Goal: Task Accomplishment & Management: Use online tool/utility

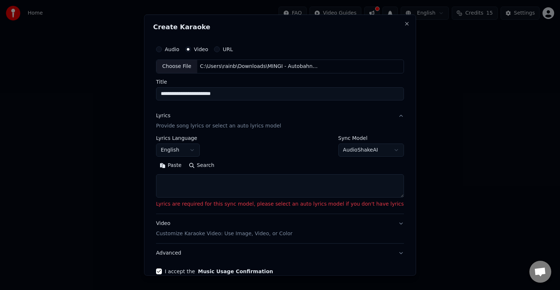
scroll to position [38, 0]
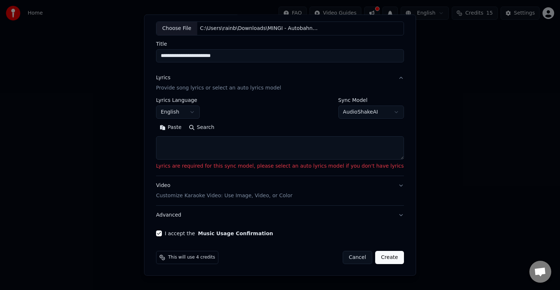
click at [343, 255] on button "Cancel" at bounding box center [358, 257] width 30 height 13
select select
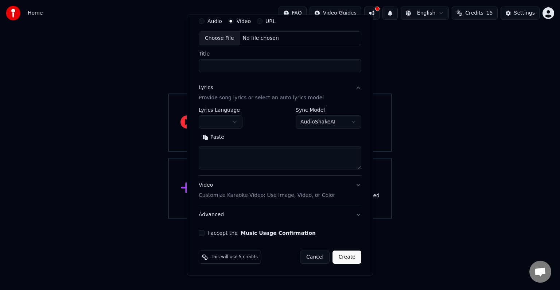
scroll to position [28, 0]
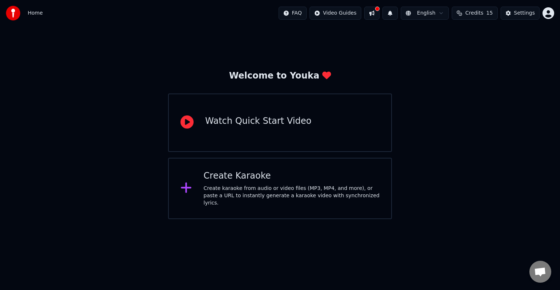
click at [187, 186] on icon at bounding box center [186, 187] width 11 height 11
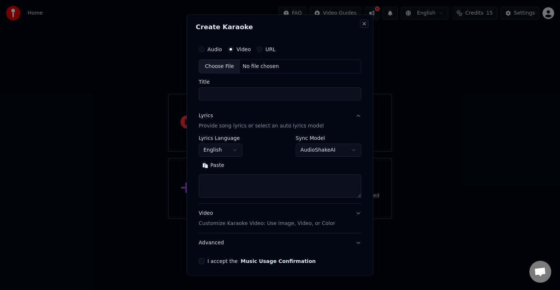
click at [362, 21] on button "Close" at bounding box center [365, 24] width 6 height 6
select select
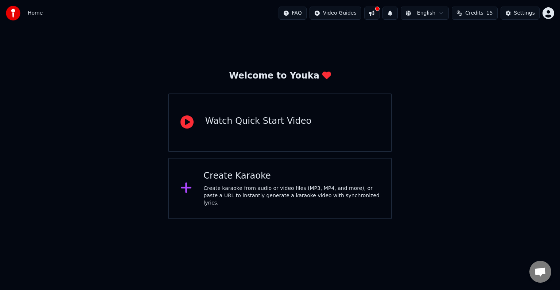
click at [185, 186] on icon at bounding box center [186, 187] width 11 height 11
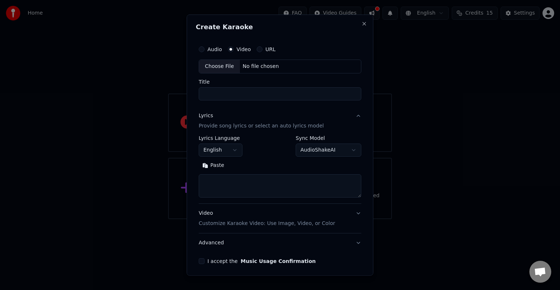
click at [260, 48] on button "URL" at bounding box center [260, 49] width 6 height 6
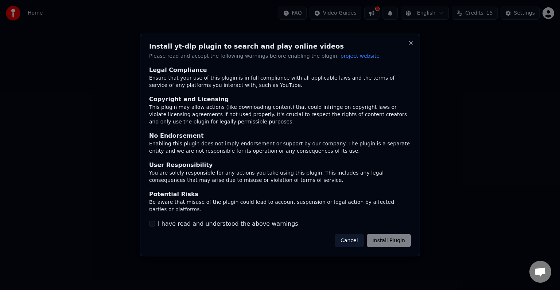
click at [357, 242] on button "Cancel" at bounding box center [349, 239] width 29 height 13
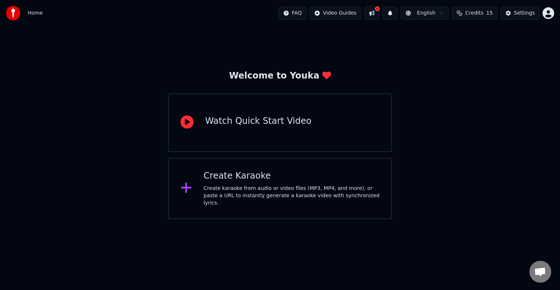
click at [219, 187] on div "Create karaoke from audio or video files (MP3, MP4, and more), or paste a URL t…" at bounding box center [292, 196] width 176 height 22
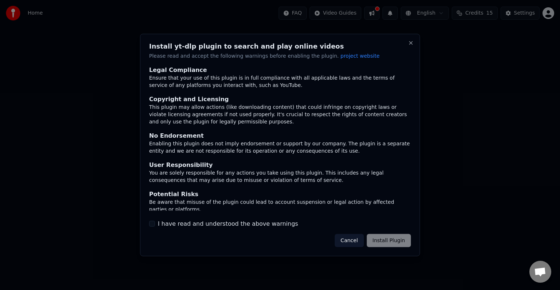
click at [350, 236] on button "Cancel" at bounding box center [349, 239] width 29 height 13
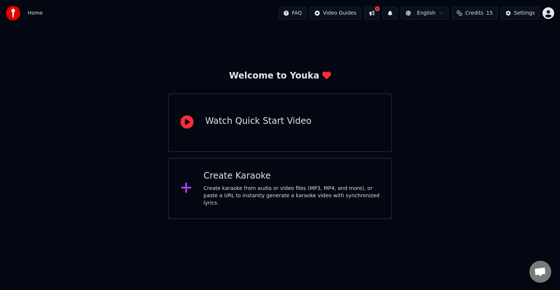
click at [181, 182] on icon at bounding box center [187, 187] width 12 height 13
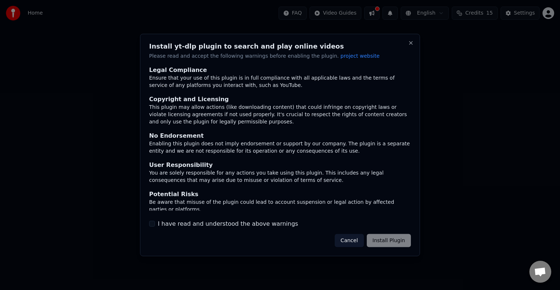
click at [151, 224] on button "I have read and understood the above warnings" at bounding box center [152, 223] width 6 height 6
click at [382, 236] on button "Install Plugin" at bounding box center [389, 239] width 44 height 13
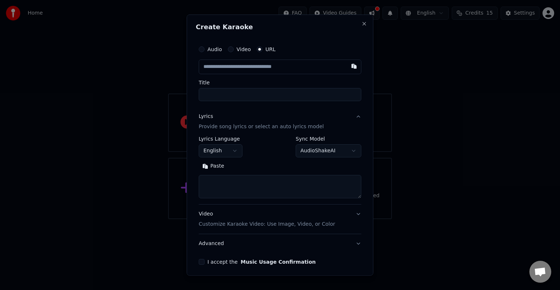
click at [229, 48] on button "Video" at bounding box center [231, 49] width 6 height 6
click at [273, 184] on textarea at bounding box center [280, 185] width 163 height 23
paste textarea "**********"
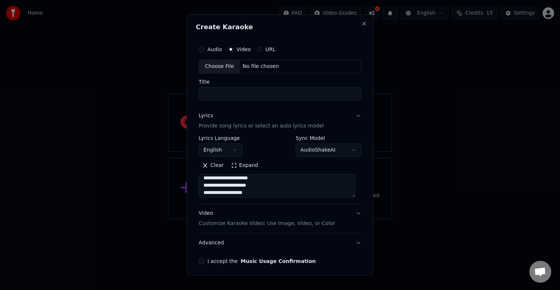
scroll to position [3, 0]
type textarea "**********"
click at [221, 64] on div "Choose File" at bounding box center [219, 66] width 41 height 13
type input "**********"
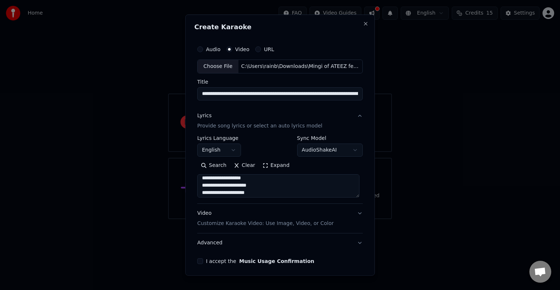
click at [201, 260] on button "I accept the Music Usage Confirmation" at bounding box center [200, 261] width 6 height 6
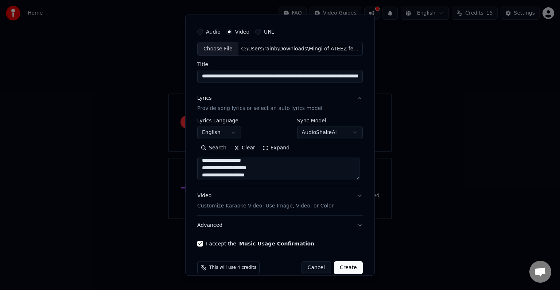
scroll to position [28, 0]
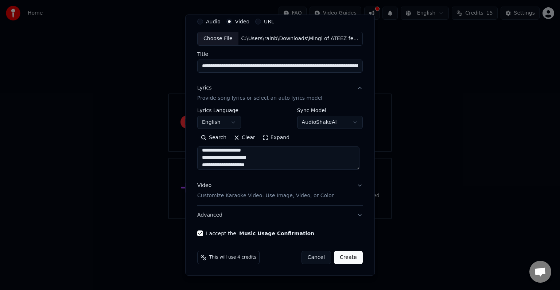
click at [304, 194] on p "Customize Karaoke Video: Use Image, Video, or Color" at bounding box center [265, 195] width 136 height 7
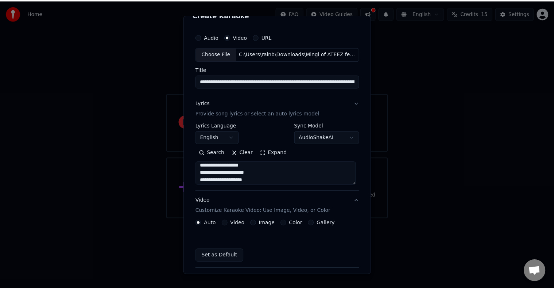
scroll to position [8, 0]
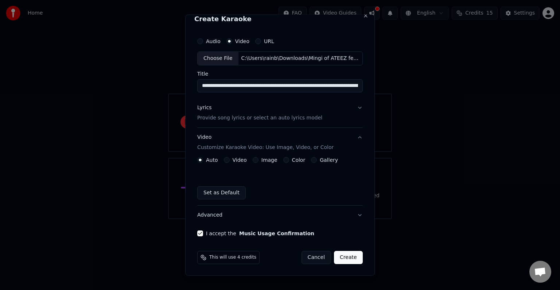
click at [226, 159] on button "Video" at bounding box center [227, 160] width 6 height 6
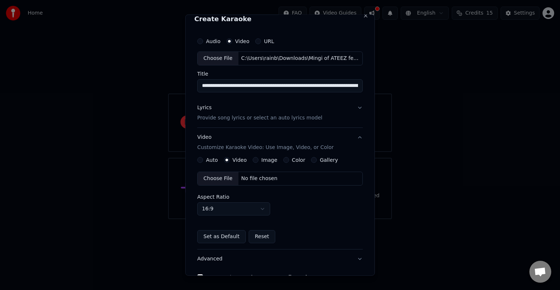
click at [201, 159] on button "Auto" at bounding box center [200, 160] width 6 height 6
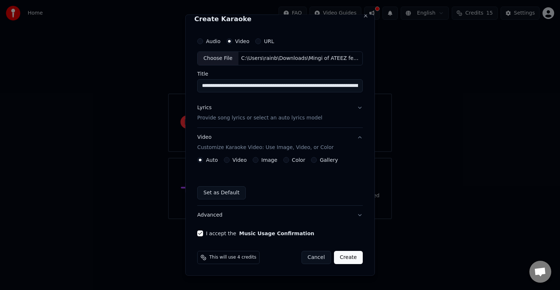
click at [344, 256] on button "Create" at bounding box center [348, 257] width 29 height 13
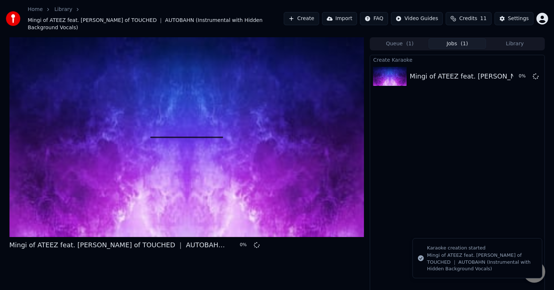
click at [182, 104] on div at bounding box center [186, 137] width 355 height 200
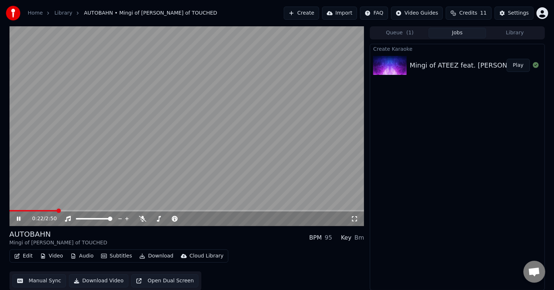
click at [21, 220] on icon at bounding box center [23, 219] width 17 height 6
click at [44, 276] on button "Manual Sync" at bounding box center [39, 280] width 54 height 13
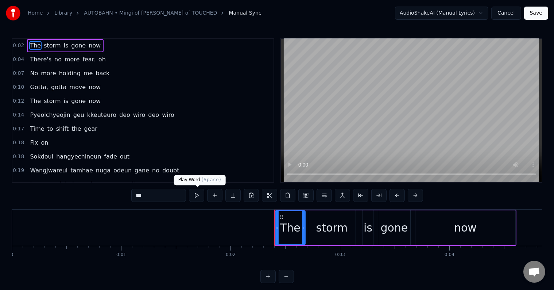
click at [199, 194] on button at bounding box center [196, 195] width 15 height 13
drag, startPoint x: 414, startPoint y: 209, endPoint x: 455, endPoint y: 220, distance: 43.1
click at [455, 220] on div "0:02 The storm is gone now 0:04 There's no more fear. oh 0:07 No more holding m…" at bounding box center [277, 160] width 531 height 245
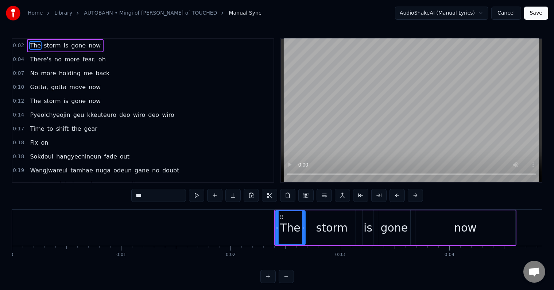
click at [63, 111] on span "Pyeolchyeojin" at bounding box center [50, 115] width 42 height 8
type input "**********"
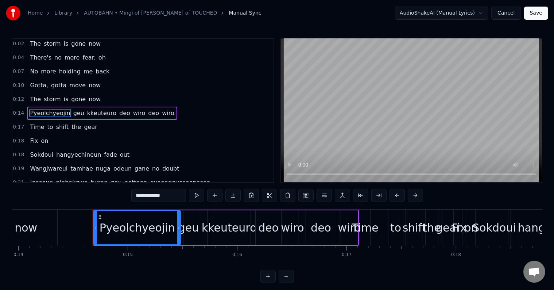
scroll to position [0, 1570]
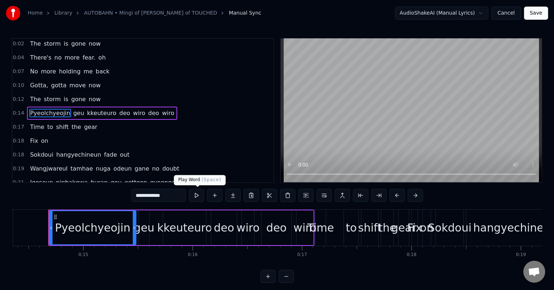
click at [200, 198] on button at bounding box center [196, 195] width 15 height 13
click at [483, 12] on html "Home Library AUTOBAHN • Mingi of ATEEZ • Yunmin of TOUCHED Manual Sync AudioSha…" at bounding box center [277, 147] width 554 height 294
drag, startPoint x: 484, startPoint y: 12, endPoint x: 513, endPoint y: 11, distance: 29.6
click at [513, 11] on html "Home Library AUTOBAHN • Mingi of ATEEZ • Yunmin of TOUCHED Manual Sync AudioSha…" at bounding box center [277, 147] width 554 height 294
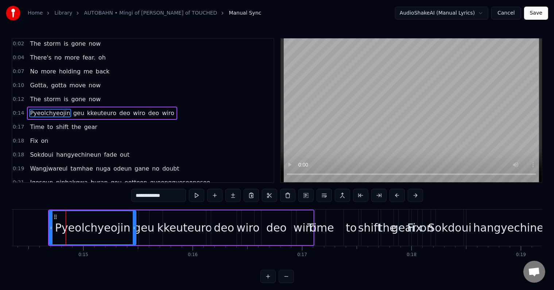
click at [513, 11] on button "Cancel" at bounding box center [506, 13] width 30 height 13
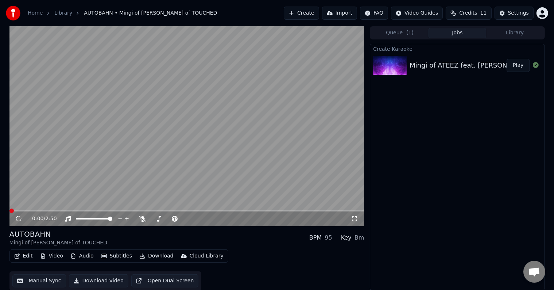
scroll to position [0, 0]
click at [20, 218] on icon at bounding box center [23, 218] width 17 height 6
click at [34, 279] on button "Manual Sync" at bounding box center [39, 280] width 54 height 13
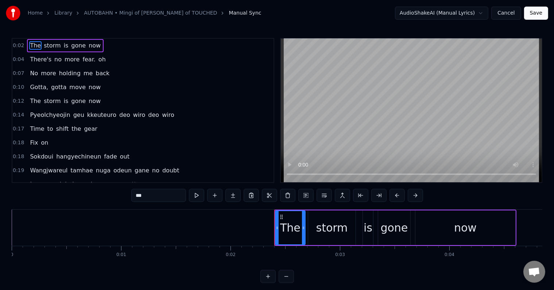
click at [77, 122] on div "Time to shift the gear" at bounding box center [63, 128] width 73 height 13
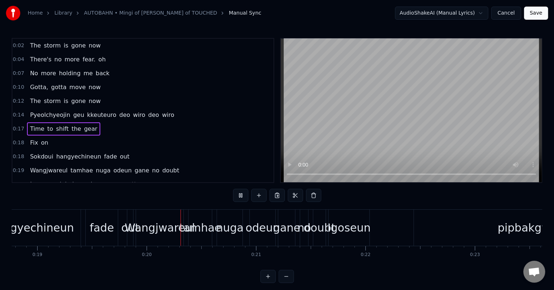
scroll to position [0, 2131]
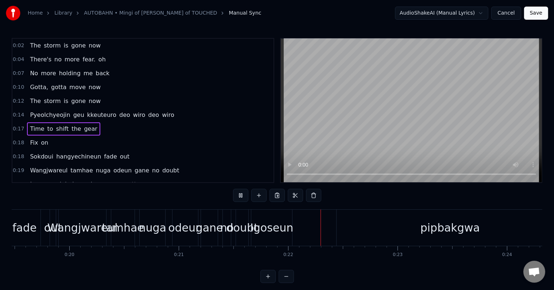
click at [132, 111] on span "wiro" at bounding box center [139, 115] width 14 height 8
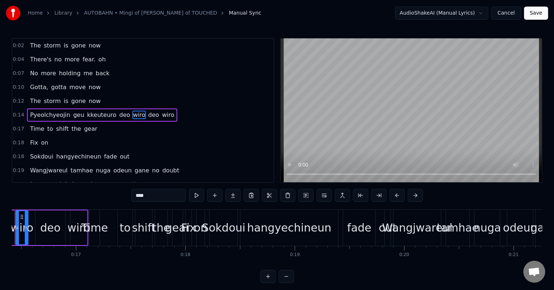
scroll to position [0, 1763]
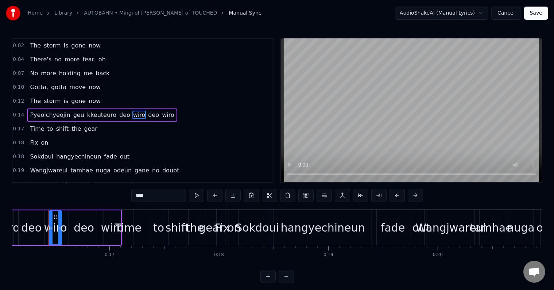
drag, startPoint x: 63, startPoint y: 209, endPoint x: 50, endPoint y: 209, distance: 12.8
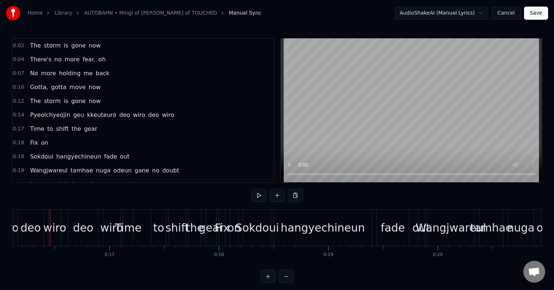
click at [119, 114] on span "deo" at bounding box center [125, 115] width 12 height 8
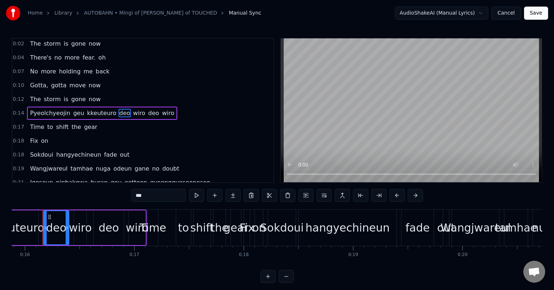
scroll to position [0, 1732]
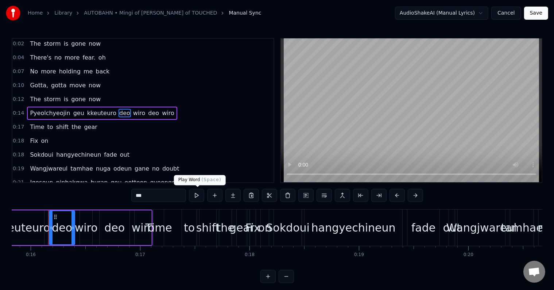
click at [199, 197] on button at bounding box center [196, 195] width 15 height 13
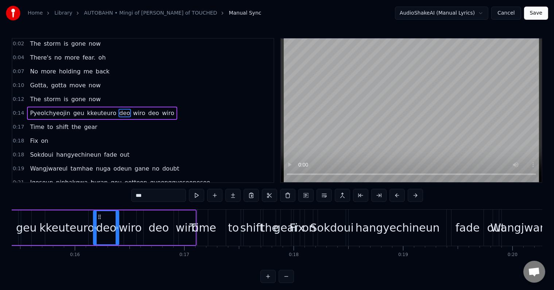
scroll to position [0, 1649]
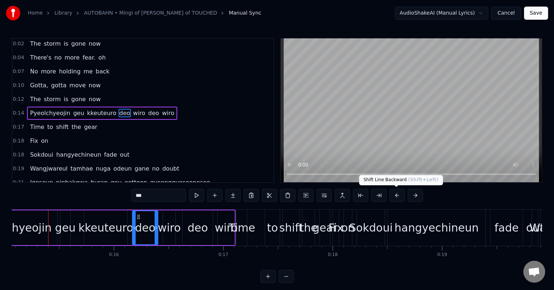
click at [392, 196] on button at bounding box center [397, 195] width 15 height 13
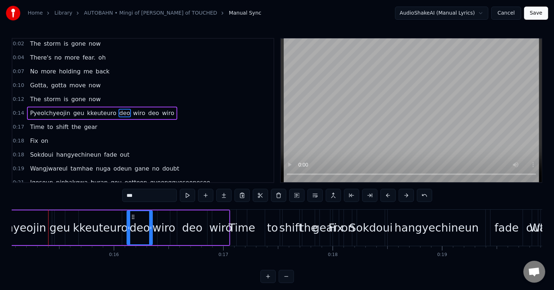
click at [392, 196] on button at bounding box center [388, 195] width 15 height 13
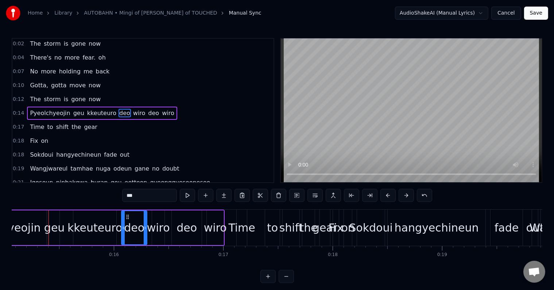
click at [392, 196] on button at bounding box center [388, 195] width 15 height 13
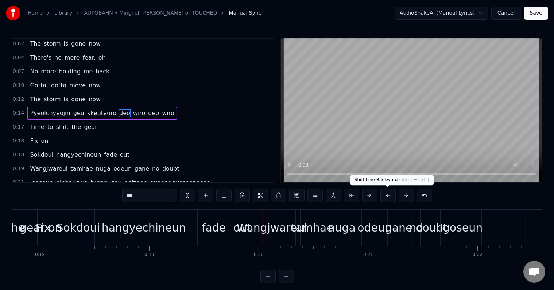
click at [383, 196] on button at bounding box center [388, 195] width 15 height 13
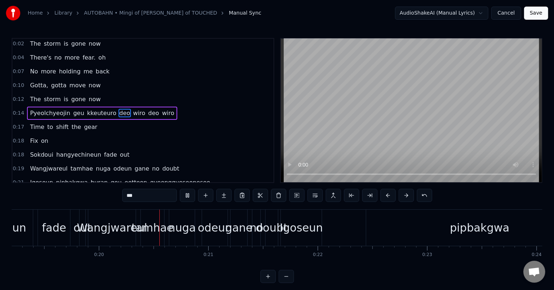
scroll to position [0, 2117]
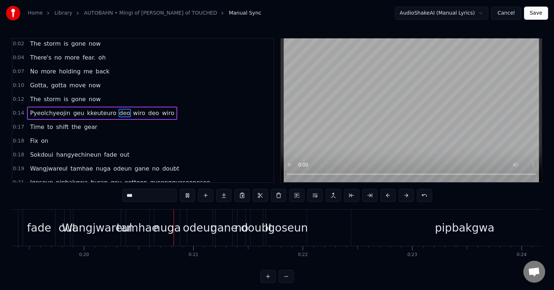
click at [383, 196] on button at bounding box center [388, 195] width 15 height 13
click at [381, 189] on button at bounding box center [388, 195] width 15 height 13
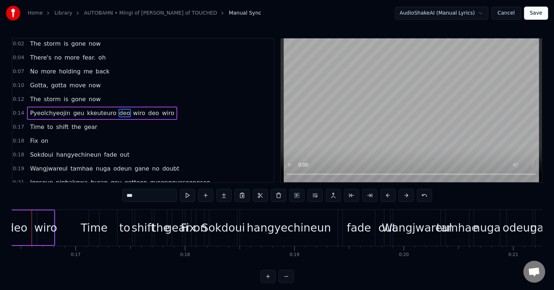
scroll to position [0, 1780]
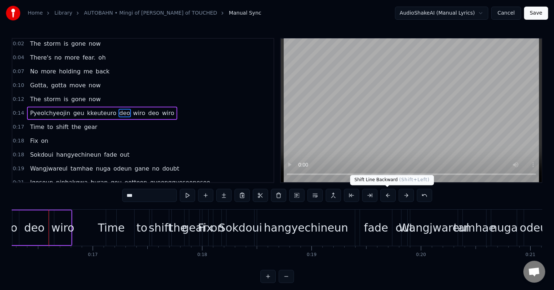
click at [390, 199] on button at bounding box center [388, 195] width 15 height 13
click at [385, 197] on button at bounding box center [388, 195] width 15 height 13
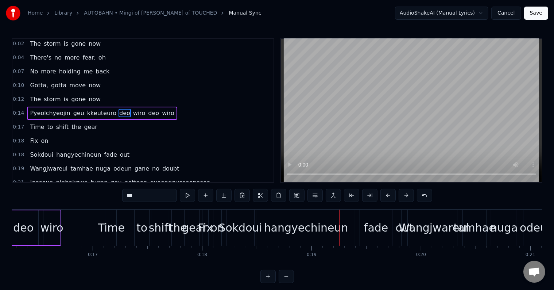
click at [385, 197] on button at bounding box center [388, 195] width 15 height 13
click at [336, 150] on video at bounding box center [411, 110] width 261 height 143
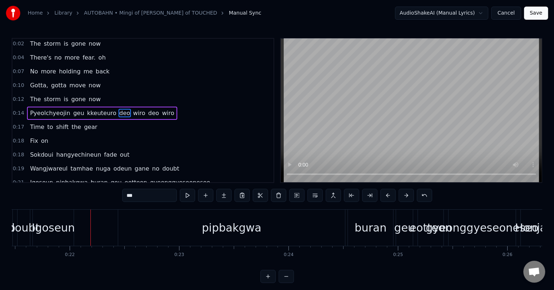
scroll to position [0, 2352]
click at [76, 107] on div "Pyeolchyeojin geu kkeuteuro deo wiro deo wiro" at bounding box center [102, 113] width 150 height 13
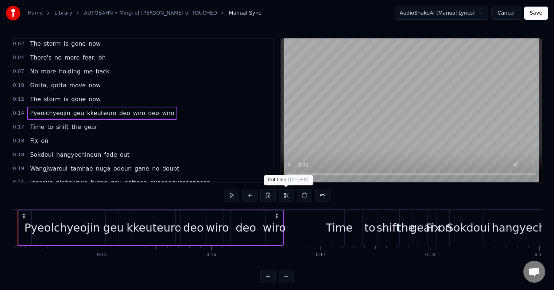
scroll to position [0, 1521]
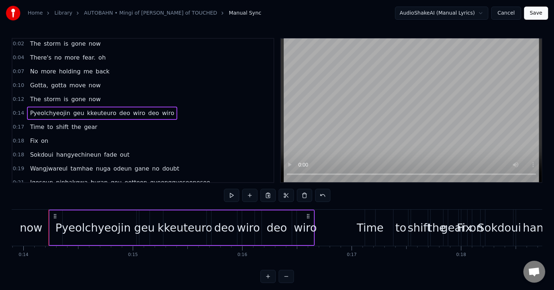
click at [296, 209] on div "Pyeolchyeojin geu kkeuteuro deo wiro deo wiro" at bounding box center [182, 227] width 266 height 36
click at [314, 213] on div "Pyeolchyeojin geu kkeuteuro deo wiro deo wiro" at bounding box center [182, 227] width 266 height 36
click at [51, 220] on div "Pyeolchyeojin" at bounding box center [93, 227] width 87 height 35
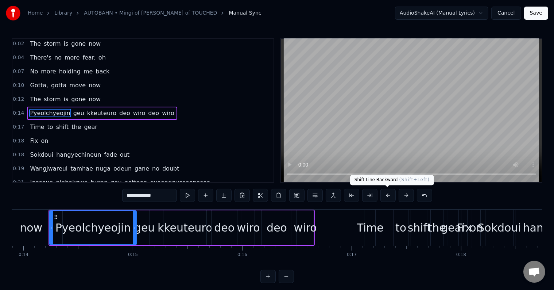
click at [389, 190] on button at bounding box center [388, 195] width 15 height 13
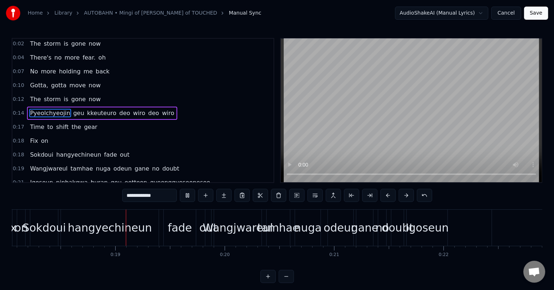
scroll to position [0, 1992]
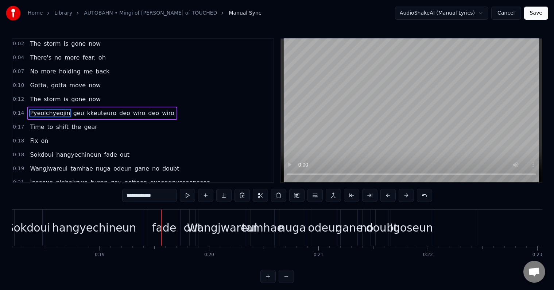
click at [119, 109] on span "deo" at bounding box center [125, 113] width 12 height 8
type input "***"
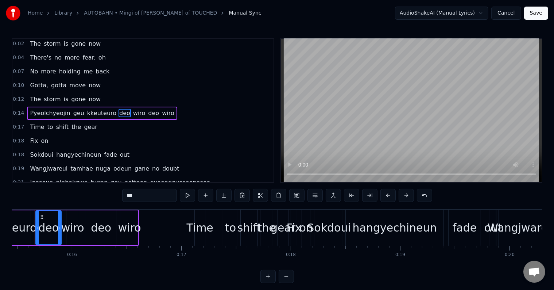
scroll to position [0, 1677]
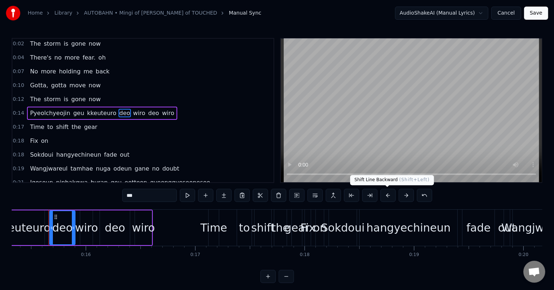
click at [389, 193] on button at bounding box center [388, 195] width 15 height 13
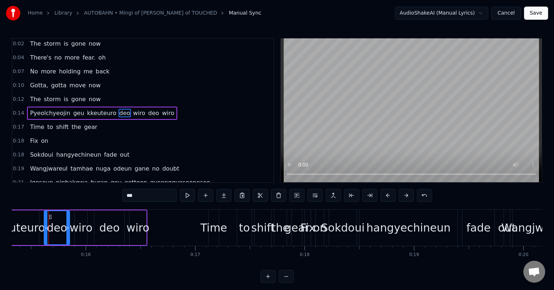
click at [389, 193] on button at bounding box center [388, 195] width 15 height 13
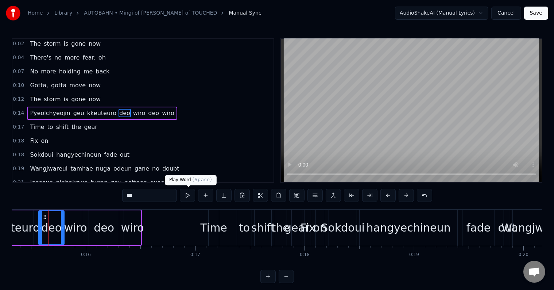
click at [183, 196] on button at bounding box center [187, 195] width 15 height 13
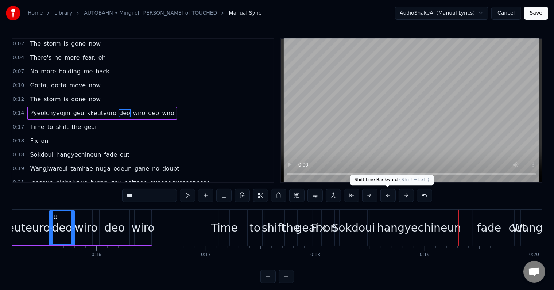
click at [386, 197] on button at bounding box center [388, 195] width 15 height 13
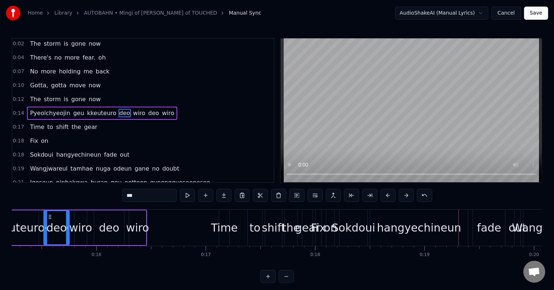
click at [386, 197] on button at bounding box center [388, 195] width 15 height 13
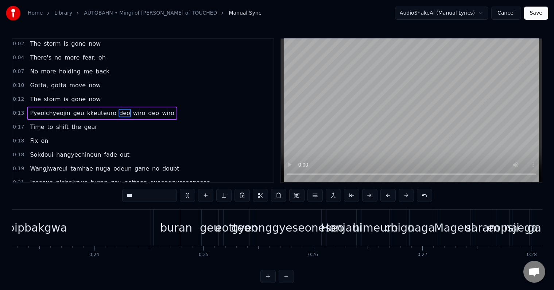
scroll to position [0, 2605]
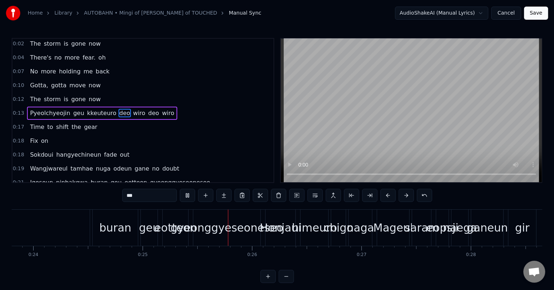
click at [105, 107] on div "Pyeolchyeojin geu kkeuteuro deo wiro deo wiro" at bounding box center [102, 113] width 150 height 13
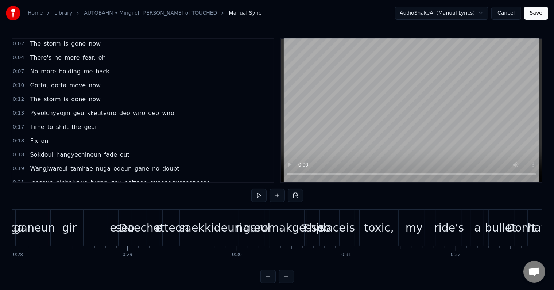
click at [52, 109] on span "Pyeolchyeojin" at bounding box center [50, 113] width 42 height 8
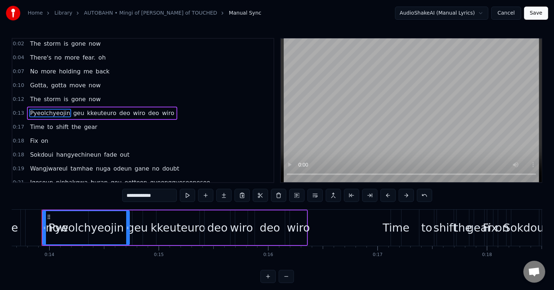
scroll to position [0, 1488]
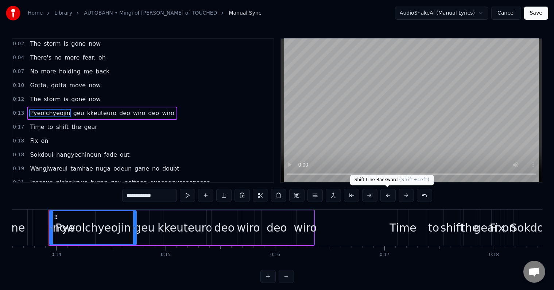
click at [391, 197] on button at bounding box center [388, 195] width 15 height 13
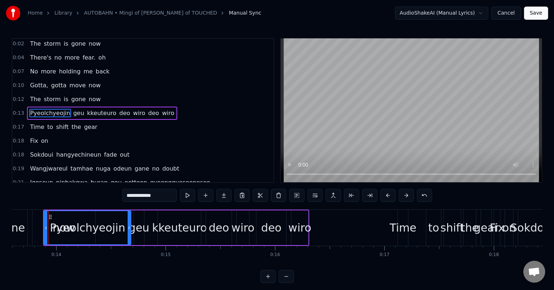
click at [391, 197] on button at bounding box center [388, 195] width 15 height 13
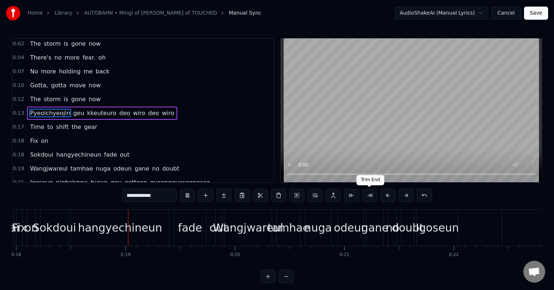
scroll to position [0, 1970]
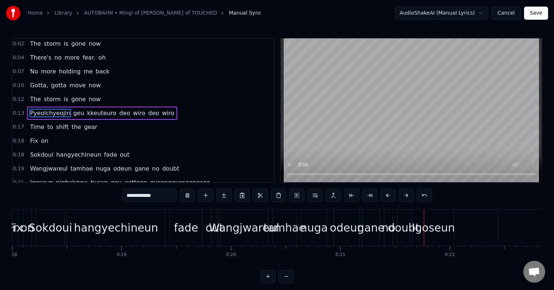
click at [120, 115] on div "Pyeolchyeojin geu kkeuteuro deo wiro deo wiro" at bounding box center [102, 113] width 150 height 13
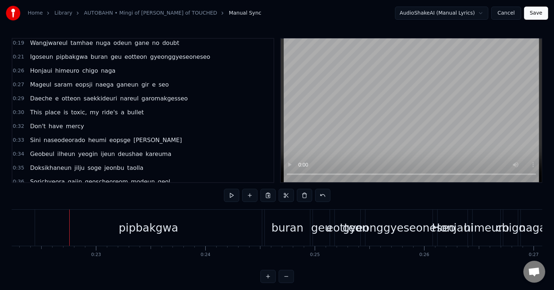
scroll to position [0, 0]
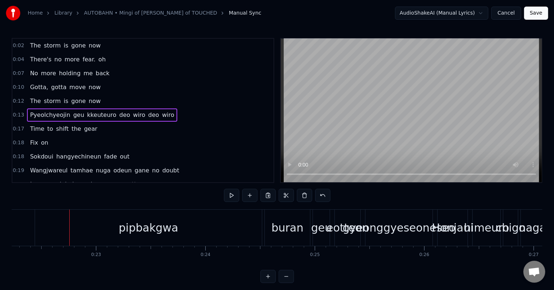
click at [161, 111] on span "wiro" at bounding box center [168, 115] width 14 height 8
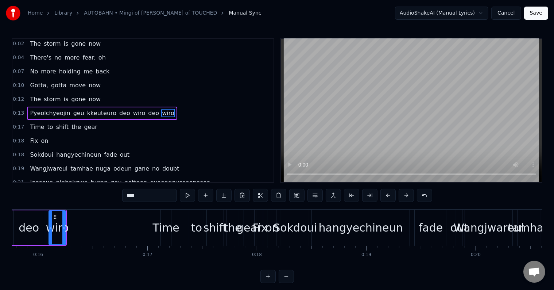
scroll to position [0, 1724]
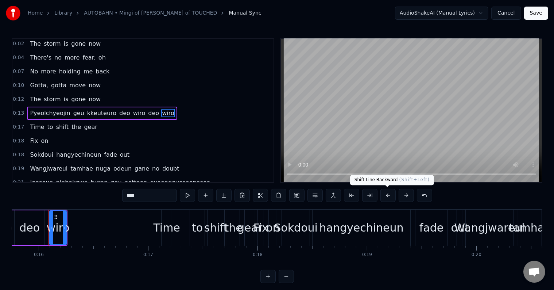
click at [390, 197] on button at bounding box center [388, 195] width 15 height 13
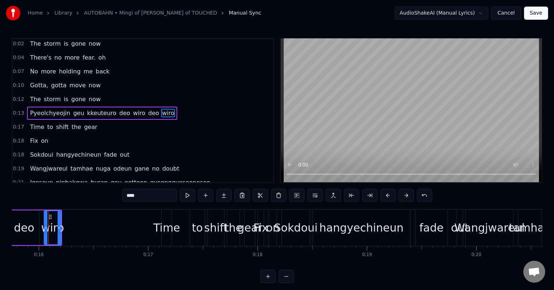
click at [390, 197] on button at bounding box center [388, 195] width 15 height 13
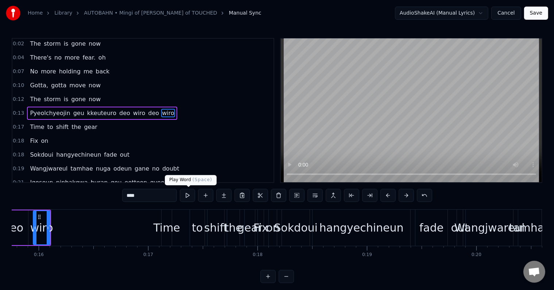
click at [188, 196] on button at bounding box center [187, 195] width 15 height 13
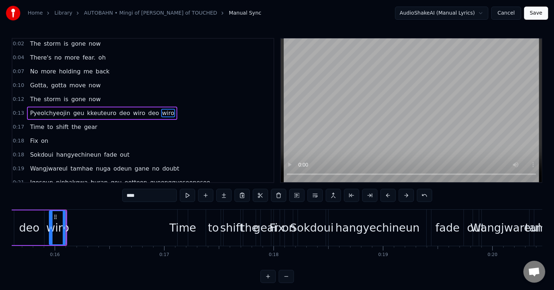
click at [188, 196] on button at bounding box center [187, 195] width 15 height 13
click at [187, 196] on button at bounding box center [187, 195] width 15 height 13
click at [174, 228] on div "Time" at bounding box center [183, 227] width 27 height 16
type input "****"
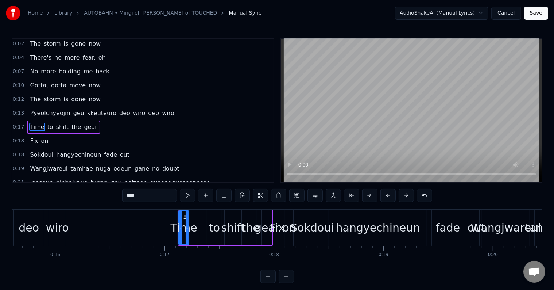
scroll to position [15, 0]
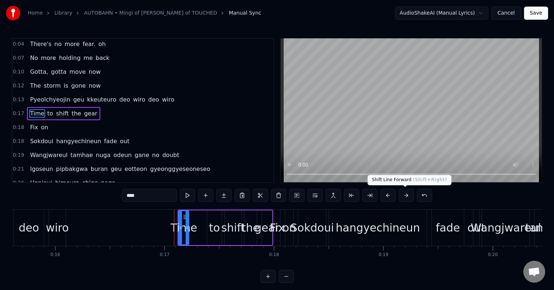
click at [401, 196] on button at bounding box center [406, 195] width 15 height 13
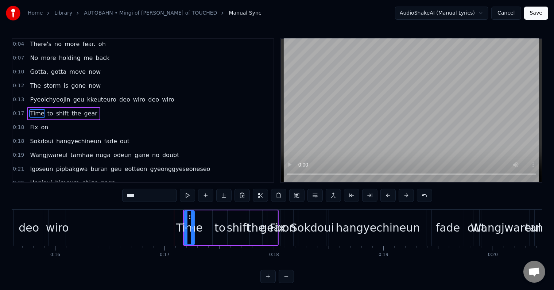
click at [401, 196] on button at bounding box center [406, 195] width 15 height 13
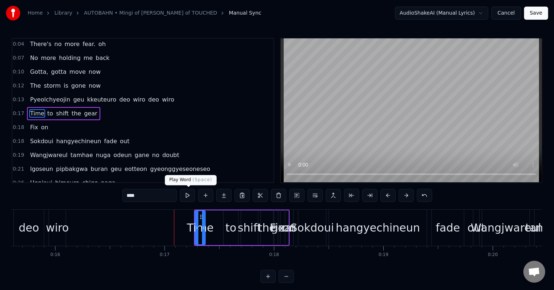
click at [188, 191] on button at bounding box center [187, 195] width 15 height 13
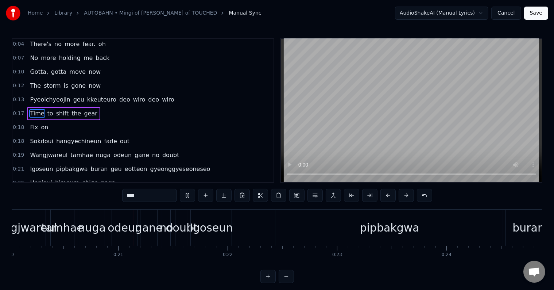
scroll to position [0, 2192]
click at [144, 100] on div "Pyeolchyeojin geu kkeuteuro deo wiro deo wiro" at bounding box center [102, 99] width 150 height 13
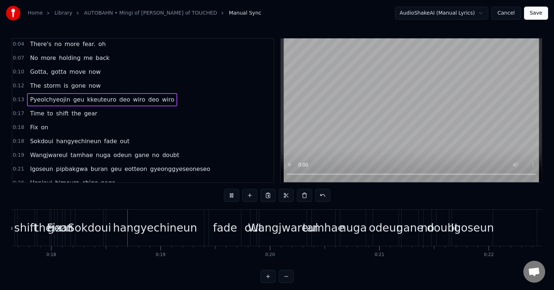
scroll to position [0, 1934]
click at [107, 101] on div "Pyeolchyeojin geu kkeuteuro deo wiro deo wiro" at bounding box center [102, 99] width 150 height 13
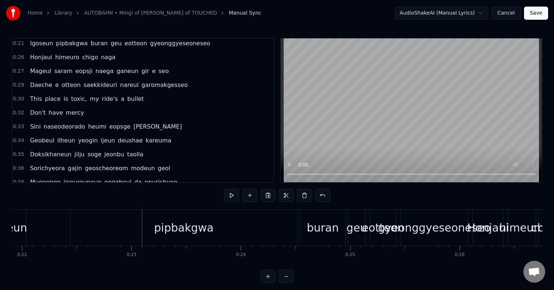
scroll to position [0, 0]
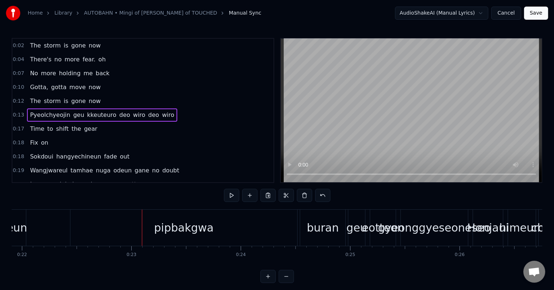
click at [147, 108] on div "Pyeolchyeojin geu kkeuteuro deo wiro deo wiro" at bounding box center [102, 114] width 150 height 13
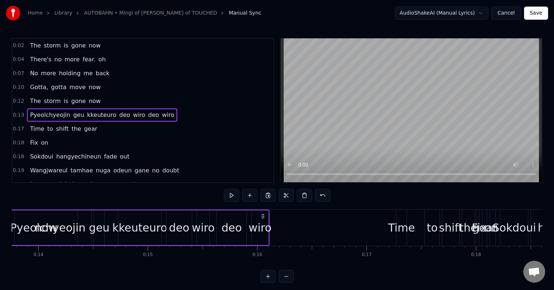
scroll to position [0, 1461]
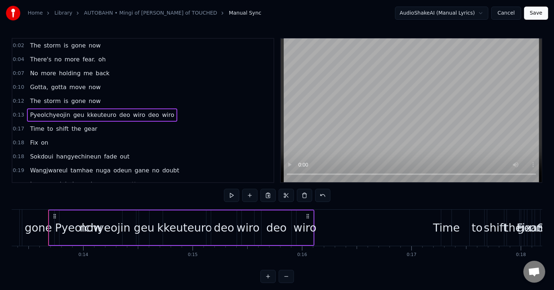
click at [295, 210] on div "Pyeolchyeojin geu kkeuteuro deo wiro deo wiro" at bounding box center [181, 227] width 266 height 36
click at [298, 210] on div "wiro" at bounding box center [305, 227] width 18 height 35
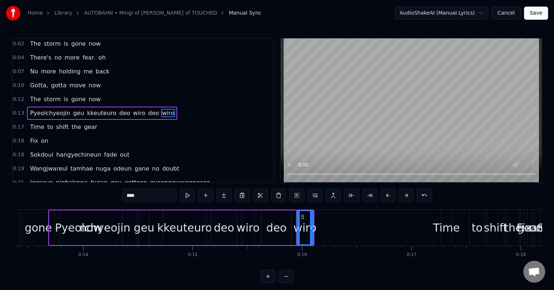
click at [295, 209] on div "Pyeolchyeojin geu kkeuteuro deo wiro deo wiro" at bounding box center [181, 227] width 266 height 36
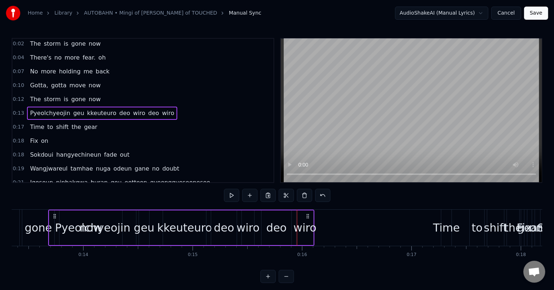
click at [298, 209] on div "0:02 The storm is gone now 0:04 There's no more fear. oh 0:07 No more holding m…" at bounding box center [277, 160] width 531 height 245
click at [300, 210] on div "wiro" at bounding box center [305, 227] width 18 height 35
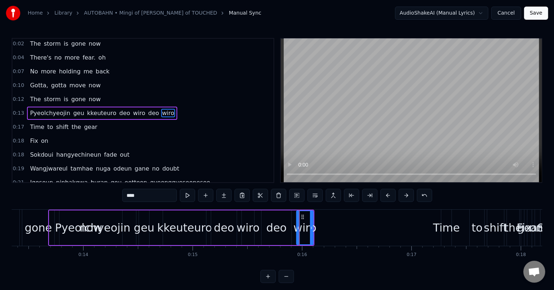
click at [52, 209] on div "Pyeolchyeojin geu kkeuteuro deo wiro deo wiro" at bounding box center [181, 227] width 266 height 36
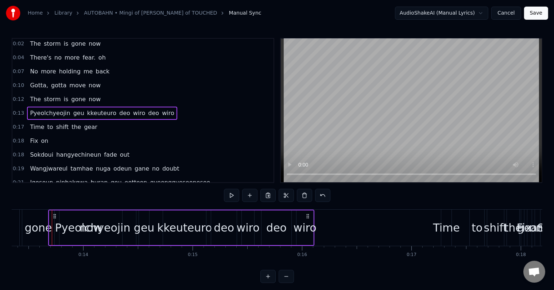
click at [262, 210] on div "deo" at bounding box center [277, 227] width 30 height 35
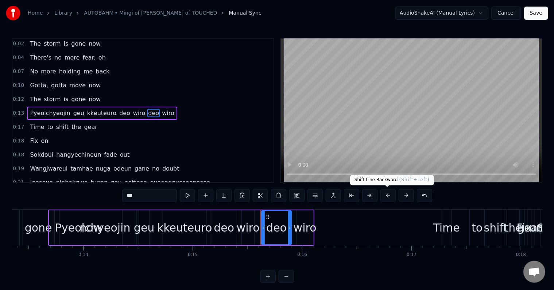
click at [391, 193] on button at bounding box center [388, 195] width 15 height 13
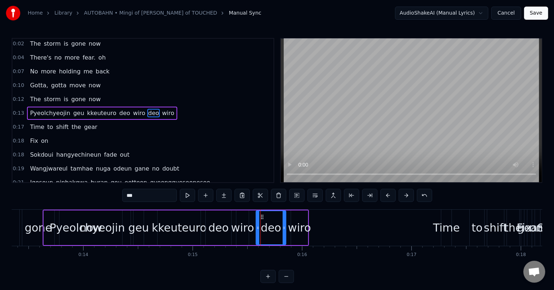
click at [391, 193] on button at bounding box center [388, 195] width 15 height 13
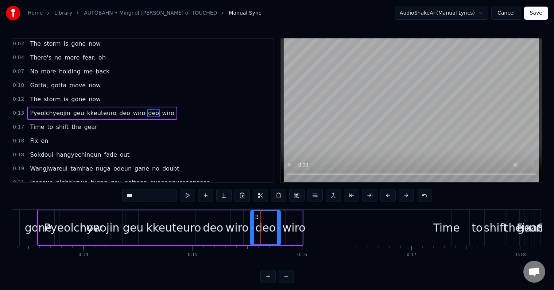
click at [391, 193] on button at bounding box center [388, 195] width 15 height 13
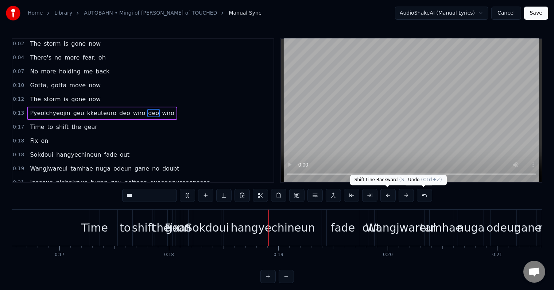
scroll to position [0, 1946]
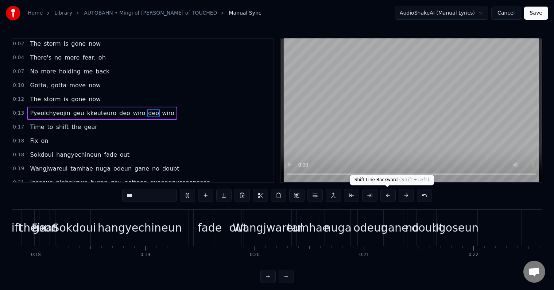
click at [381, 200] on button at bounding box center [388, 195] width 15 height 13
click at [386, 198] on button at bounding box center [388, 195] width 15 height 13
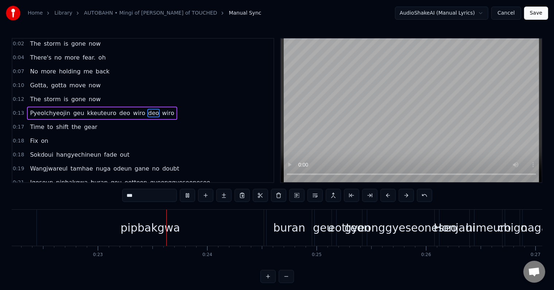
click at [161, 109] on span "wiro" at bounding box center [168, 113] width 14 height 8
type input "****"
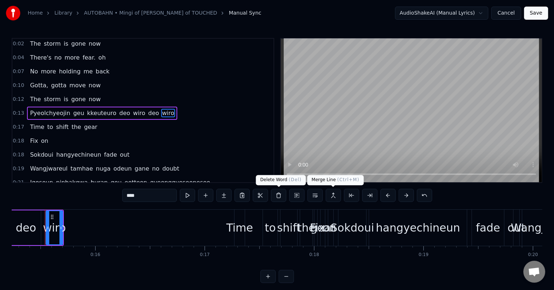
scroll to position [0, 1664]
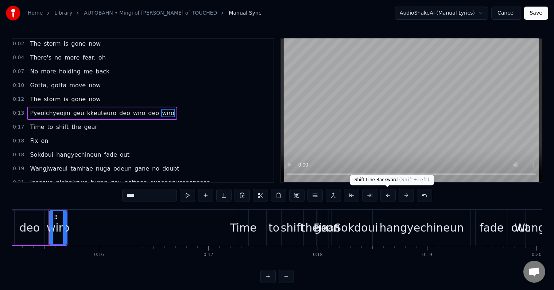
click at [386, 197] on button at bounding box center [388, 195] width 15 height 13
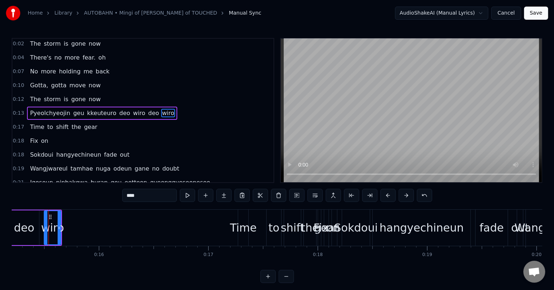
click at [386, 197] on button at bounding box center [388, 195] width 15 height 13
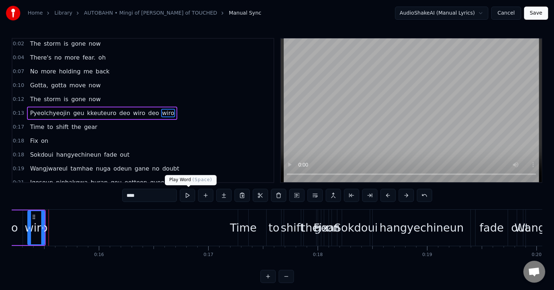
click at [193, 197] on button at bounding box center [187, 195] width 15 height 13
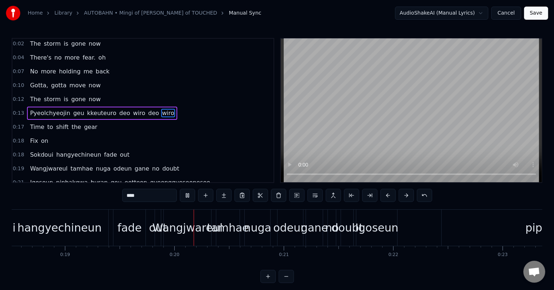
click at [143, 107] on div "Pyeolchyeojin geu kkeuteuro deo wiro deo wiro" at bounding box center [102, 113] width 150 height 13
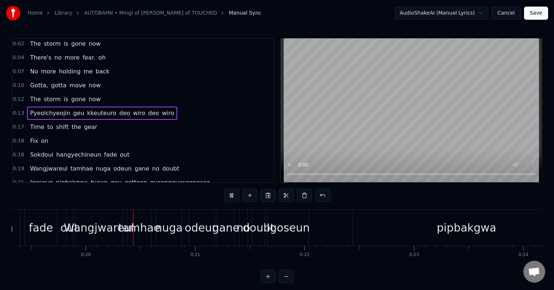
scroll to position [0, 2122]
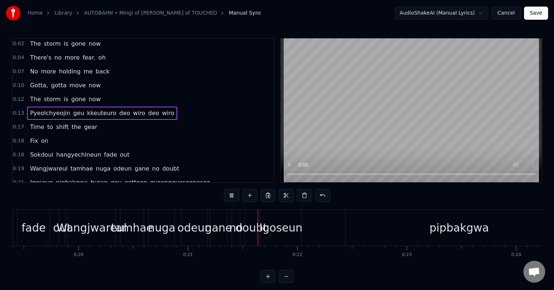
click at [147, 109] on span "deo" at bounding box center [153, 113] width 12 height 8
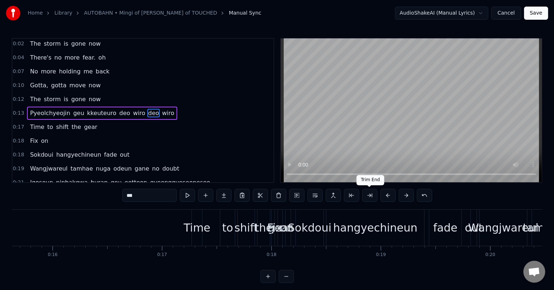
scroll to position [0, 1607]
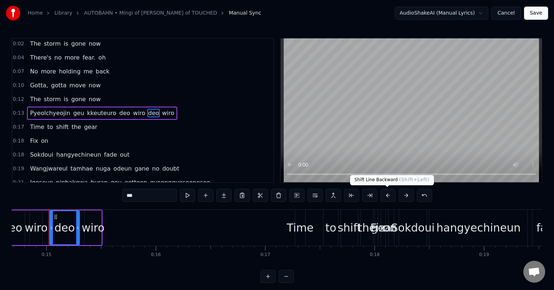
click at [393, 197] on button at bounding box center [388, 195] width 15 height 13
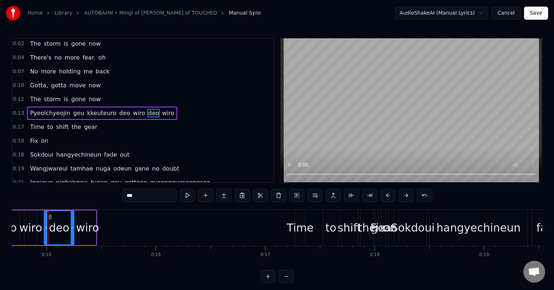
click at [393, 197] on button at bounding box center [388, 195] width 15 height 13
click at [153, 107] on div "Pyeolchyeojin geu kkeuteuro deo wiro deo wiro" at bounding box center [102, 113] width 150 height 13
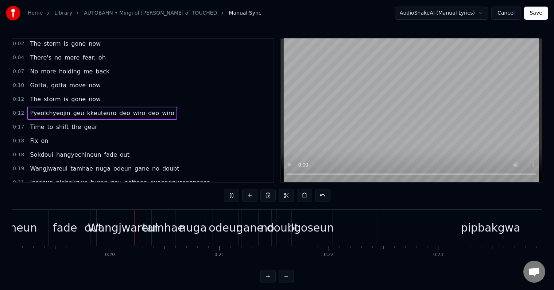
scroll to position [0, 2093]
click at [158, 115] on div "Pyeolchyeojin geu kkeuteuro deo wiro deo wiro" at bounding box center [102, 113] width 150 height 13
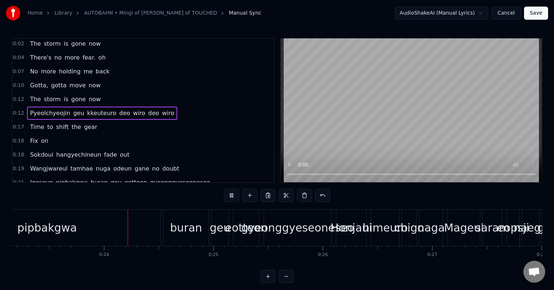
click at [157, 107] on div "Pyeolchyeojin geu kkeuteuro deo wiro deo wiro" at bounding box center [102, 113] width 150 height 13
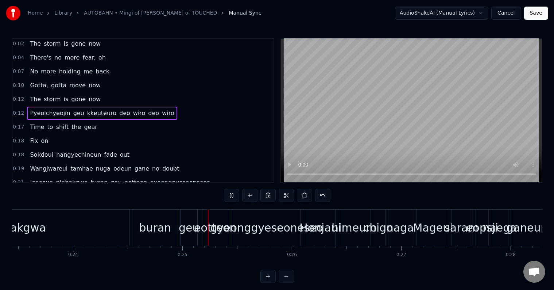
click at [150, 107] on div "Pyeolchyeojin geu kkeuteuro deo wiro deo wiro" at bounding box center [102, 113] width 150 height 13
click at [65, 107] on div "Pyeolchyeojin geu kkeuteuro deo wiro deo wiro" at bounding box center [102, 113] width 150 height 13
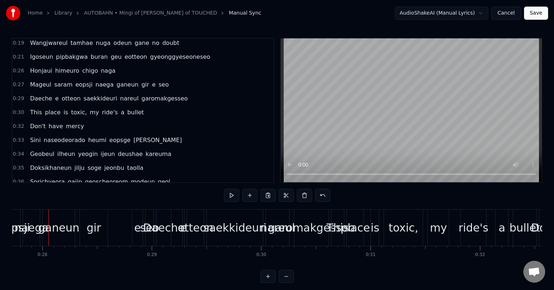
scroll to position [0, 0]
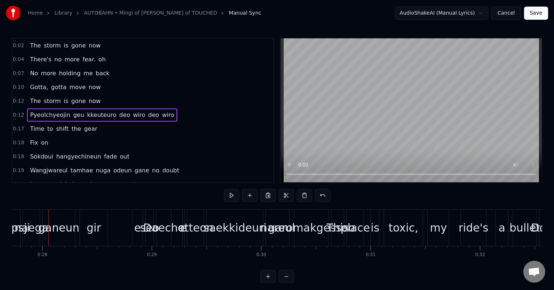
click at [152, 108] on div "Pyeolchyeojin geu kkeuteuro deo wiro deo wiro" at bounding box center [102, 114] width 150 height 13
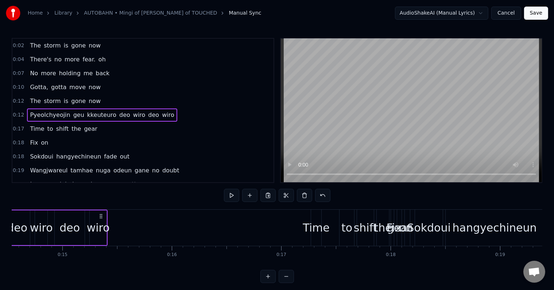
scroll to position [0, 1384]
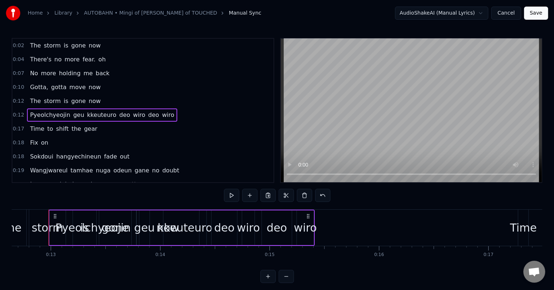
click at [211, 209] on div "Pyeolchyeojin geu kkeuteuro deo wiro deo wiro" at bounding box center [182, 227] width 266 height 36
click at [259, 209] on div "Pyeolchyeojin geu kkeuteuro deo wiro deo wiro" at bounding box center [182, 227] width 266 height 36
click at [300, 212] on div "wiro" at bounding box center [305, 227] width 17 height 35
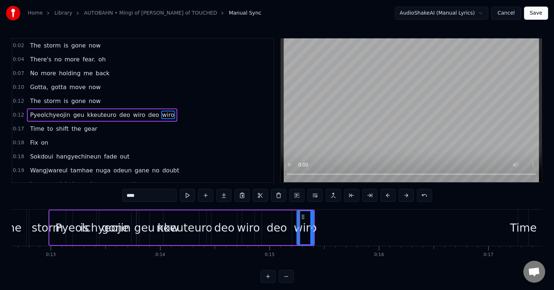
scroll to position [2, 0]
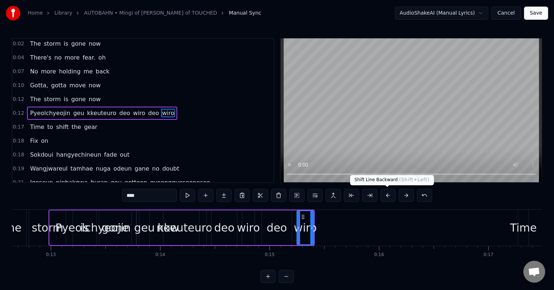
click at [386, 198] on button at bounding box center [388, 195] width 15 height 13
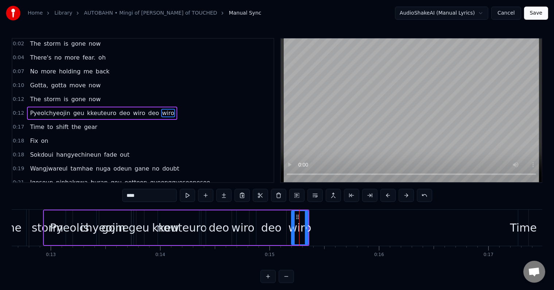
click at [386, 198] on button at bounding box center [388, 195] width 15 height 13
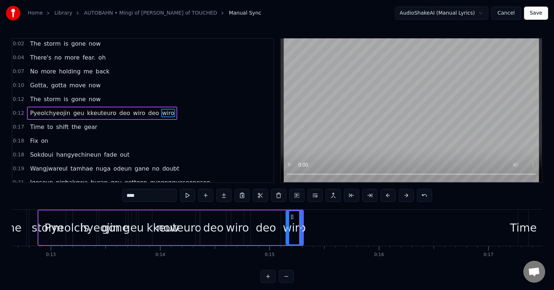
click at [386, 198] on button at bounding box center [388, 195] width 15 height 13
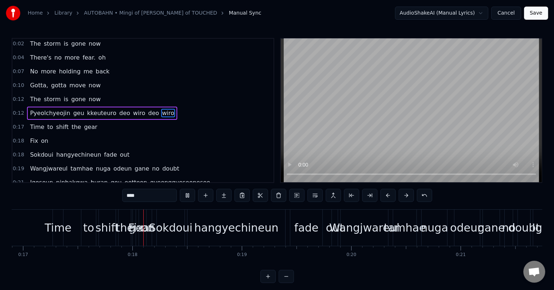
scroll to position [0, 1869]
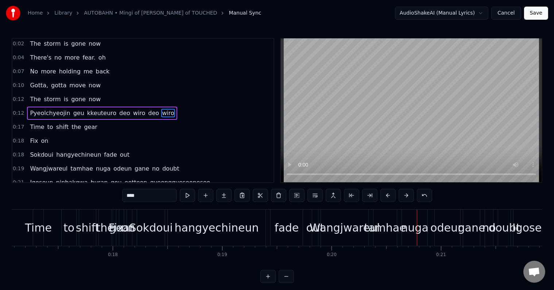
click at [57, 164] on span "Wangjwareul" at bounding box center [48, 168] width 39 height 8
type input "**********"
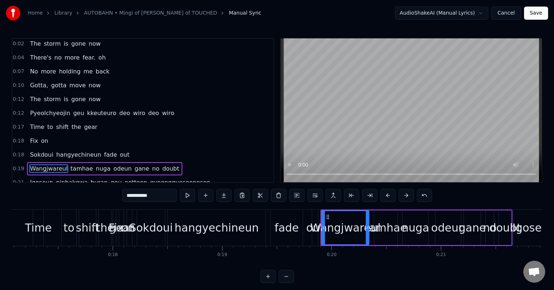
scroll to position [55, 0]
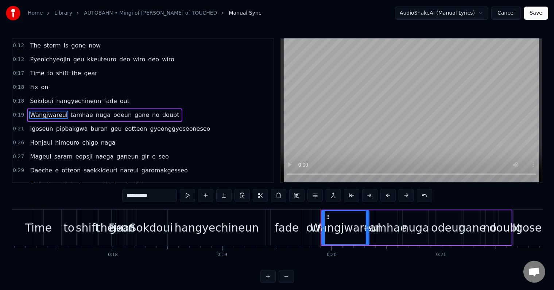
click at [90, 94] on div "Sokdoui hangyechineun fade out" at bounding box center [79, 100] width 105 height 13
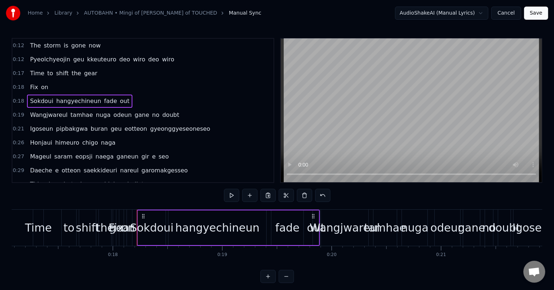
click at [176, 211] on div "hangyechineun" at bounding box center [218, 227] width 98 height 35
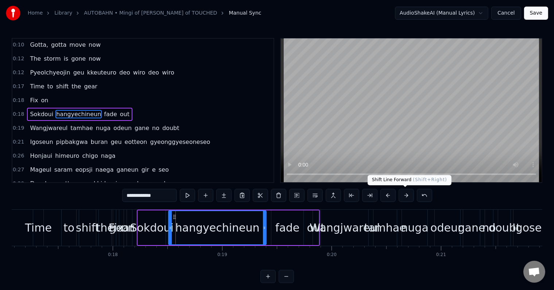
click at [405, 194] on button at bounding box center [406, 195] width 15 height 13
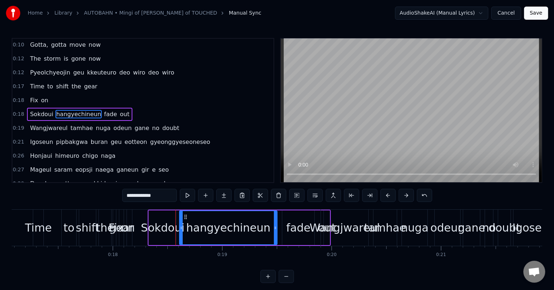
click at [405, 194] on button at bounding box center [406, 195] width 15 height 13
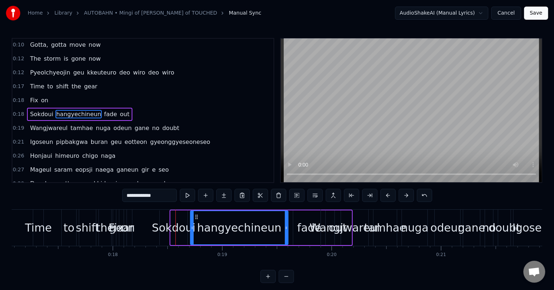
click at [405, 194] on button at bounding box center [406, 195] width 15 height 13
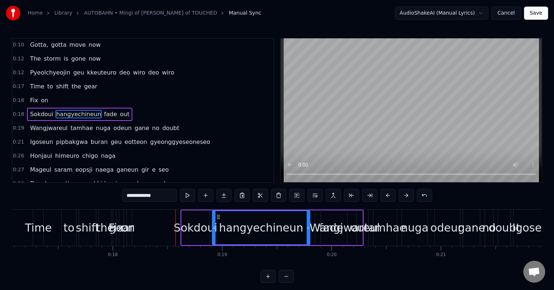
click at [405, 194] on button at bounding box center [406, 195] width 15 height 13
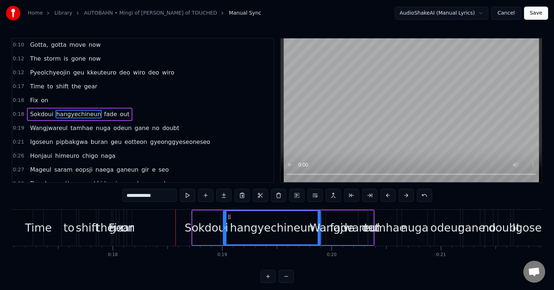
click at [405, 194] on button at bounding box center [406, 195] width 15 height 13
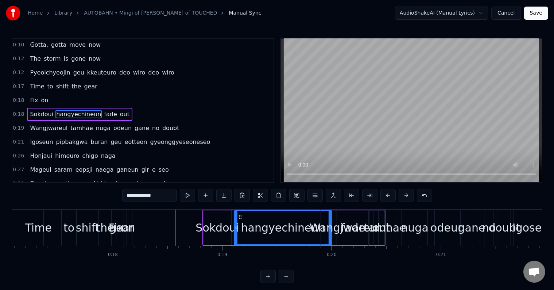
click at [405, 194] on button at bounding box center [406, 195] width 15 height 13
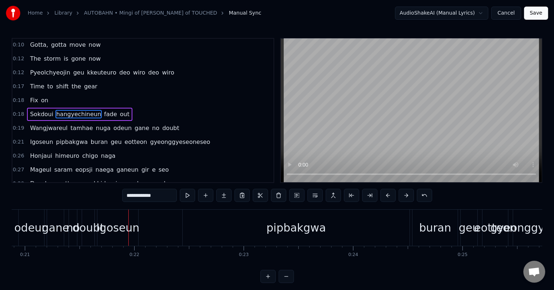
scroll to position [0, 2332]
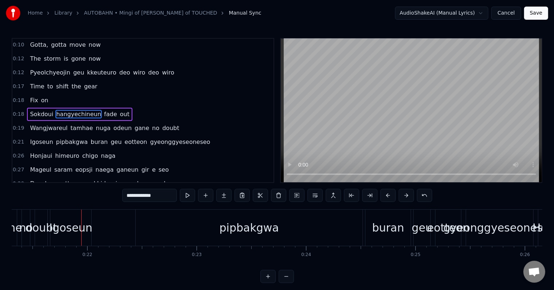
click at [116, 108] on div "Sokdoui hangyechineun fade out" at bounding box center [79, 114] width 105 height 13
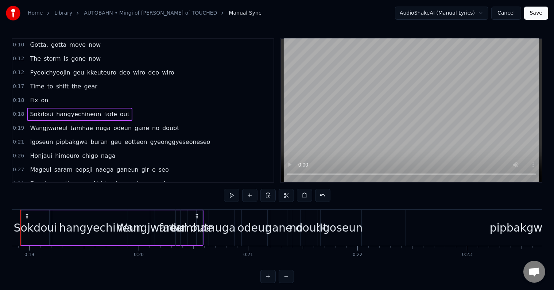
scroll to position [0, 2034]
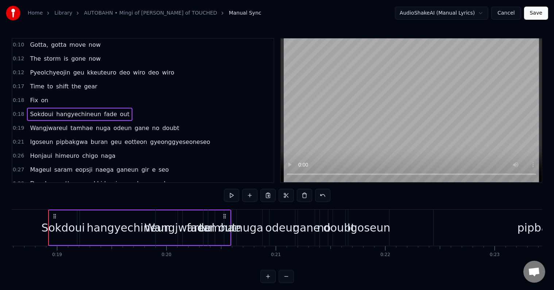
click at [206, 211] on div "Wangjwareul tamhae nuga odeun gane no doubt" at bounding box center [251, 227] width 192 height 36
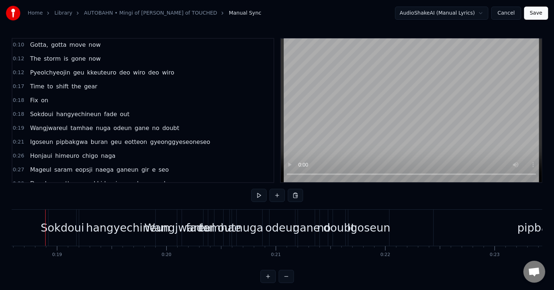
scroll to position [0, 2031]
click at [47, 224] on div "Sokdoui" at bounding box center [65, 227] width 44 height 16
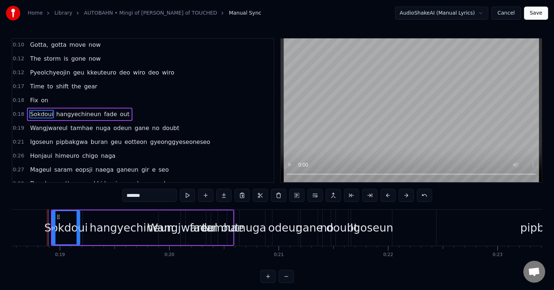
scroll to position [0, 2030]
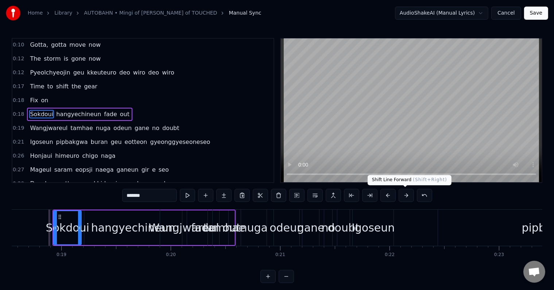
click at [402, 196] on button at bounding box center [406, 195] width 15 height 13
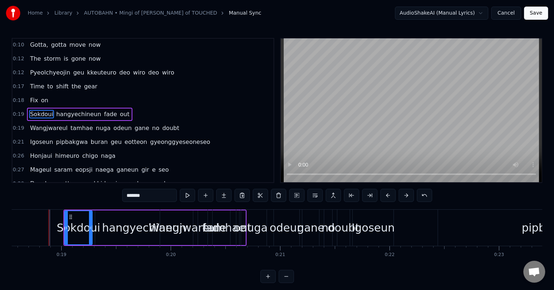
click at [402, 196] on button at bounding box center [406, 195] width 15 height 13
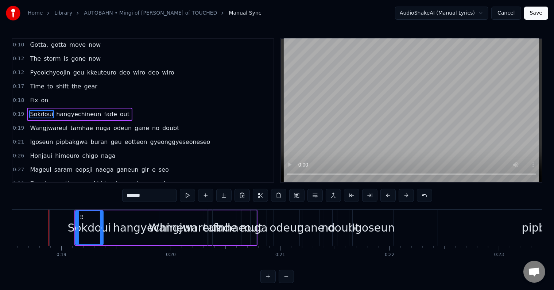
click at [402, 196] on button at bounding box center [406, 195] width 15 height 13
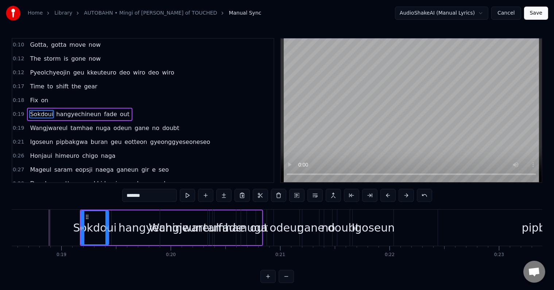
click at [402, 196] on button at bounding box center [406, 195] width 15 height 13
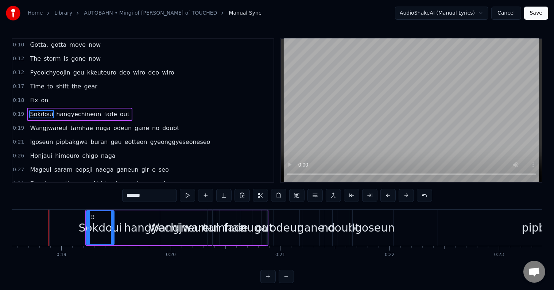
click at [402, 196] on button at bounding box center [406, 195] width 15 height 13
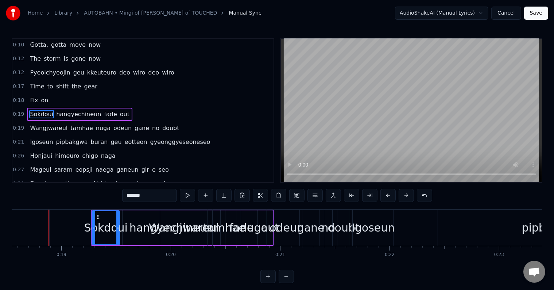
click at [402, 196] on button at bounding box center [406, 195] width 15 height 13
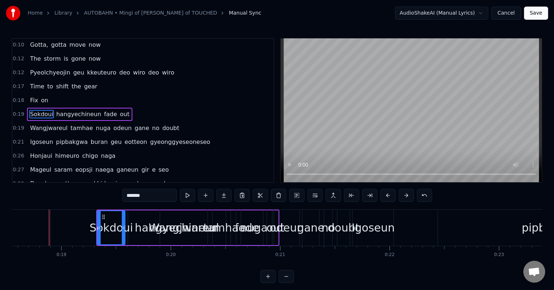
click at [402, 196] on button at bounding box center [406, 195] width 15 height 13
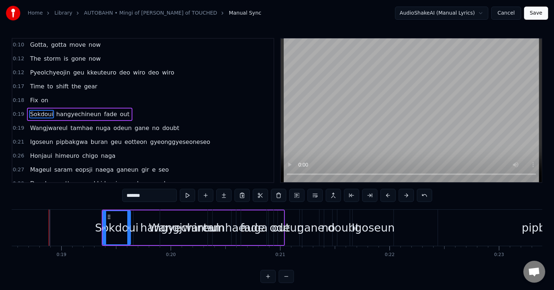
click at [402, 196] on button at bounding box center [406, 195] width 15 height 13
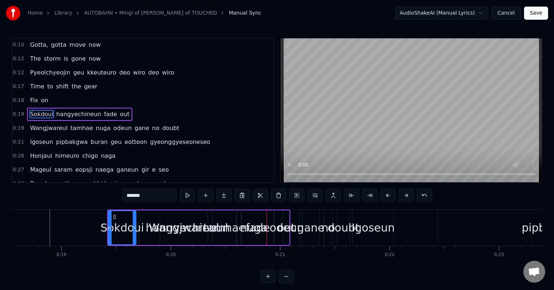
click at [111, 210] on div "Sokdoui" at bounding box center [122, 227] width 28 height 35
click at [408, 195] on button at bounding box center [406, 195] width 15 height 13
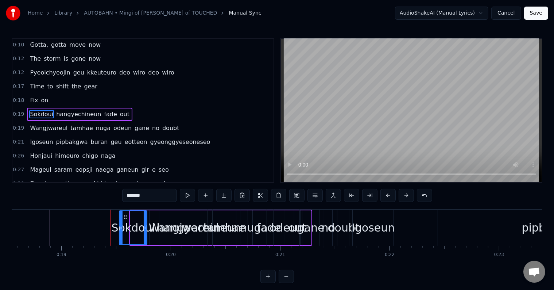
click at [408, 195] on button at bounding box center [406, 195] width 15 height 13
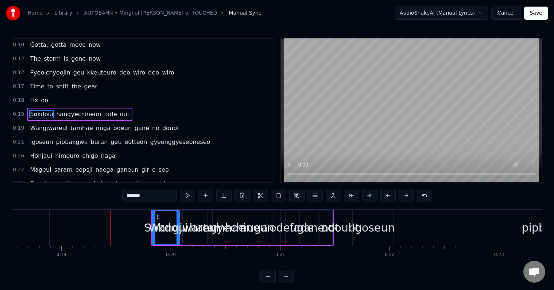
click at [408, 195] on button at bounding box center [406, 195] width 15 height 13
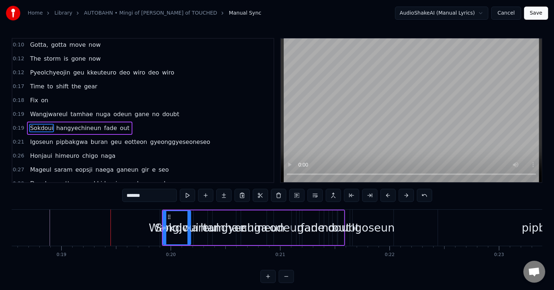
click at [408, 195] on button at bounding box center [406, 195] width 15 height 13
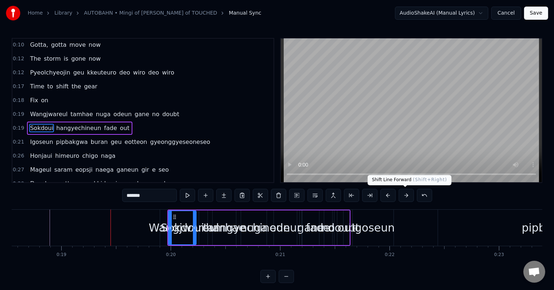
click at [83, 86] on span "gear" at bounding box center [90, 86] width 15 height 8
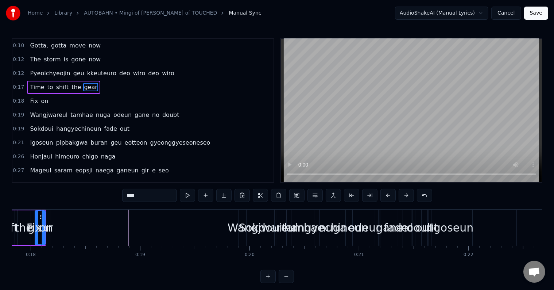
scroll to position [0, 1937]
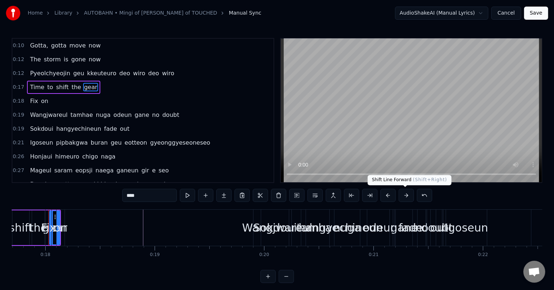
click at [406, 195] on button at bounding box center [406, 195] width 15 height 13
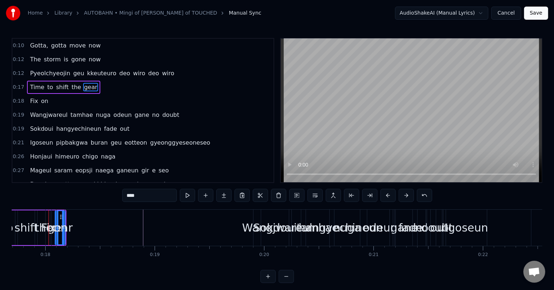
click at [406, 195] on button at bounding box center [406, 195] width 15 height 13
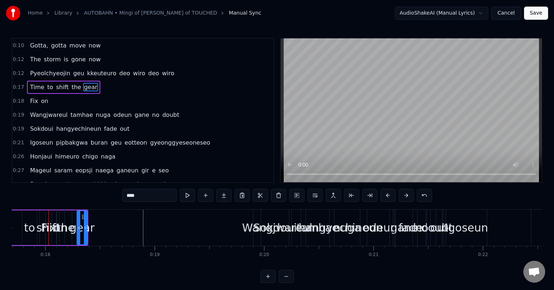
click at [406, 195] on button at bounding box center [406, 195] width 15 height 13
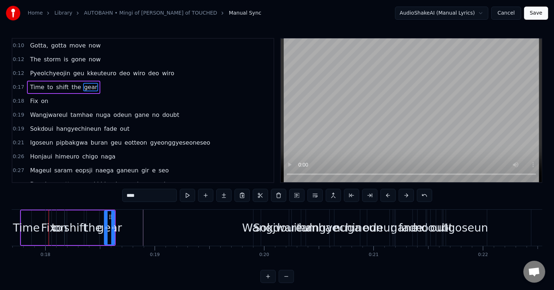
click at [406, 195] on button at bounding box center [406, 195] width 15 height 13
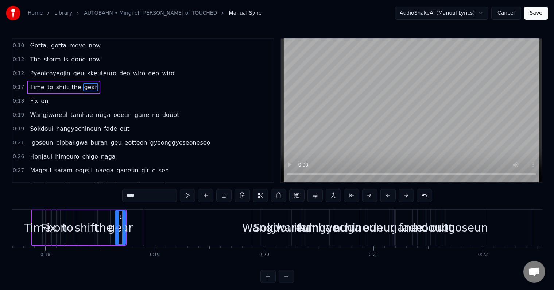
click at [406, 195] on button at bounding box center [406, 195] width 15 height 13
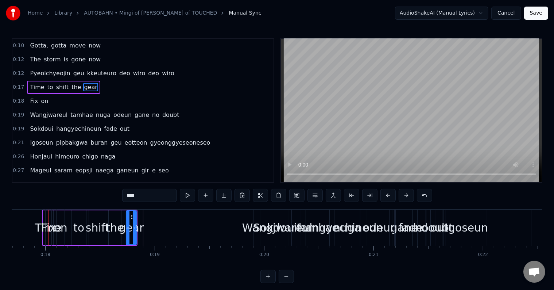
click at [406, 195] on button at bounding box center [406, 195] width 15 height 13
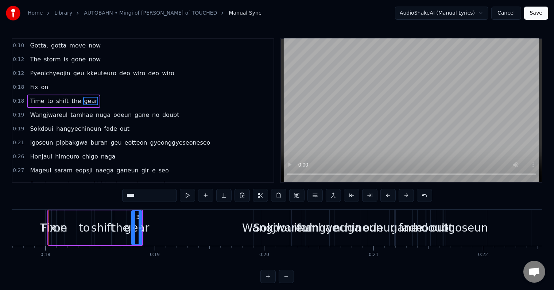
click at [406, 195] on button at bounding box center [406, 195] width 15 height 13
click at [34, 83] on span "Fix" at bounding box center [33, 87] width 9 height 8
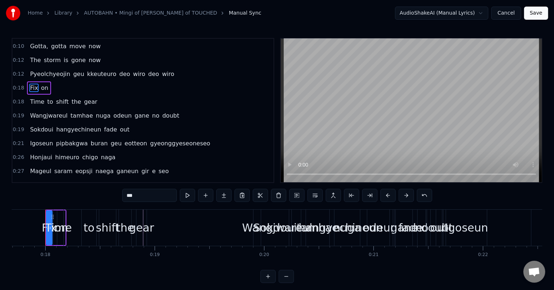
scroll to position [0, 1934]
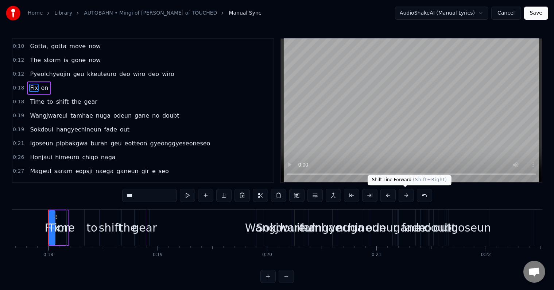
click at [403, 197] on button at bounding box center [406, 195] width 15 height 13
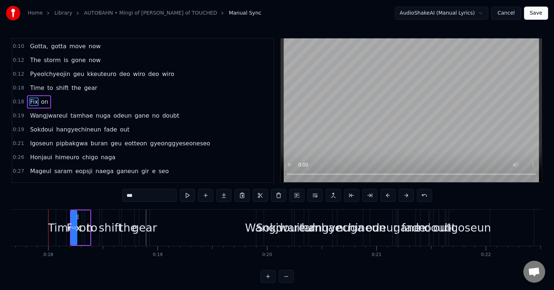
click at [403, 197] on button at bounding box center [406, 195] width 15 height 13
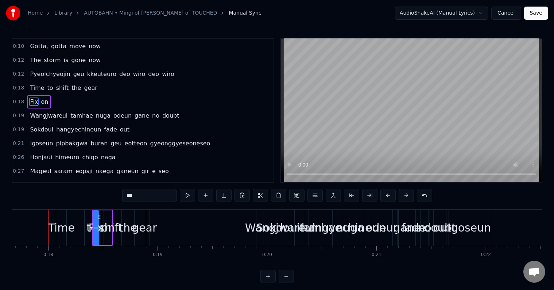
click at [403, 197] on button at bounding box center [406, 195] width 15 height 13
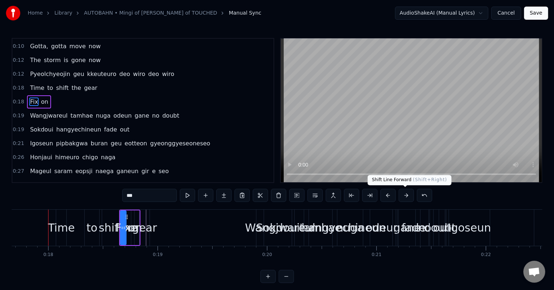
click at [405, 194] on button at bounding box center [406, 195] width 15 height 13
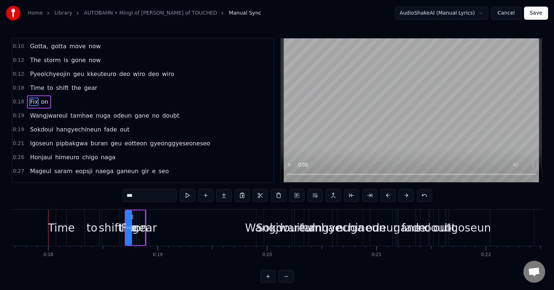
click at [405, 194] on button at bounding box center [406, 195] width 15 height 13
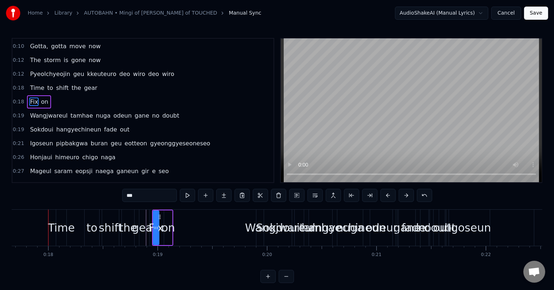
click at [405, 194] on button at bounding box center [406, 195] width 15 height 13
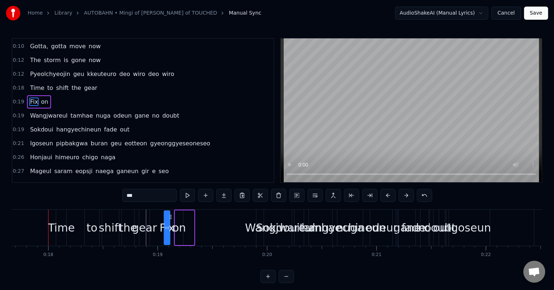
click at [405, 194] on button at bounding box center [406, 195] width 15 height 13
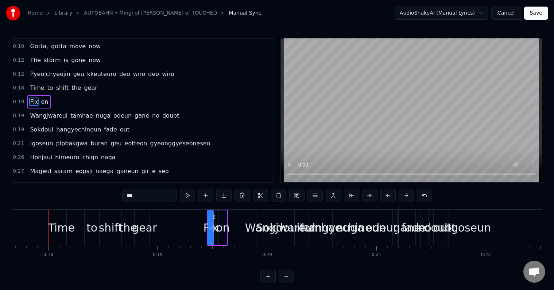
click at [405, 194] on button at bounding box center [406, 195] width 15 height 13
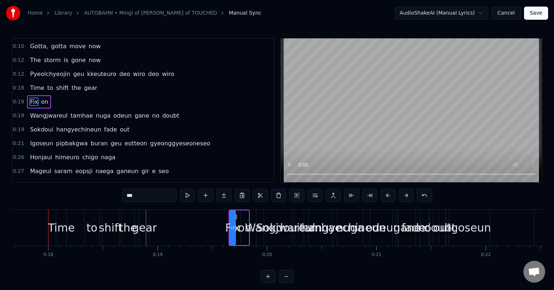
click at [405, 194] on button at bounding box center [406, 195] width 15 height 13
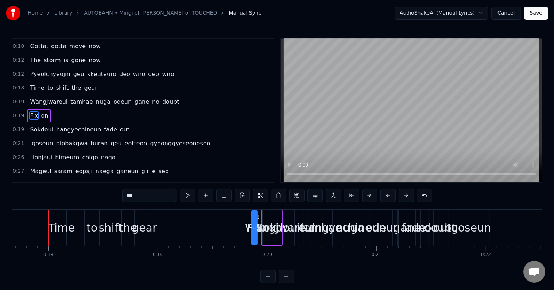
click at [405, 194] on button at bounding box center [406, 195] width 15 height 13
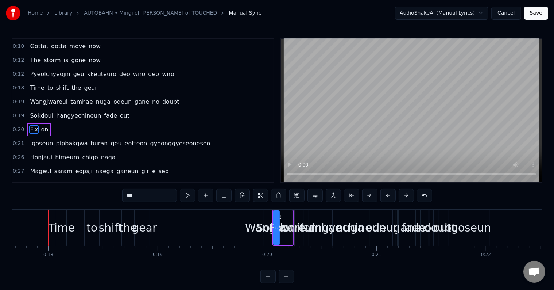
click at [405, 194] on button at bounding box center [406, 195] width 15 height 13
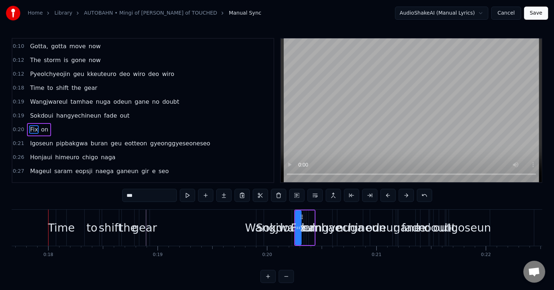
click at [405, 194] on button at bounding box center [406, 195] width 15 height 13
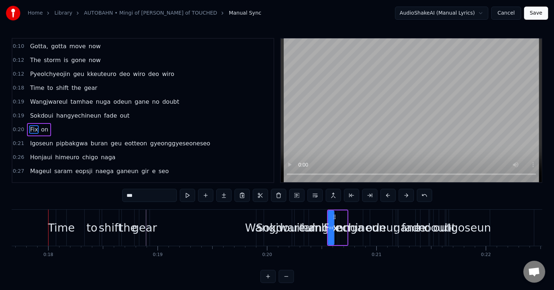
click at [405, 194] on button at bounding box center [406, 195] width 15 height 13
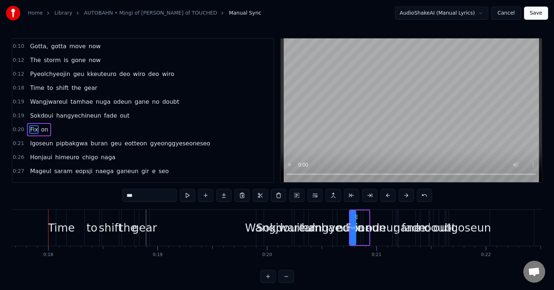
click at [405, 194] on button at bounding box center [406, 195] width 15 height 13
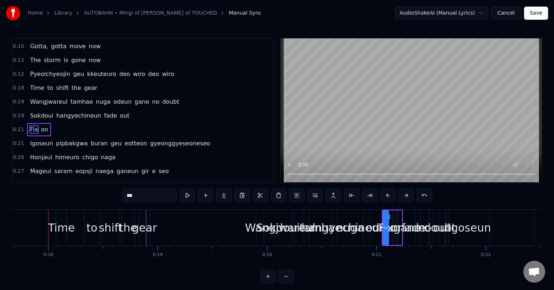
click at [405, 194] on button at bounding box center [406, 195] width 15 height 13
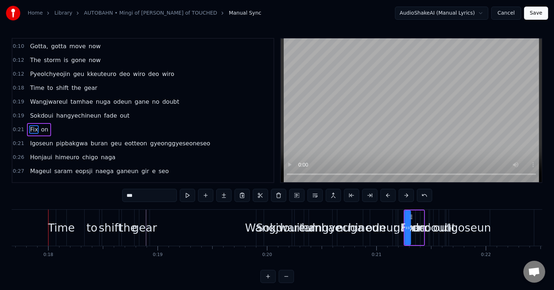
click at [405, 194] on button at bounding box center [406, 195] width 15 height 13
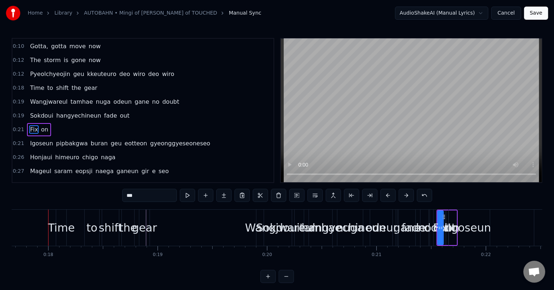
click at [405, 194] on button at bounding box center [406, 195] width 15 height 13
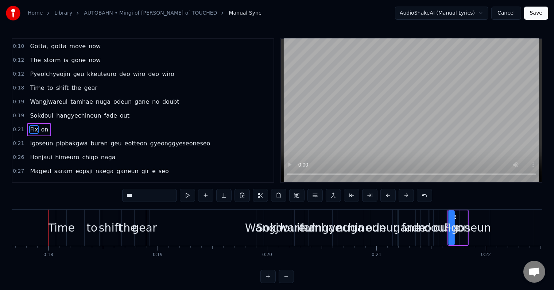
click at [405, 194] on button at bounding box center [406, 195] width 15 height 13
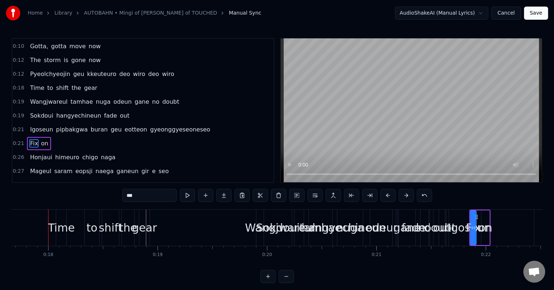
click at [405, 194] on button at bounding box center [406, 195] width 15 height 13
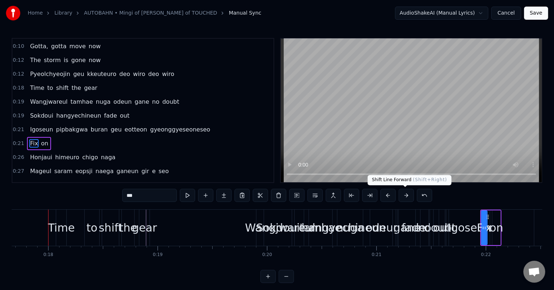
click at [252, 225] on div "Wangjwareul" at bounding box center [280, 227] width 70 height 16
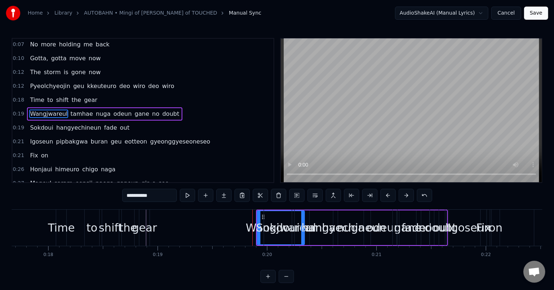
click at [71, 123] on span "hangyechineun" at bounding box center [78, 127] width 46 height 8
type input "**********"
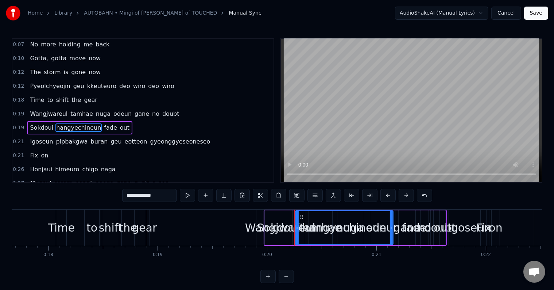
scroll to position [42, 0]
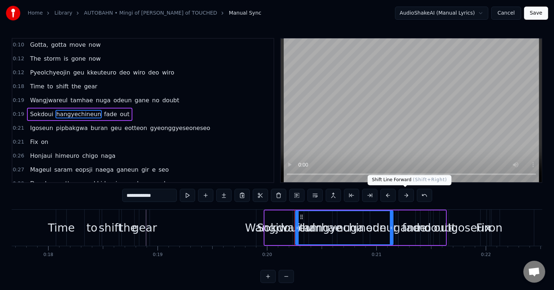
click at [408, 197] on button at bounding box center [406, 195] width 15 height 13
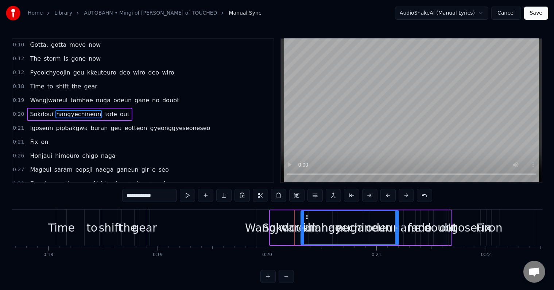
click at [408, 197] on button at bounding box center [406, 195] width 15 height 13
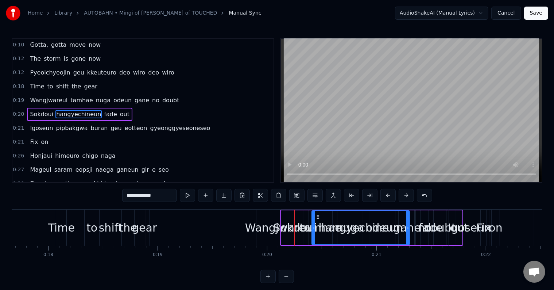
click at [408, 197] on button at bounding box center [406, 195] width 15 height 13
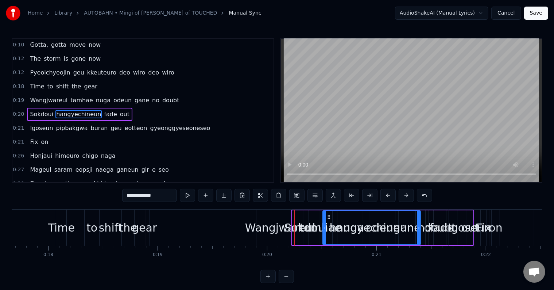
click at [408, 197] on button at bounding box center [406, 195] width 15 height 13
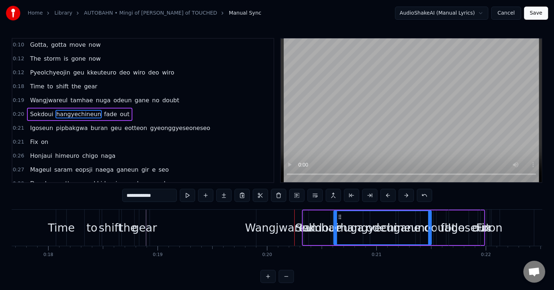
click at [408, 197] on button at bounding box center [406, 195] width 15 height 13
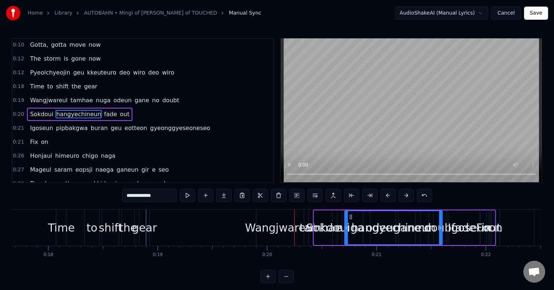
click at [408, 197] on button at bounding box center [406, 195] width 15 height 13
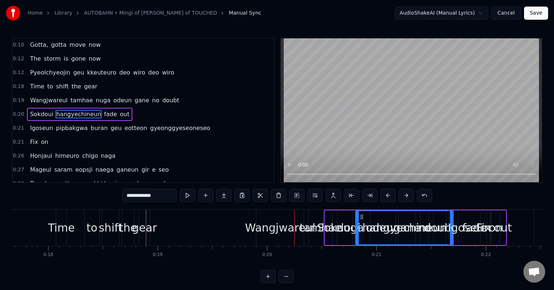
click at [408, 197] on button at bounding box center [406, 195] width 15 height 13
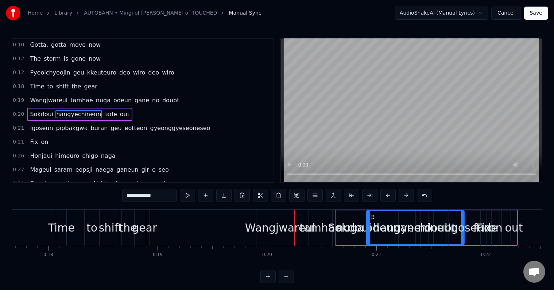
click at [408, 197] on button at bounding box center [406, 195] width 15 height 13
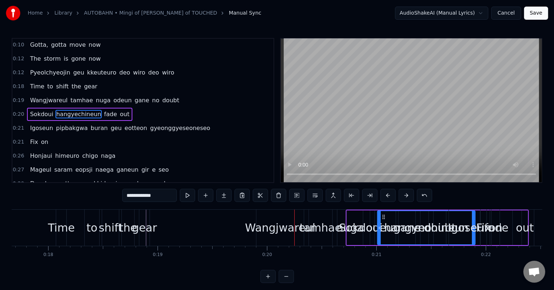
click at [408, 197] on button at bounding box center [406, 195] width 15 height 13
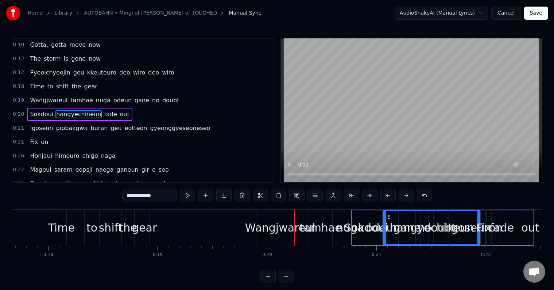
click at [408, 197] on button at bounding box center [406, 195] width 15 height 13
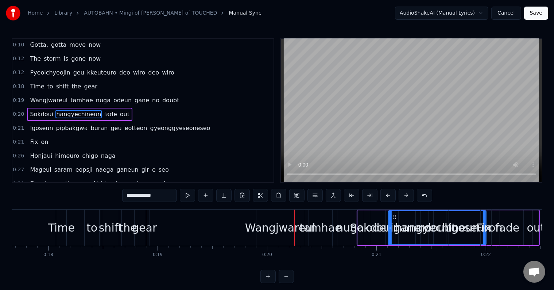
click at [408, 197] on button at bounding box center [406, 195] width 15 height 13
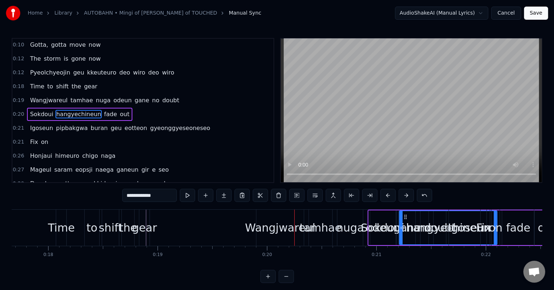
click at [408, 197] on button at bounding box center [406, 195] width 15 height 13
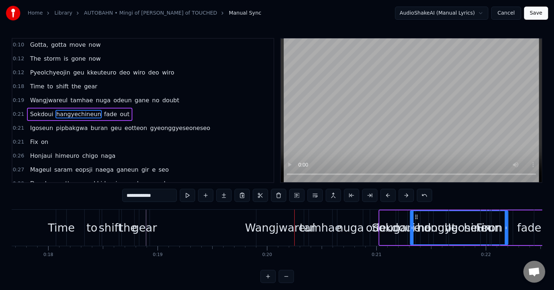
click at [408, 197] on button at bounding box center [406, 195] width 15 height 13
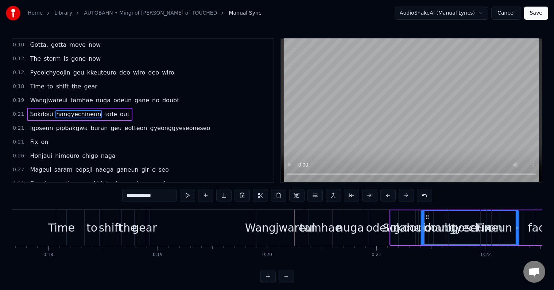
click at [408, 197] on button at bounding box center [406, 195] width 15 height 13
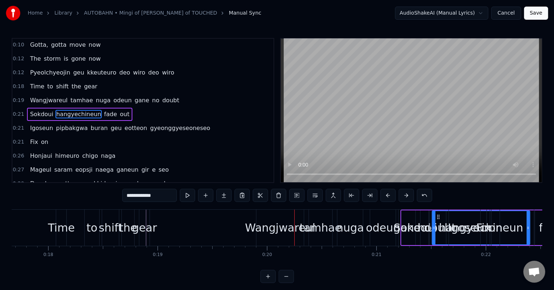
click at [408, 197] on button at bounding box center [406, 195] width 15 height 13
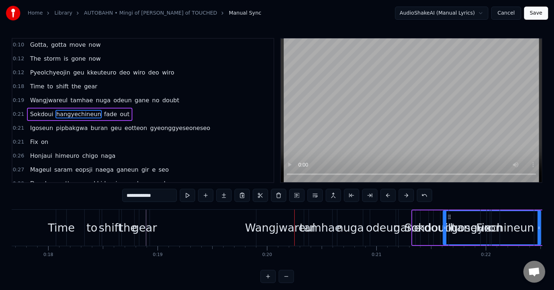
click at [408, 197] on button at bounding box center [406, 195] width 15 height 13
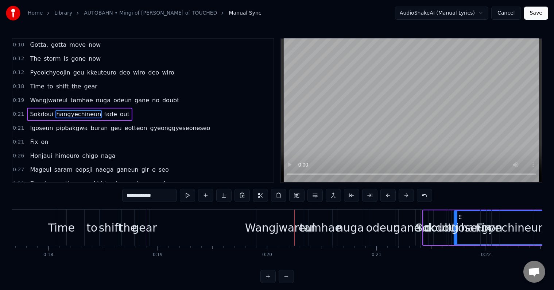
click at [408, 197] on button at bounding box center [406, 195] width 15 height 13
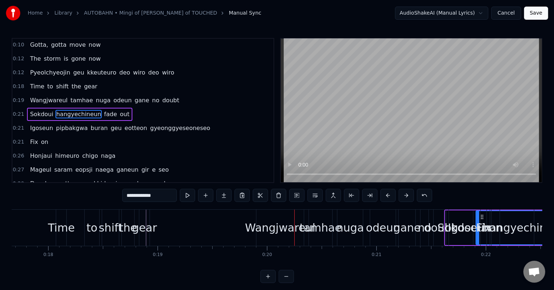
click at [408, 197] on button at bounding box center [406, 195] width 15 height 13
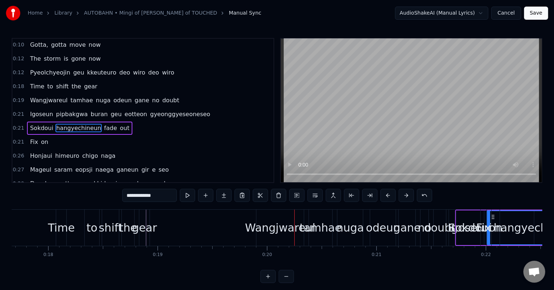
click at [408, 197] on button at bounding box center [406, 195] width 15 height 13
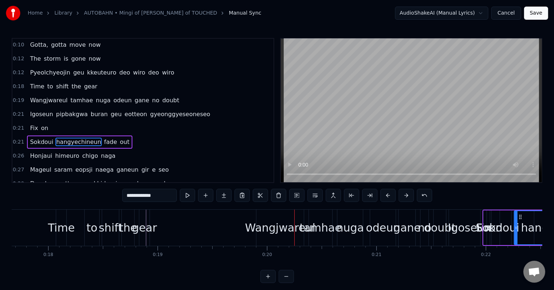
click at [408, 197] on button at bounding box center [406, 195] width 15 height 13
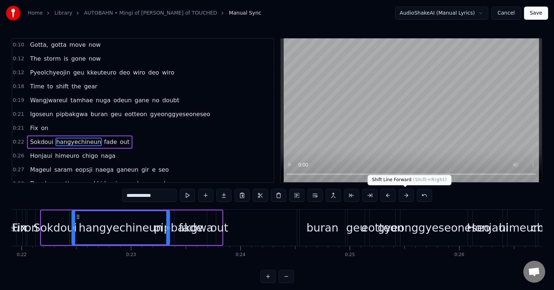
click at [408, 194] on button at bounding box center [406, 195] width 15 height 13
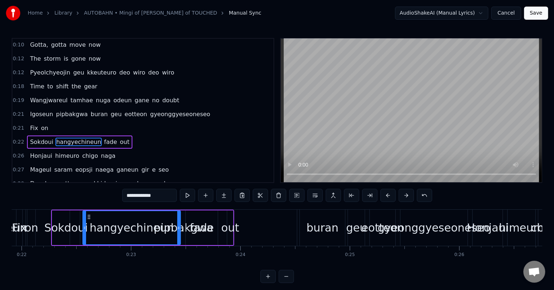
click at [408, 194] on button at bounding box center [406, 195] width 15 height 13
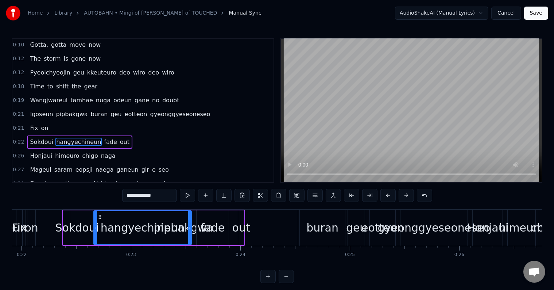
click at [408, 194] on button at bounding box center [406, 195] width 15 height 13
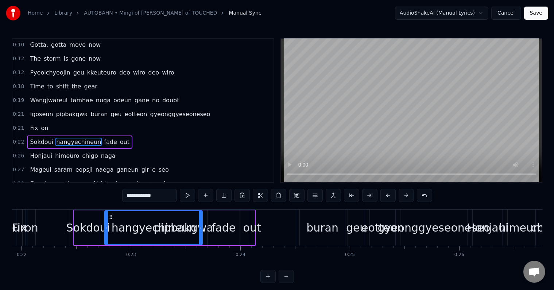
click at [408, 194] on button at bounding box center [406, 195] width 15 height 13
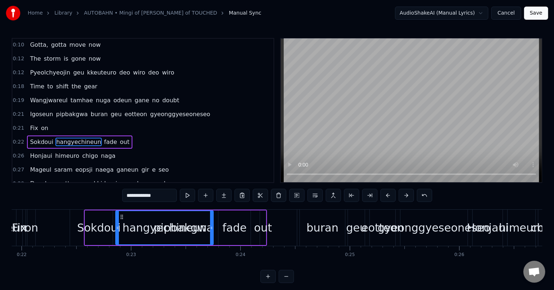
click at [408, 194] on button at bounding box center [406, 195] width 15 height 13
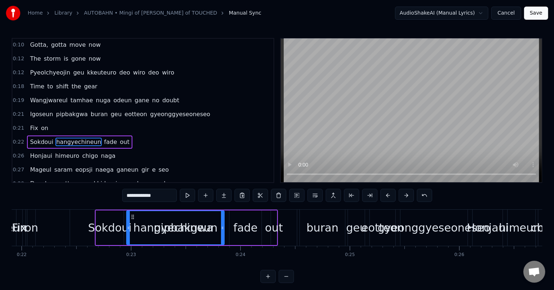
click at [408, 194] on button at bounding box center [406, 195] width 15 height 13
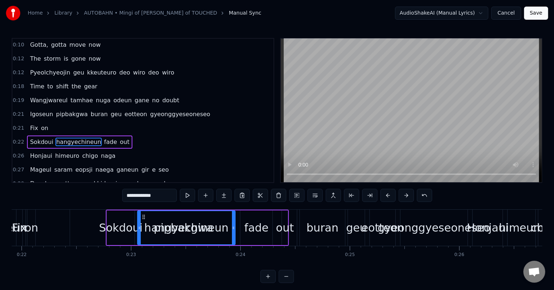
click at [408, 194] on button at bounding box center [406, 195] width 15 height 13
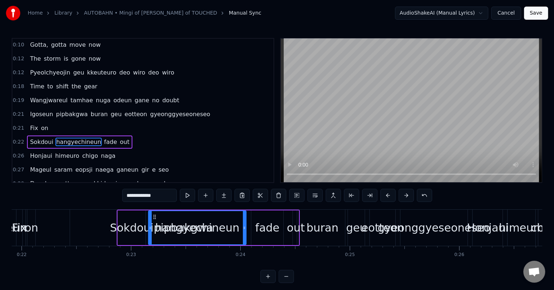
click at [408, 194] on button at bounding box center [406, 195] width 15 height 13
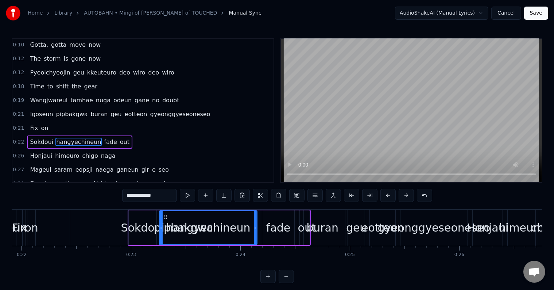
click at [408, 194] on button at bounding box center [406, 195] width 15 height 13
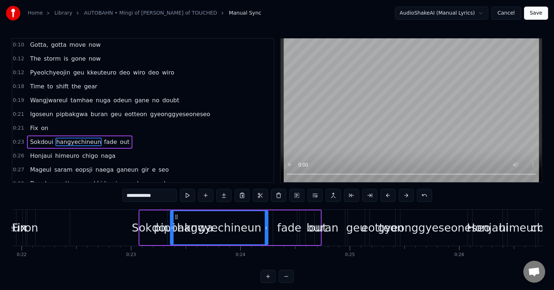
click at [408, 194] on button at bounding box center [406, 195] width 15 height 13
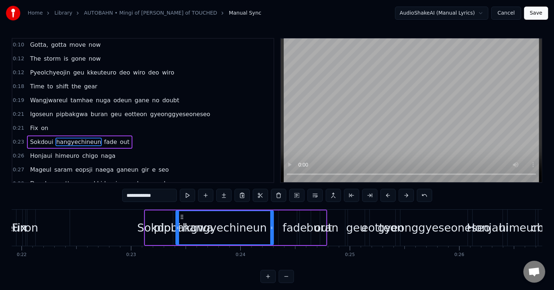
click at [408, 194] on button at bounding box center [406, 195] width 15 height 13
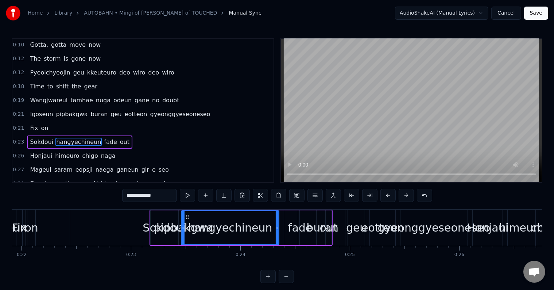
click at [408, 194] on button at bounding box center [406, 195] width 15 height 13
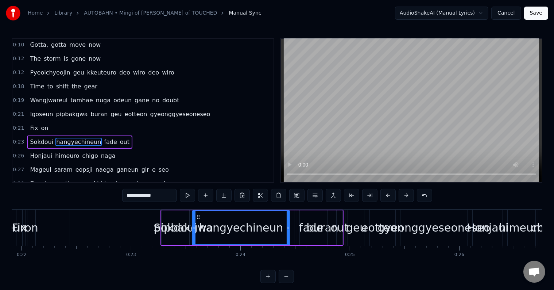
click at [408, 194] on button at bounding box center [406, 195] width 15 height 13
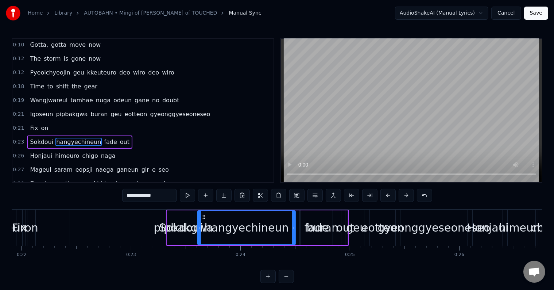
click at [408, 194] on button at bounding box center [406, 195] width 15 height 13
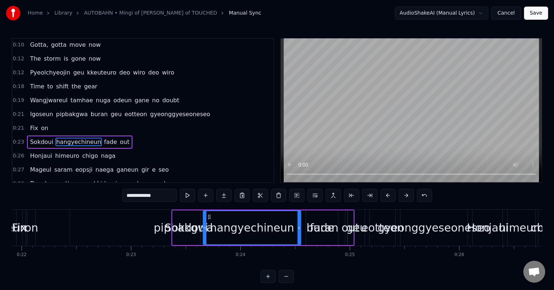
click at [408, 194] on button at bounding box center [406, 195] width 15 height 13
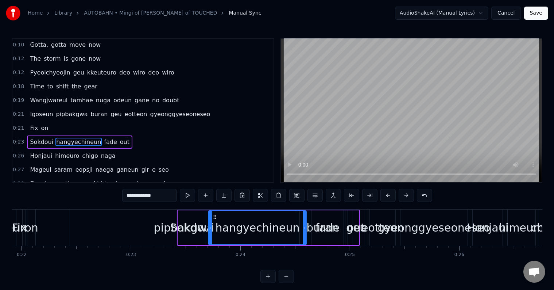
click at [408, 194] on button at bounding box center [406, 195] width 15 height 13
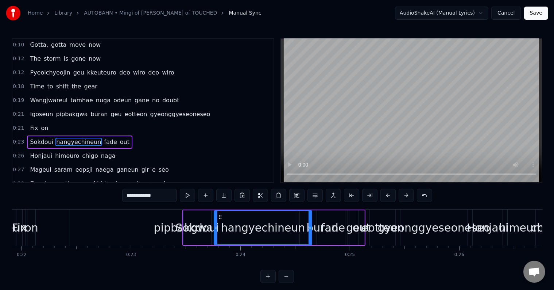
click at [408, 194] on button at bounding box center [406, 195] width 15 height 13
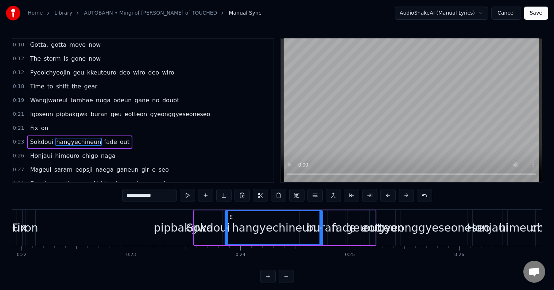
click at [408, 194] on button at bounding box center [406, 195] width 15 height 13
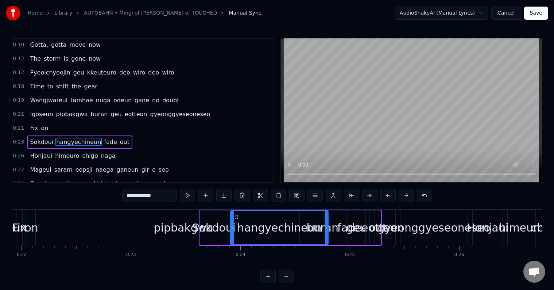
click at [408, 194] on button at bounding box center [406, 195] width 15 height 13
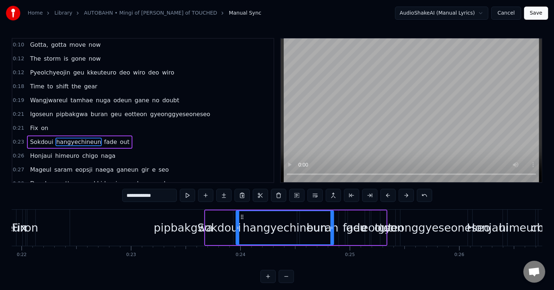
click at [408, 194] on button at bounding box center [406, 195] width 15 height 13
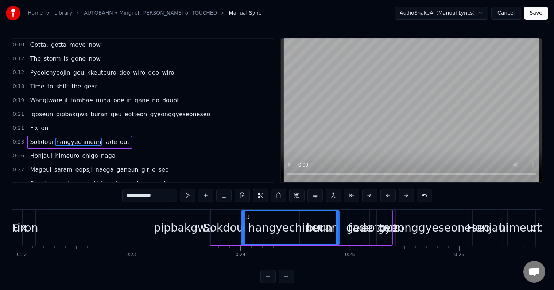
click at [408, 194] on button at bounding box center [406, 195] width 15 height 13
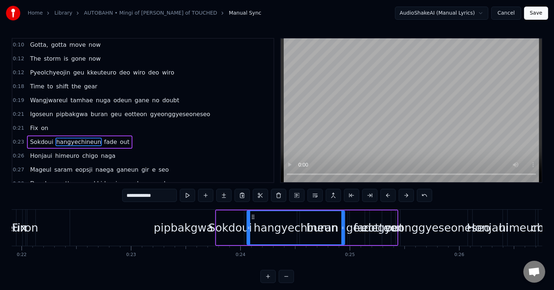
click at [408, 194] on button at bounding box center [406, 195] width 15 height 13
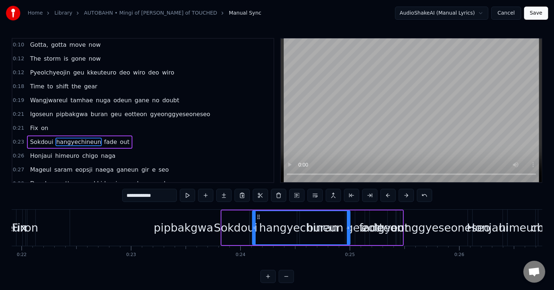
click at [408, 194] on button at bounding box center [406, 195] width 15 height 13
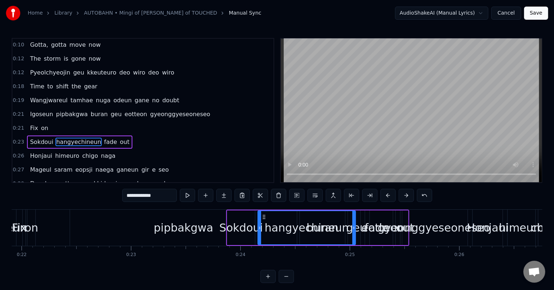
click at [408, 194] on button at bounding box center [406, 195] width 15 height 13
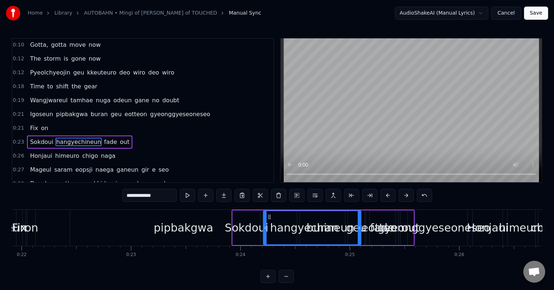
click at [408, 194] on button at bounding box center [406, 195] width 15 height 13
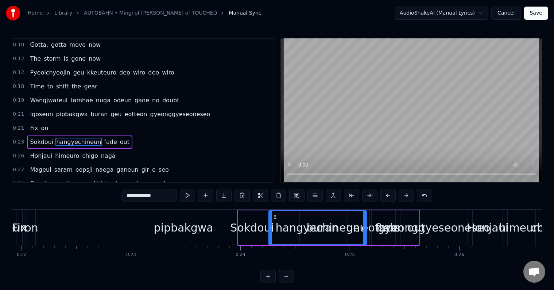
click at [408, 194] on button at bounding box center [406, 195] width 15 height 13
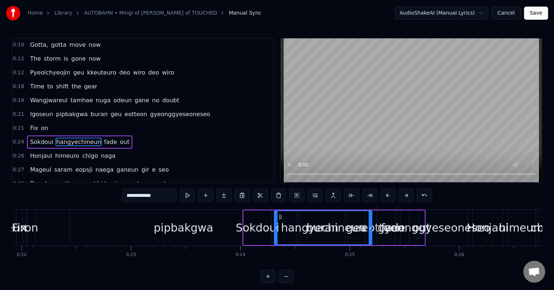
click at [105, 102] on div "Wangjwareul tamhae nuga odeun gane no doubt" at bounding box center [104, 100] width 155 height 13
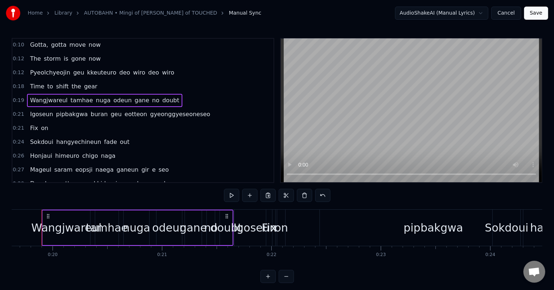
scroll to position [0, 2141]
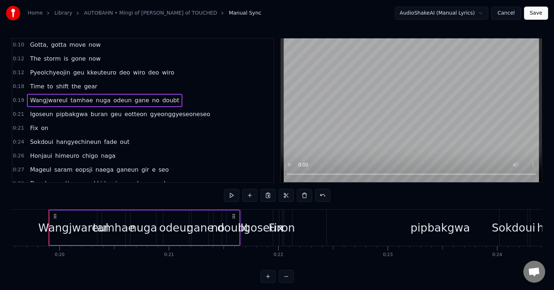
drag, startPoint x: 118, startPoint y: 92, endPoint x: 107, endPoint y: 146, distance: 54.9
click at [107, 146] on div "0:02 The storm is gone now 0:04 There's no more fear. oh 0:07 No more holding m…" at bounding box center [143, 110] width 263 height 145
click at [60, 211] on div "Wangjwareul" at bounding box center [73, 227] width 47 height 35
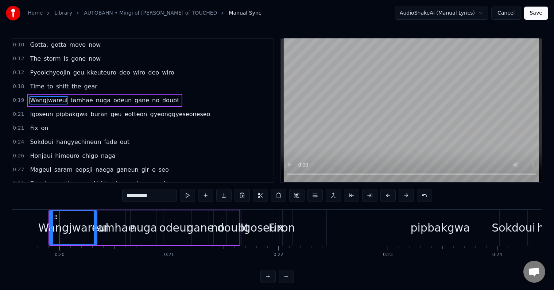
scroll to position [29, 0]
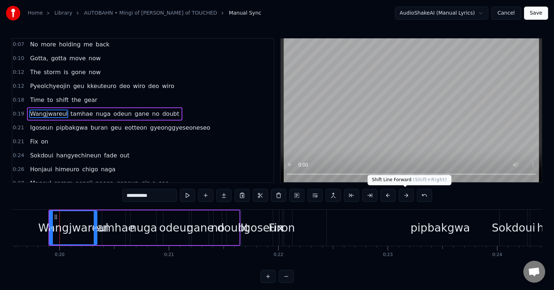
click at [403, 198] on button at bounding box center [406, 195] width 15 height 13
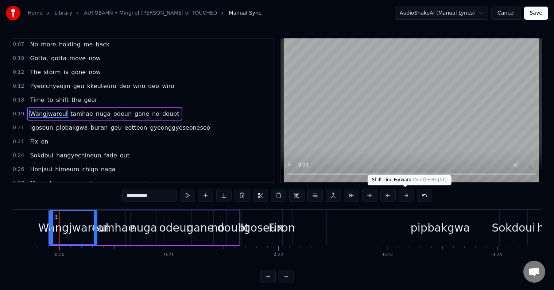
click at [403, 198] on button at bounding box center [406, 195] width 15 height 13
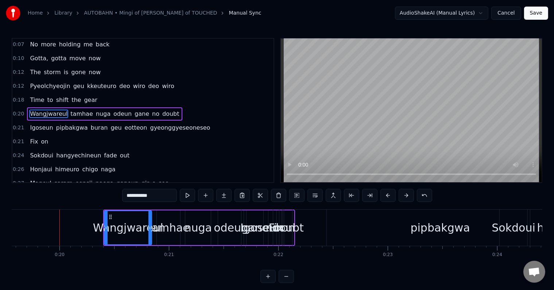
click at [403, 198] on button at bounding box center [406, 195] width 15 height 13
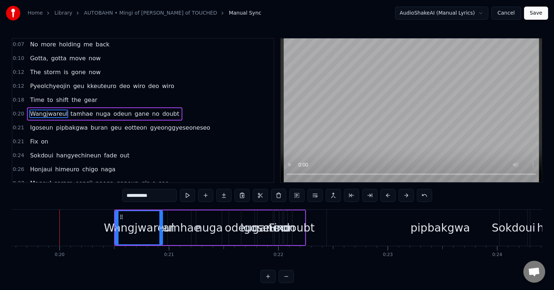
click at [403, 198] on button at bounding box center [406, 195] width 15 height 13
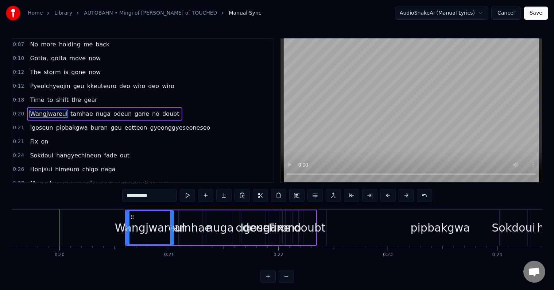
click at [403, 198] on button at bounding box center [406, 195] width 15 height 13
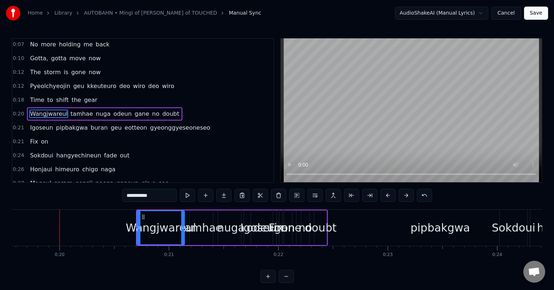
click at [403, 198] on button at bounding box center [406, 195] width 15 height 13
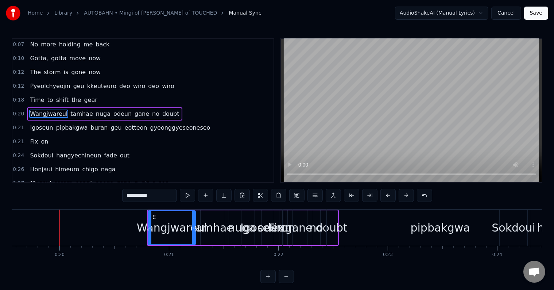
click at [403, 198] on button at bounding box center [406, 195] width 15 height 13
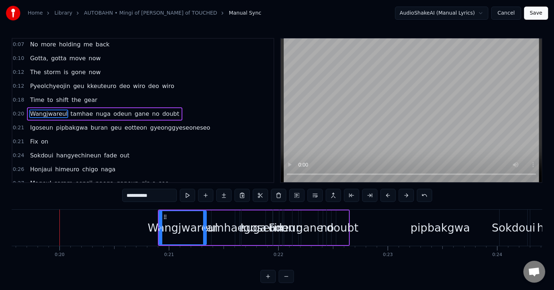
click at [403, 198] on button at bounding box center [406, 195] width 15 height 13
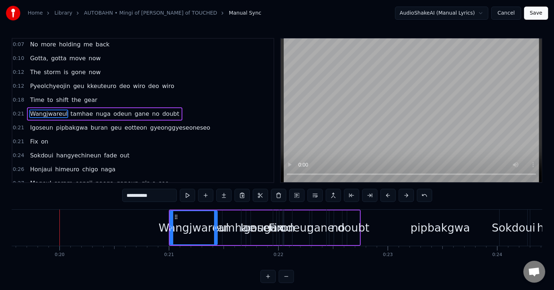
click at [403, 198] on button at bounding box center [406, 195] width 15 height 13
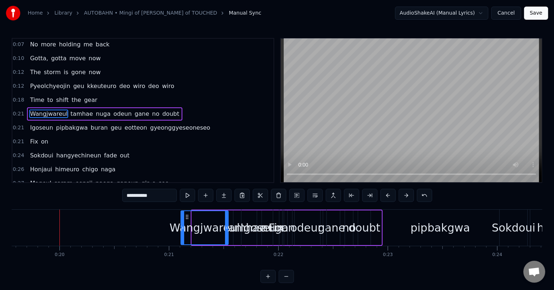
click at [403, 198] on button at bounding box center [406, 195] width 15 height 13
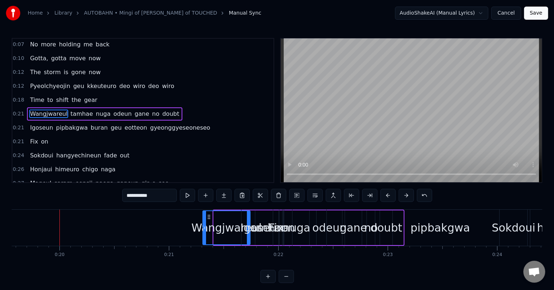
click at [403, 198] on button at bounding box center [406, 195] width 15 height 13
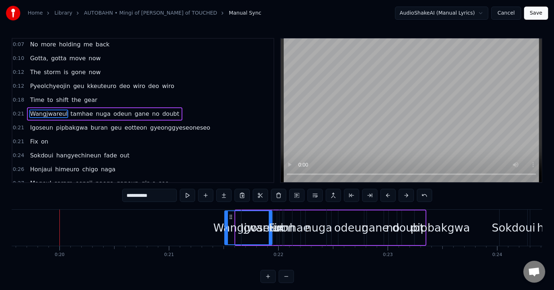
click at [403, 198] on button at bounding box center [406, 195] width 15 height 13
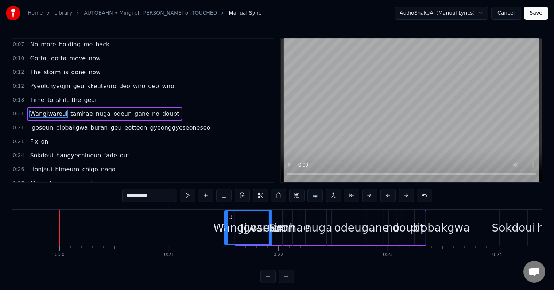
click at [403, 198] on button at bounding box center [406, 195] width 15 height 13
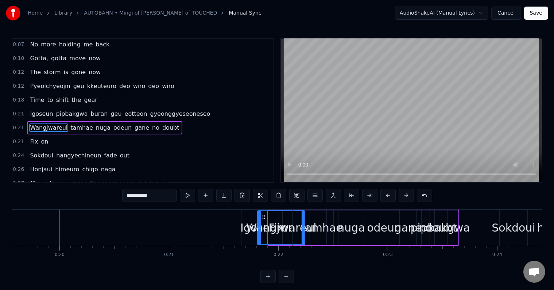
click at [403, 198] on button at bounding box center [406, 195] width 15 height 13
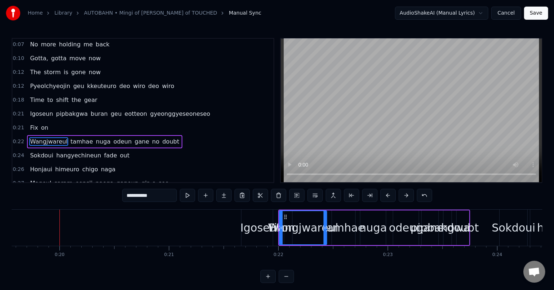
click at [403, 198] on button at bounding box center [406, 195] width 15 height 13
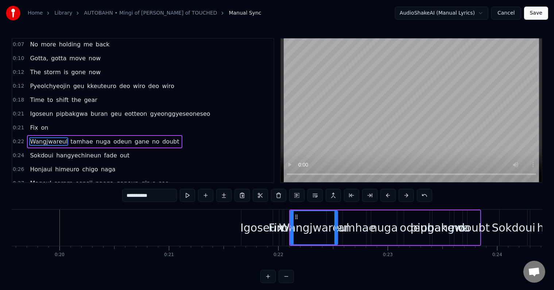
click at [403, 198] on button at bounding box center [406, 195] width 15 height 13
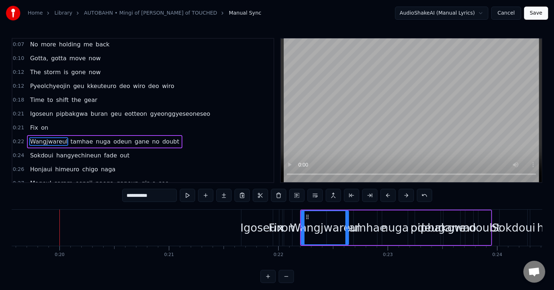
click at [403, 198] on button at bounding box center [406, 195] width 15 height 13
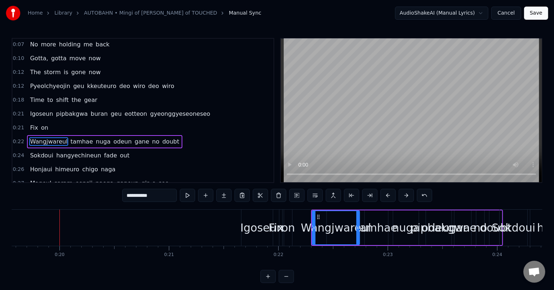
click at [403, 198] on button at bounding box center [406, 195] width 15 height 13
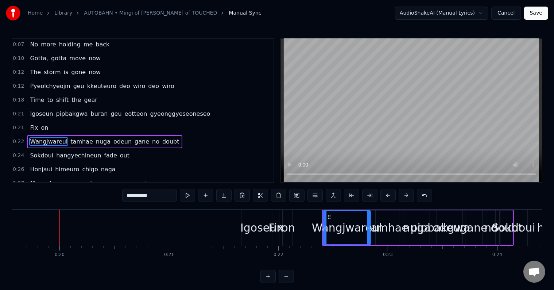
click at [403, 198] on button at bounding box center [406, 195] width 15 height 13
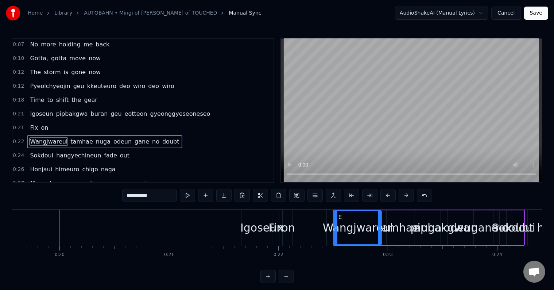
click at [403, 198] on button at bounding box center [406, 195] width 15 height 13
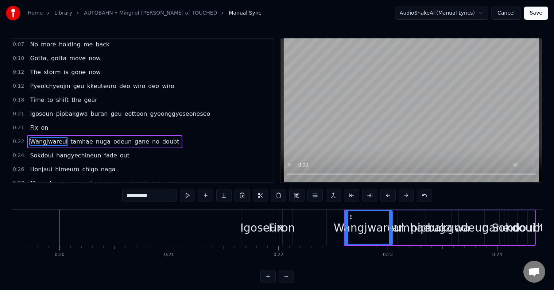
click at [403, 198] on button at bounding box center [406, 195] width 15 height 13
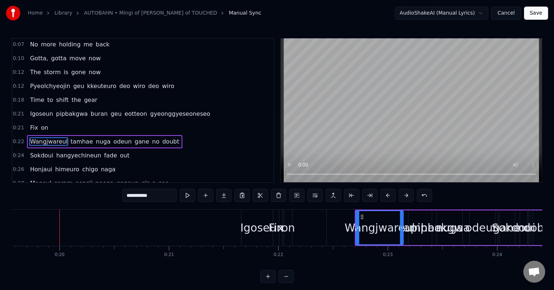
click at [403, 198] on button at bounding box center [406, 195] width 15 height 13
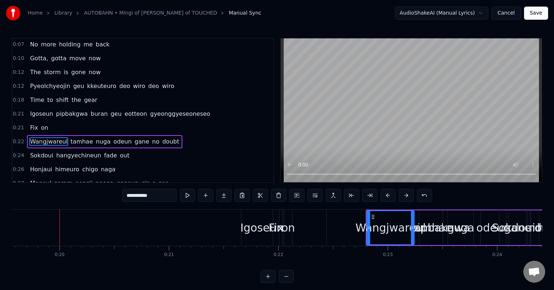
click at [403, 198] on button at bounding box center [406, 195] width 15 height 13
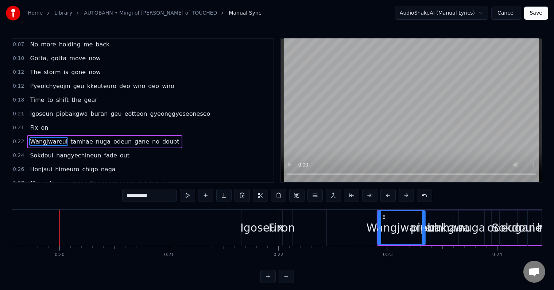
click at [403, 198] on button at bounding box center [406, 195] width 15 height 13
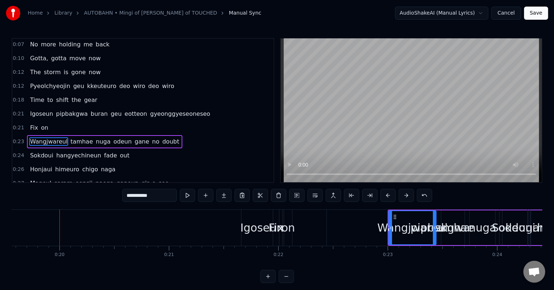
click at [403, 198] on button at bounding box center [406, 195] width 15 height 13
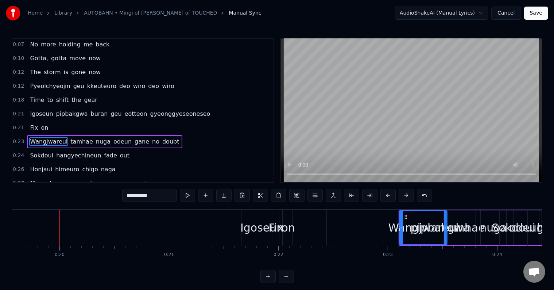
click at [403, 198] on button at bounding box center [406, 195] width 15 height 13
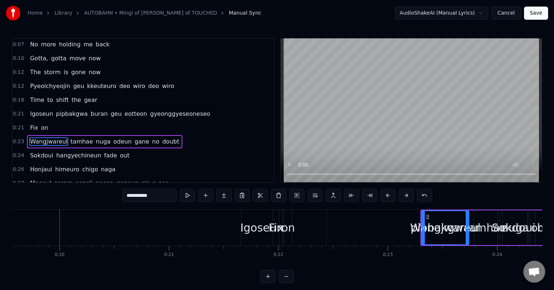
click at [403, 198] on button at bounding box center [406, 195] width 15 height 13
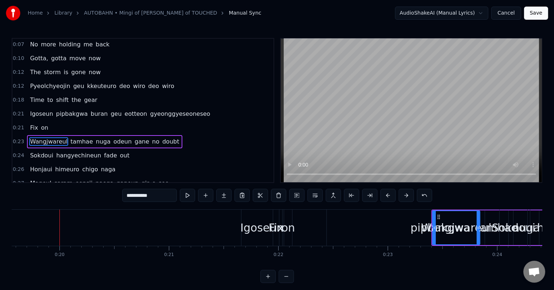
click at [403, 198] on button at bounding box center [406, 195] width 15 height 13
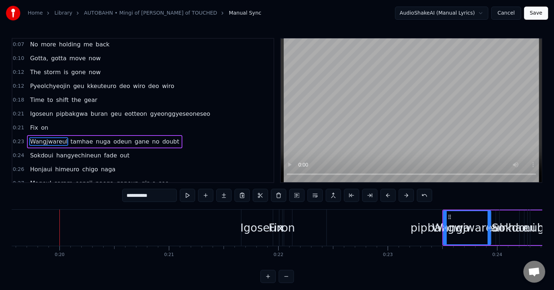
scroll to position [0, 2606]
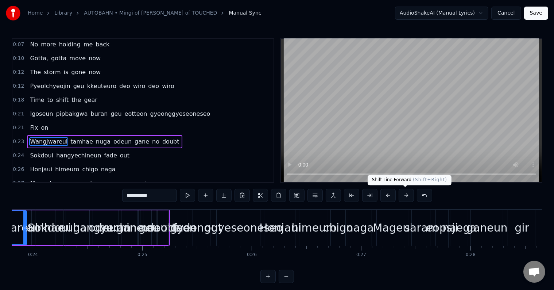
click at [408, 194] on button at bounding box center [406, 195] width 15 height 13
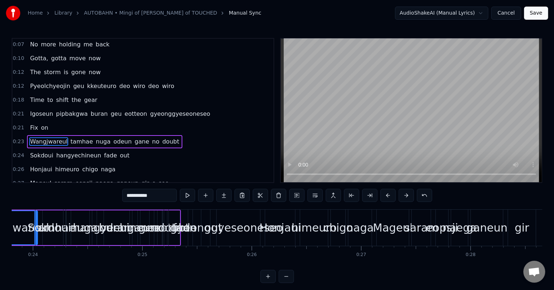
click at [408, 194] on button at bounding box center [406, 195] width 15 height 13
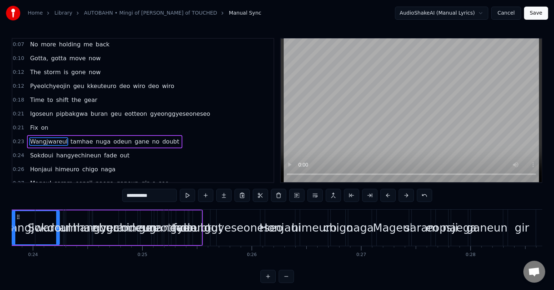
click at [408, 194] on button at bounding box center [406, 195] width 15 height 13
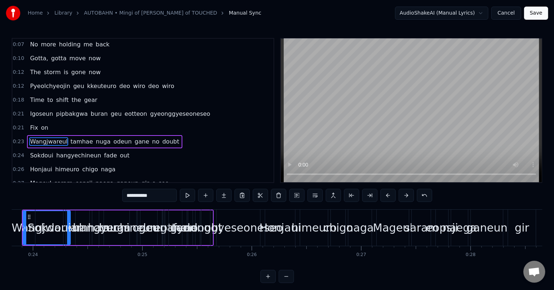
click at [408, 194] on button at bounding box center [406, 195] width 15 height 13
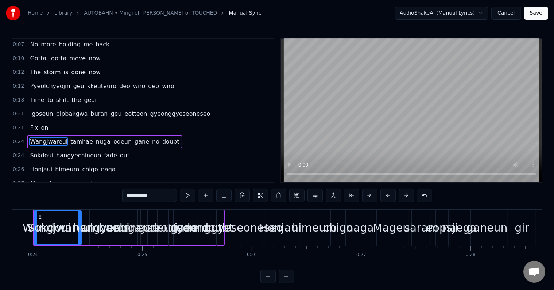
click at [408, 194] on button at bounding box center [406, 195] width 15 height 13
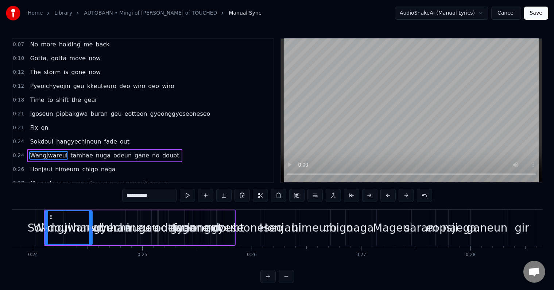
click at [408, 194] on button at bounding box center [406, 195] width 15 height 13
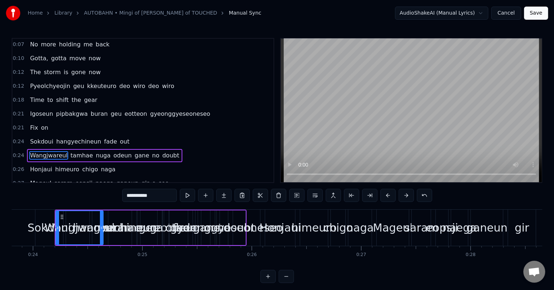
click at [408, 194] on button at bounding box center [406, 195] width 15 height 13
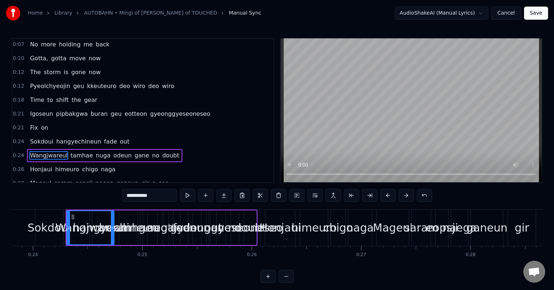
click at [408, 194] on button at bounding box center [406, 195] width 15 height 13
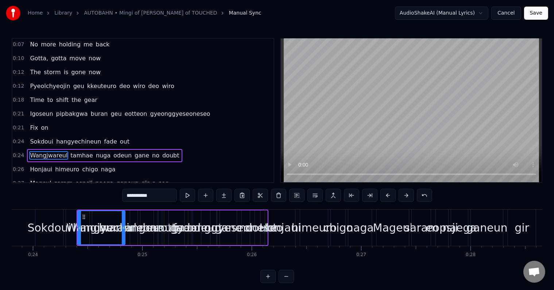
click at [408, 194] on button at bounding box center [406, 195] width 15 height 13
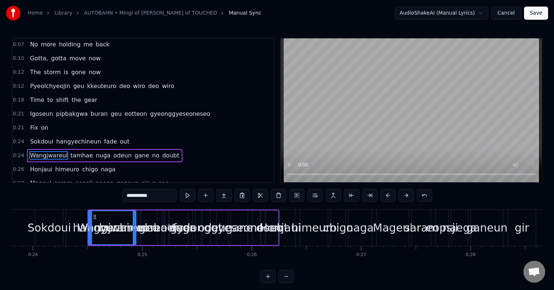
click at [408, 194] on button at bounding box center [406, 195] width 15 height 13
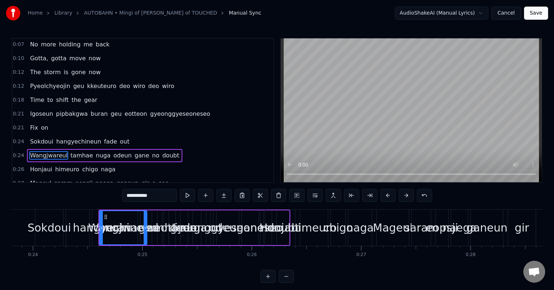
click at [408, 194] on button at bounding box center [406, 195] width 15 height 13
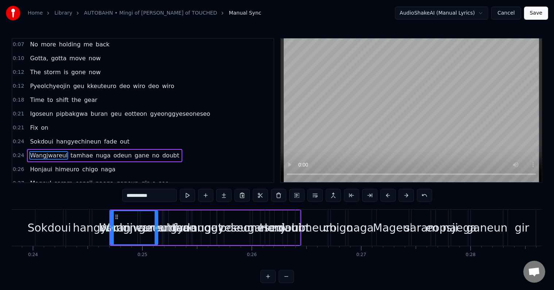
click at [408, 194] on button at bounding box center [406, 195] width 15 height 13
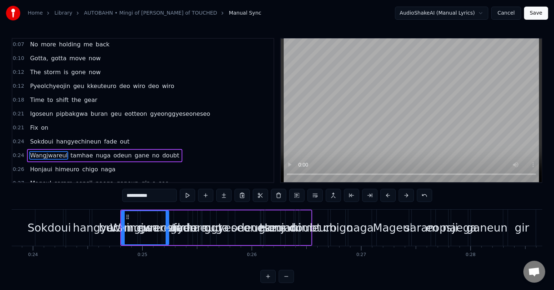
click at [408, 194] on button at bounding box center [406, 195] width 15 height 13
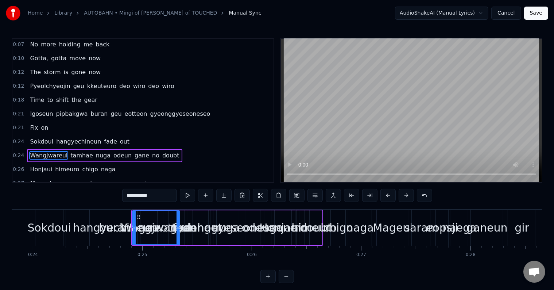
click at [408, 194] on button at bounding box center [406, 195] width 15 height 13
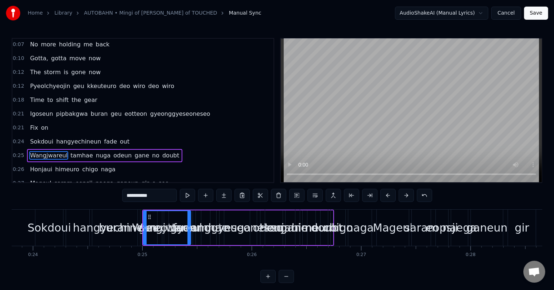
click at [408, 194] on button at bounding box center [406, 195] width 15 height 13
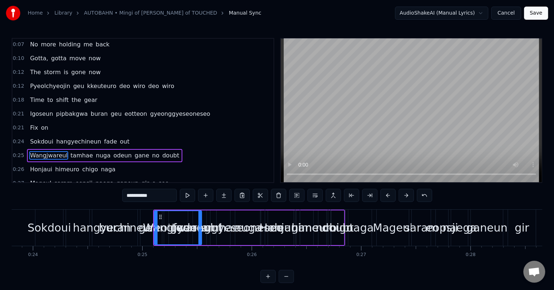
click at [408, 194] on button at bounding box center [406, 195] width 15 height 13
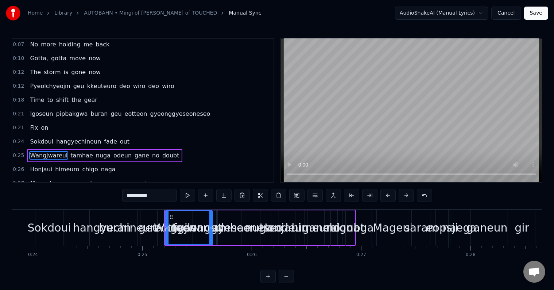
click at [408, 194] on button at bounding box center [406, 195] width 15 height 13
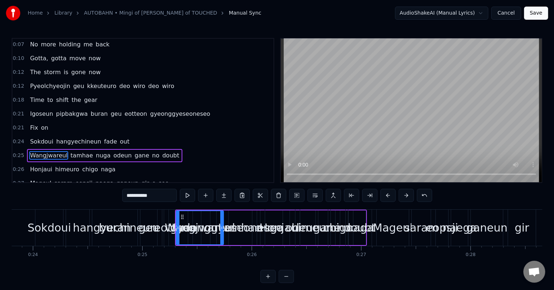
click at [408, 194] on button at bounding box center [406, 195] width 15 height 13
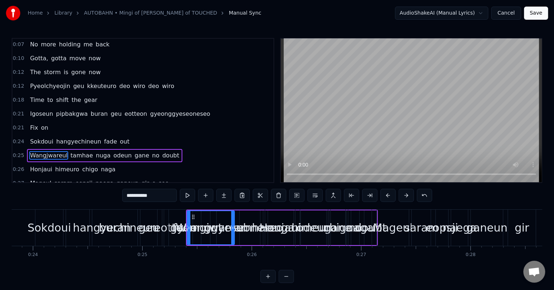
click at [408, 194] on button at bounding box center [406, 195] width 15 height 13
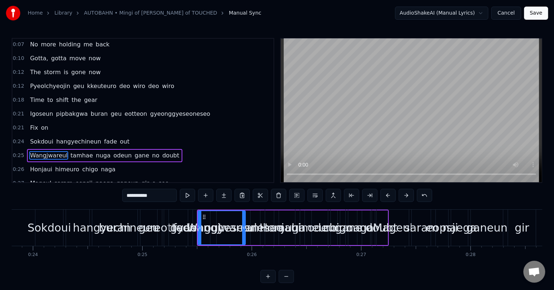
click at [408, 194] on button at bounding box center [406, 195] width 15 height 13
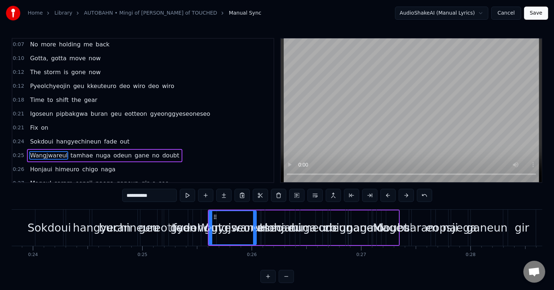
click at [408, 194] on button at bounding box center [406, 195] width 15 height 13
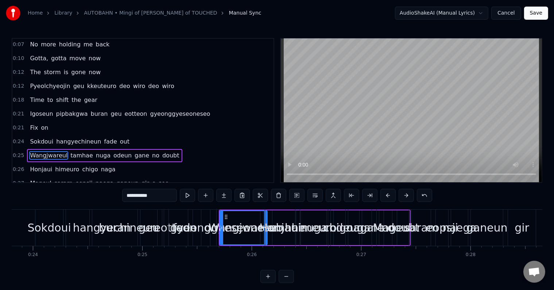
click at [408, 194] on button at bounding box center [406, 195] width 15 height 13
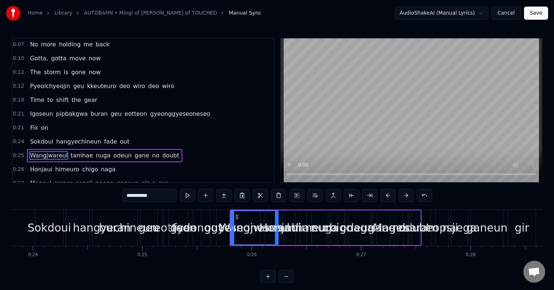
click at [408, 194] on button at bounding box center [406, 195] width 15 height 13
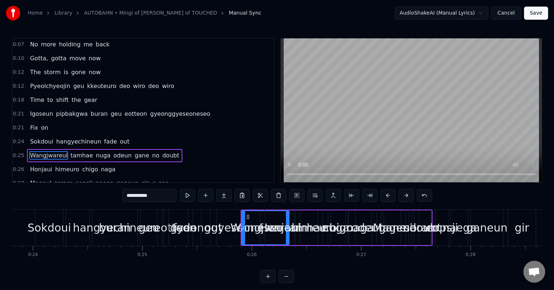
click at [408, 194] on button at bounding box center [406, 195] width 15 height 13
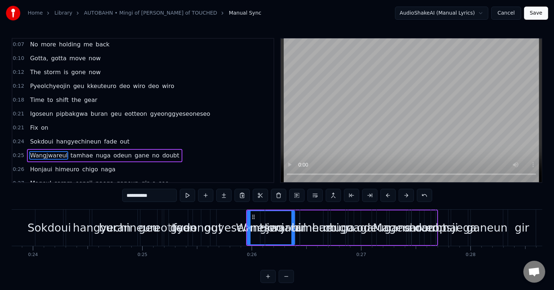
click at [408, 194] on button at bounding box center [406, 195] width 15 height 13
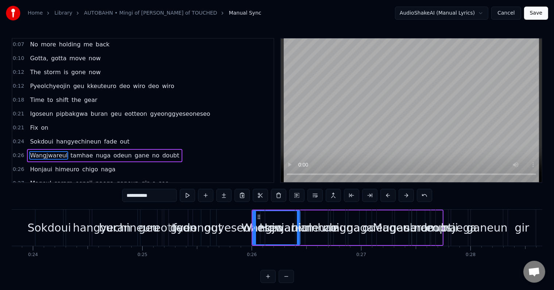
click at [189, 107] on div "Igoseun pipbakgwa buran geu eotteon gyeonggyeseoneseo" at bounding box center [120, 113] width 186 height 13
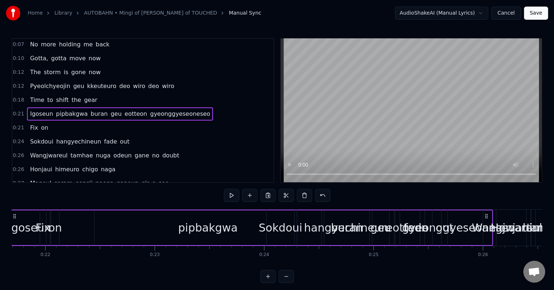
scroll to position [0, 2334]
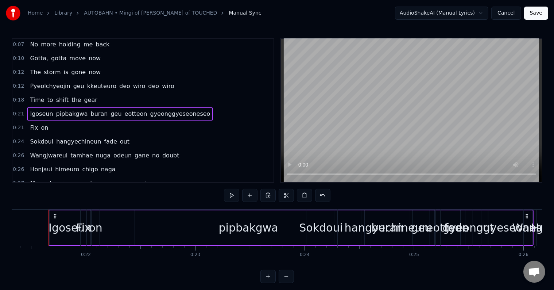
click at [58, 214] on div "Igoseun" at bounding box center [70, 227] width 41 height 35
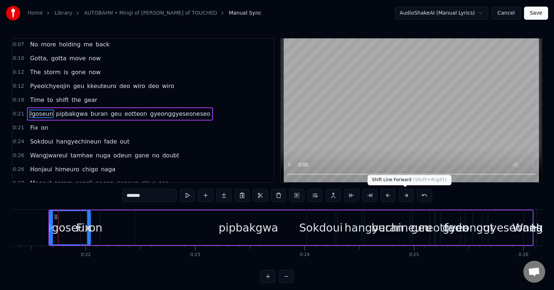
click at [410, 197] on button at bounding box center [406, 195] width 15 height 13
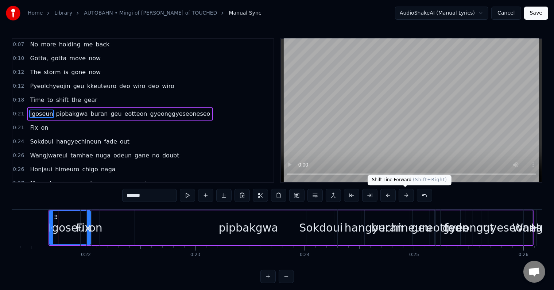
click at [410, 197] on button at bounding box center [406, 195] width 15 height 13
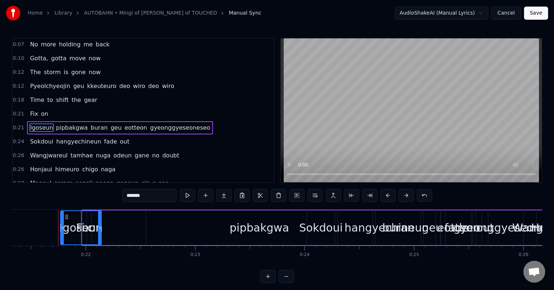
click at [410, 197] on button at bounding box center [406, 195] width 15 height 13
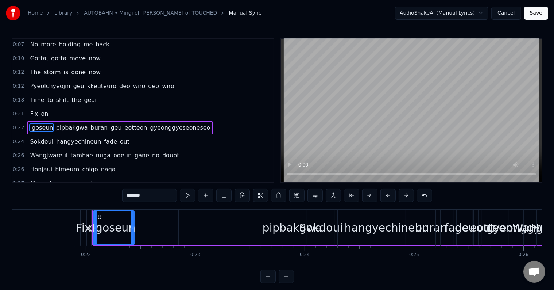
click at [410, 197] on button at bounding box center [406, 195] width 15 height 13
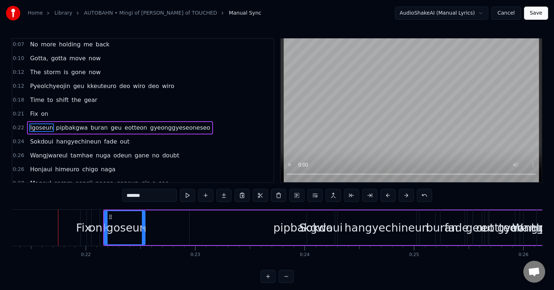
click at [410, 197] on button at bounding box center [406, 195] width 15 height 13
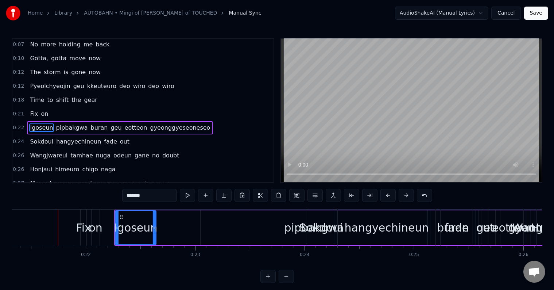
click at [410, 197] on button at bounding box center [406, 195] width 15 height 13
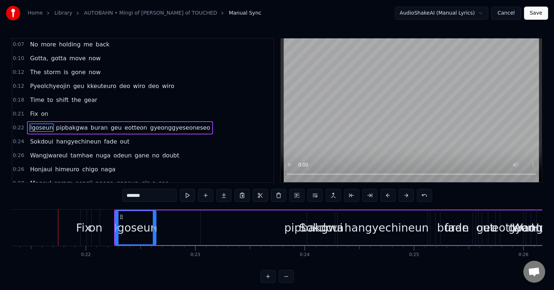
click at [410, 197] on button at bounding box center [406, 195] width 15 height 13
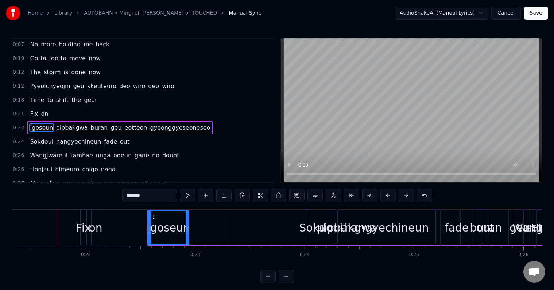
click at [410, 197] on button at bounding box center [406, 195] width 15 height 13
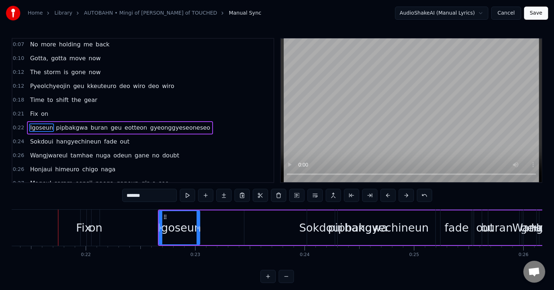
click at [410, 197] on button at bounding box center [406, 195] width 15 height 13
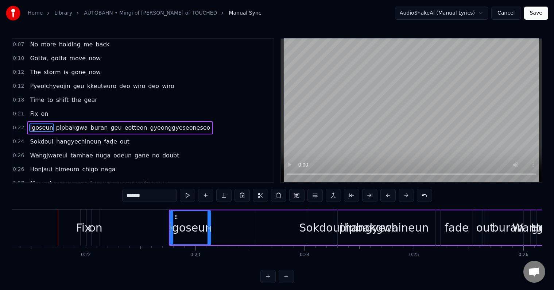
click at [410, 197] on button at bounding box center [406, 195] width 15 height 13
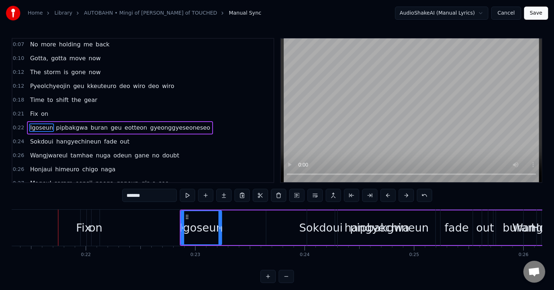
click at [410, 197] on button at bounding box center [406, 195] width 15 height 13
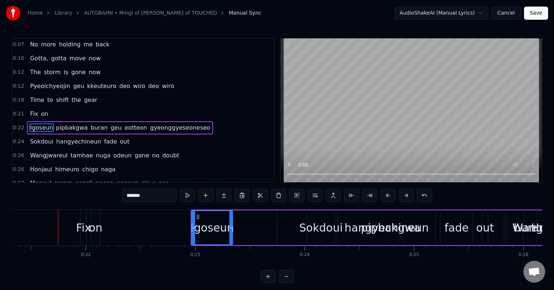
click at [410, 197] on button at bounding box center [406, 195] width 15 height 13
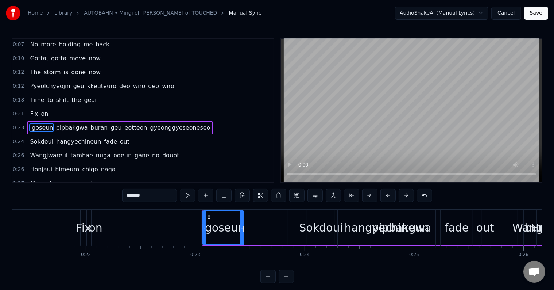
click at [410, 197] on button at bounding box center [406, 195] width 15 height 13
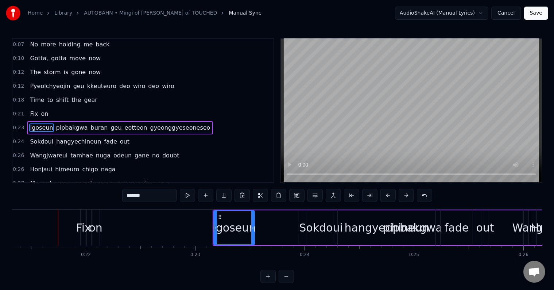
click at [410, 197] on button at bounding box center [406, 195] width 15 height 13
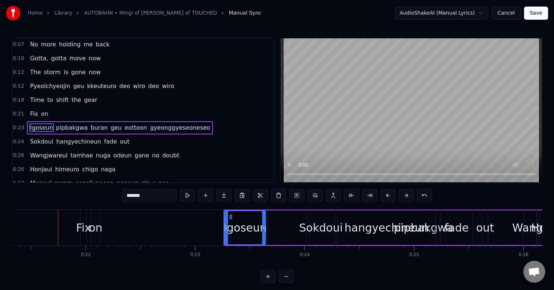
click at [410, 197] on button at bounding box center [406, 195] width 15 height 13
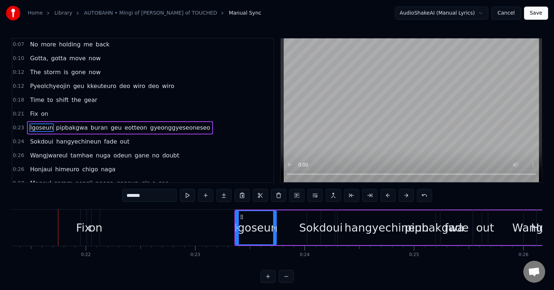
click at [410, 197] on button at bounding box center [406, 195] width 15 height 13
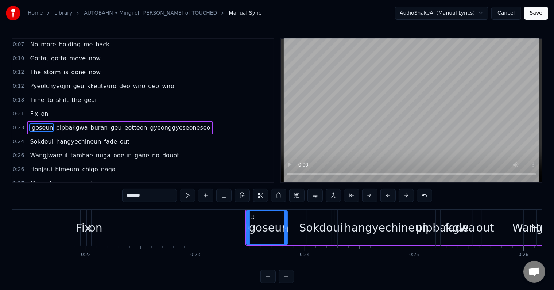
click at [410, 197] on button at bounding box center [406, 195] width 15 height 13
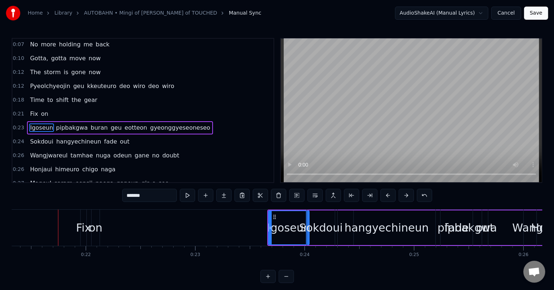
click at [410, 197] on button at bounding box center [406, 195] width 15 height 13
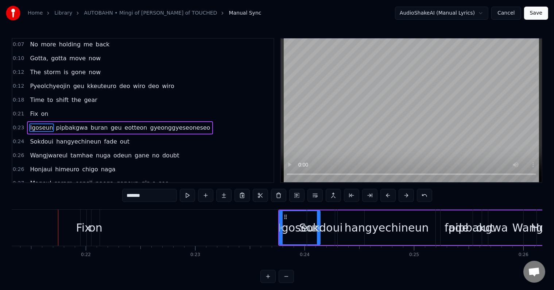
click at [410, 197] on button at bounding box center [406, 195] width 15 height 13
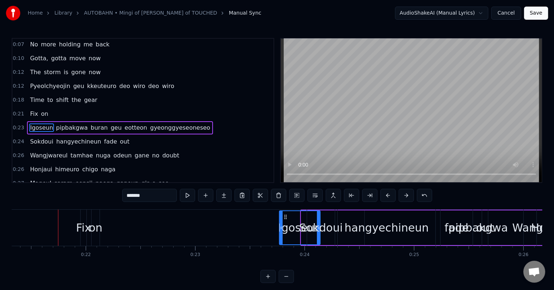
click at [410, 197] on button at bounding box center [406, 195] width 15 height 13
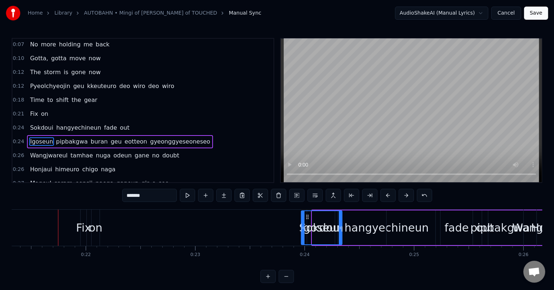
click at [410, 197] on button at bounding box center [406, 195] width 15 height 13
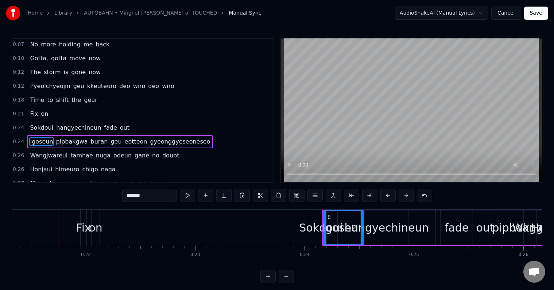
click at [410, 197] on button at bounding box center [406, 195] width 15 height 13
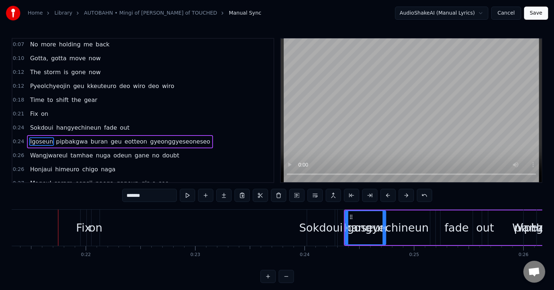
click at [410, 197] on button at bounding box center [406, 195] width 15 height 13
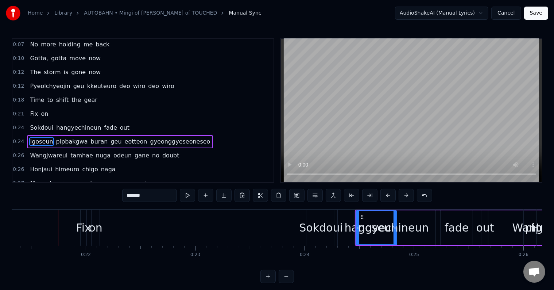
click at [410, 197] on button at bounding box center [406, 195] width 15 height 13
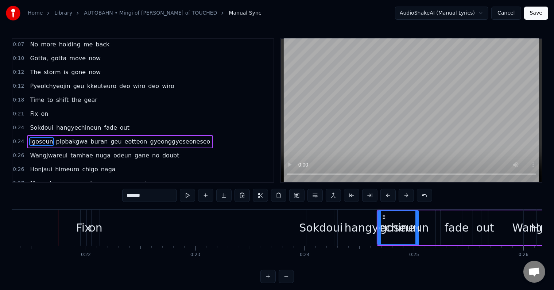
scroll to position [0, 2799]
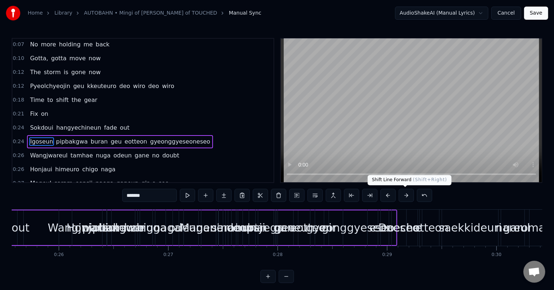
click at [406, 196] on button at bounding box center [406, 195] width 15 height 13
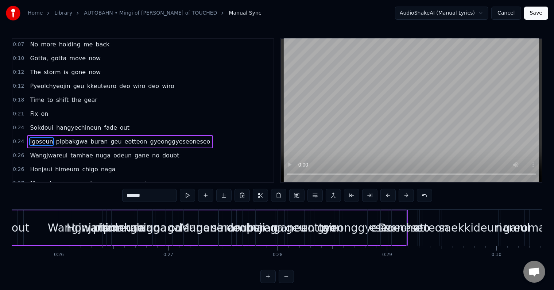
click at [406, 196] on button at bounding box center [406, 195] width 15 height 13
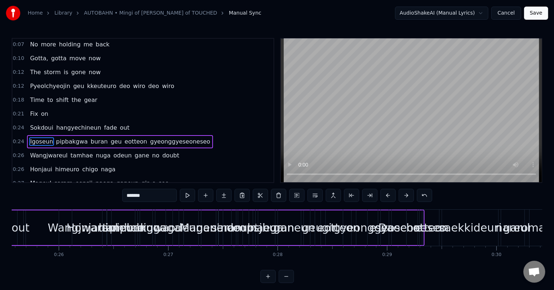
click at [406, 196] on button at bounding box center [406, 195] width 15 height 13
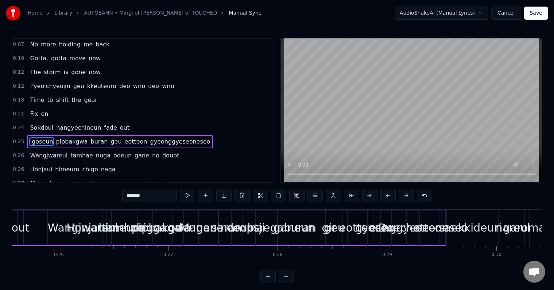
click at [406, 196] on button at bounding box center [406, 195] width 15 height 13
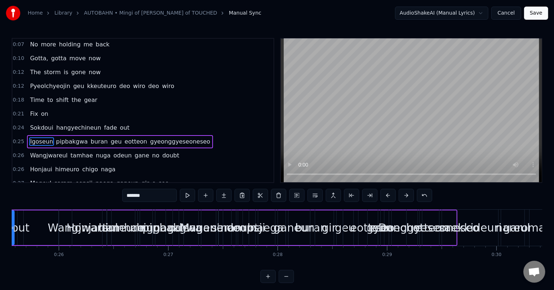
click at [406, 196] on button at bounding box center [406, 195] width 15 height 13
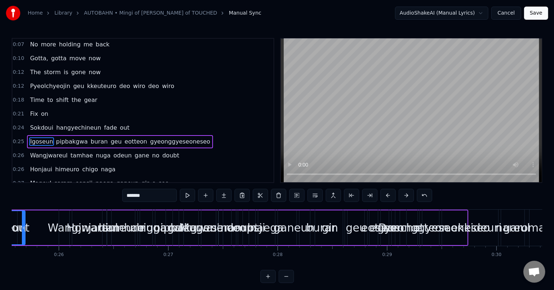
click at [406, 196] on button at bounding box center [406, 195] width 15 height 13
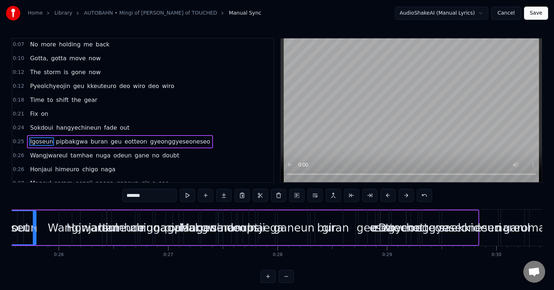
click at [406, 196] on button at bounding box center [406, 195] width 15 height 13
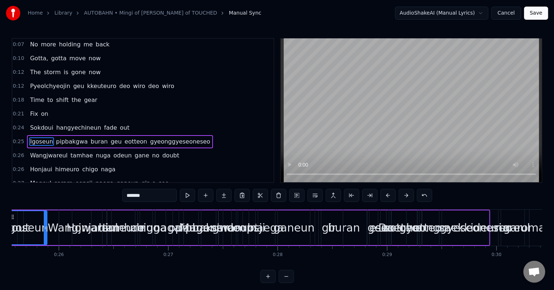
click at [406, 196] on button at bounding box center [406, 195] width 15 height 13
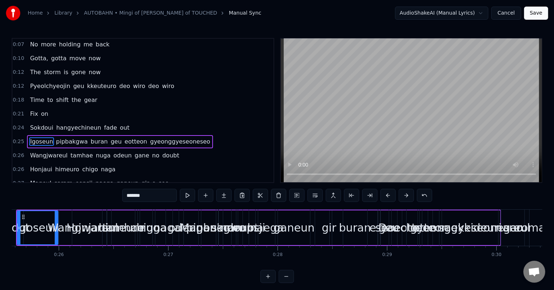
click at [406, 196] on button at bounding box center [406, 195] width 15 height 13
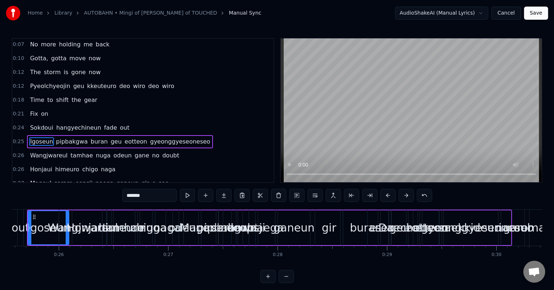
click at [406, 196] on button at bounding box center [406, 195] width 15 height 13
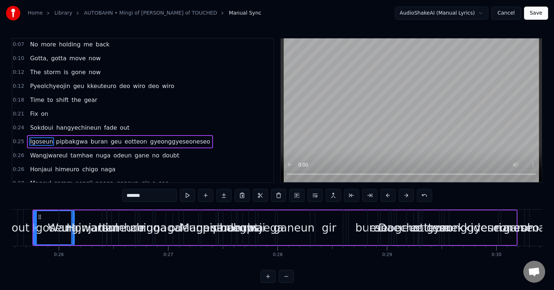
click at [406, 196] on button at bounding box center [406, 195] width 15 height 13
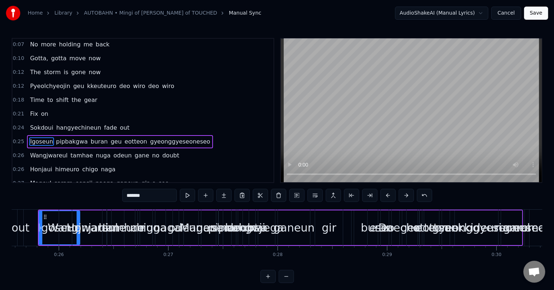
click at [406, 196] on button at bounding box center [406, 195] width 15 height 13
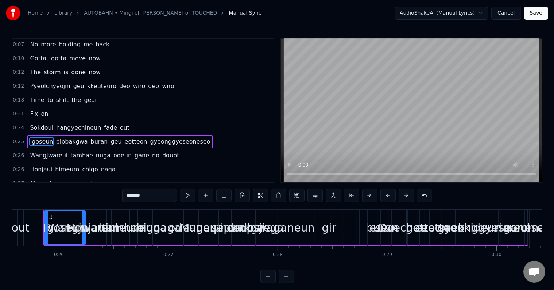
click at [406, 196] on button at bounding box center [406, 195] width 15 height 13
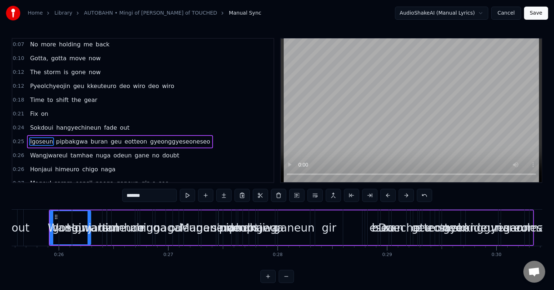
click at [406, 196] on button at bounding box center [406, 195] width 15 height 13
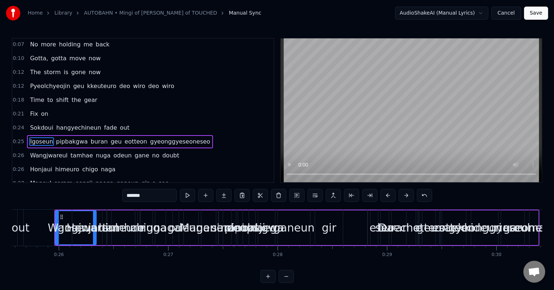
click at [406, 196] on button at bounding box center [406, 195] width 15 height 13
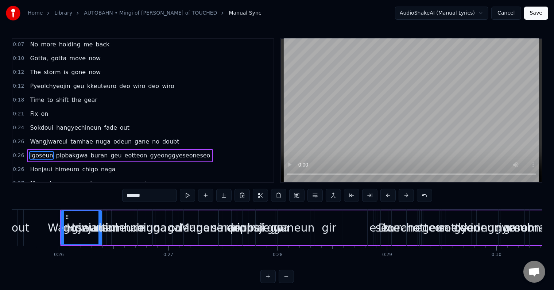
click at [406, 196] on button at bounding box center [406, 195] width 15 height 13
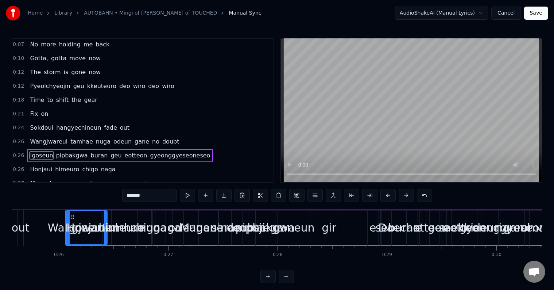
click at [406, 196] on button at bounding box center [406, 195] width 15 height 13
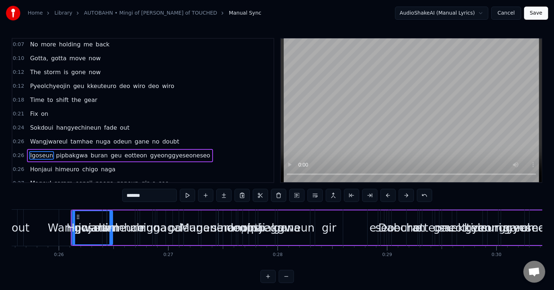
click at [406, 196] on button at bounding box center [406, 195] width 15 height 13
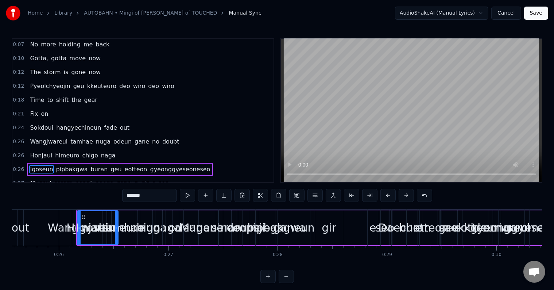
click at [406, 196] on button at bounding box center [406, 195] width 15 height 13
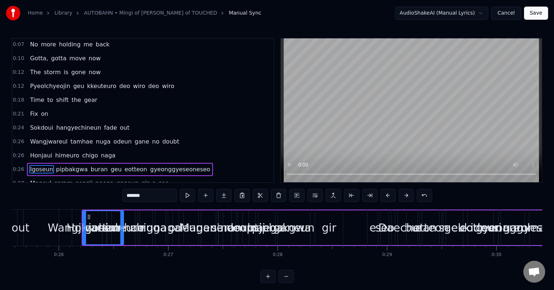
click at [406, 196] on button at bounding box center [406, 195] width 15 height 13
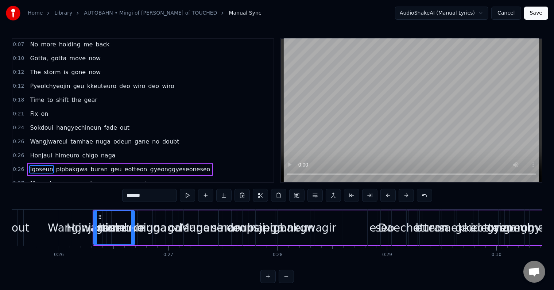
click at [406, 196] on button at bounding box center [406, 195] width 15 height 13
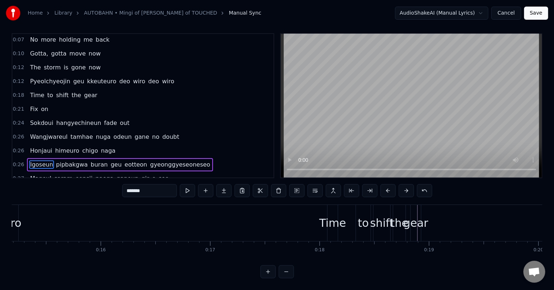
scroll to position [0, 1198]
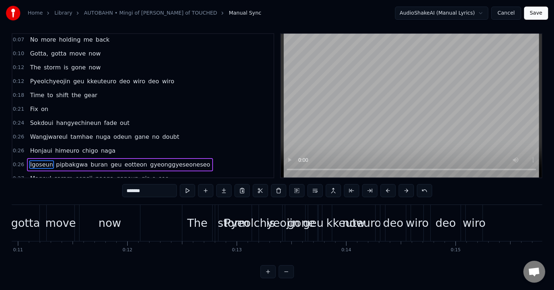
click at [246, 205] on div "Pyeolchyeojin" at bounding box center [262, 223] width 87 height 36
type input "**********"
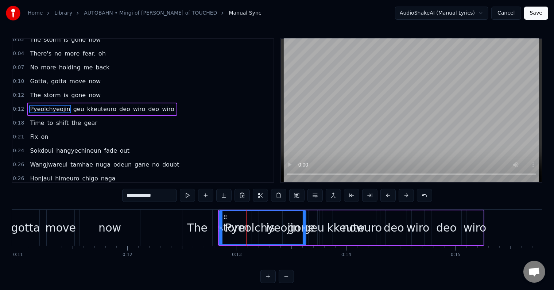
scroll to position [2, 0]
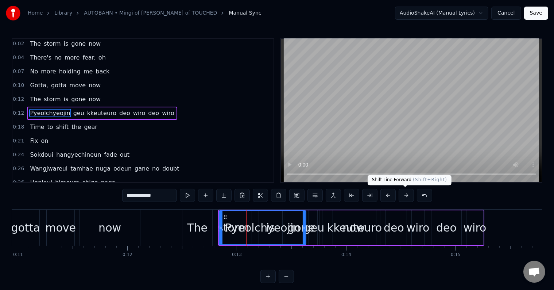
click at [406, 197] on button at bounding box center [406, 195] width 15 height 13
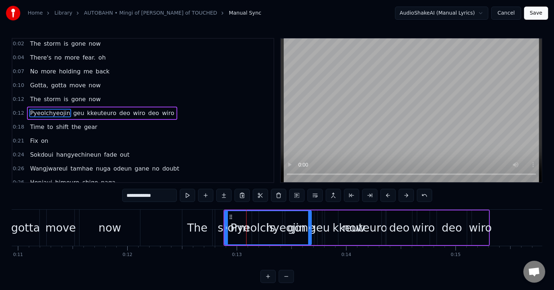
click at [406, 197] on button at bounding box center [406, 195] width 15 height 13
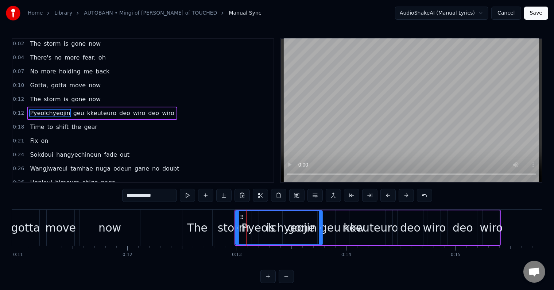
click at [406, 197] on button at bounding box center [406, 195] width 15 height 13
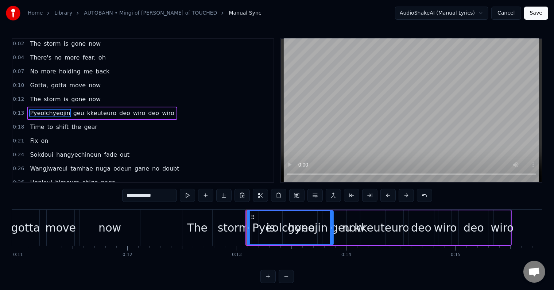
click at [406, 197] on button at bounding box center [406, 195] width 15 height 13
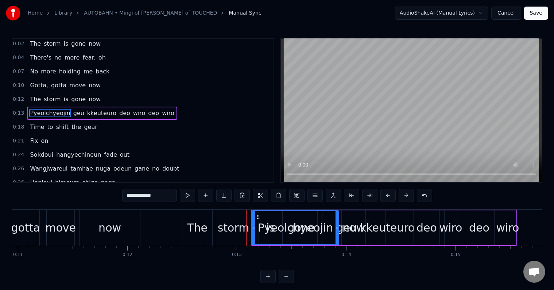
click at [406, 197] on button at bounding box center [406, 195] width 15 height 13
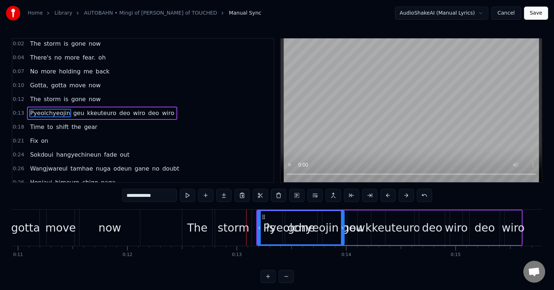
click at [406, 197] on button at bounding box center [406, 195] width 15 height 13
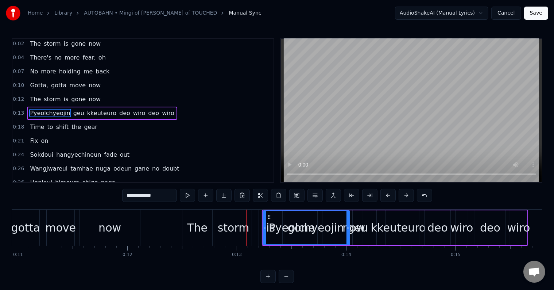
click at [406, 197] on button at bounding box center [406, 195] width 15 height 13
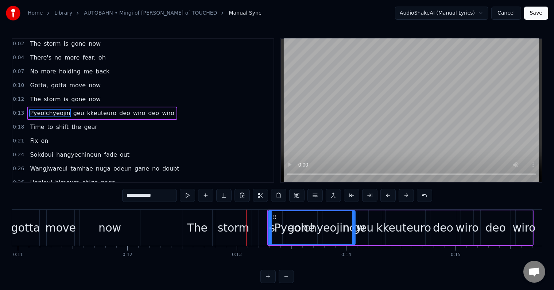
click at [406, 197] on button at bounding box center [406, 195] width 15 height 13
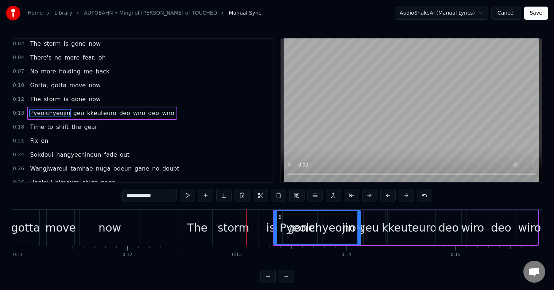
click at [406, 197] on button at bounding box center [406, 195] width 15 height 13
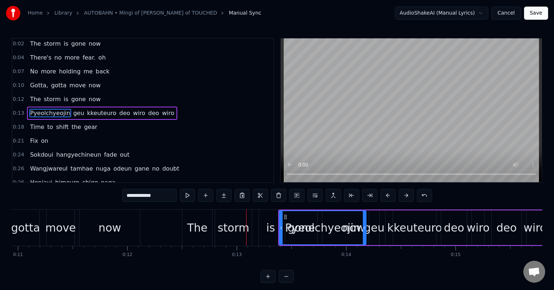
click at [406, 197] on button at bounding box center [406, 195] width 15 height 13
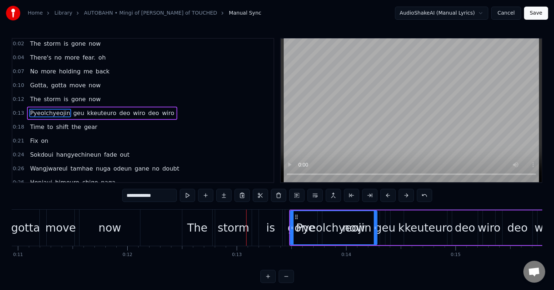
click at [406, 197] on button at bounding box center [406, 195] width 15 height 13
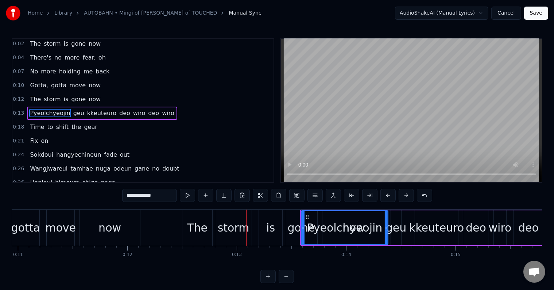
click at [406, 197] on button at bounding box center [406, 195] width 15 height 13
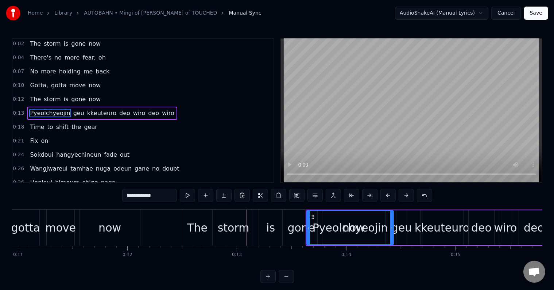
click at [406, 197] on button at bounding box center [406, 195] width 15 height 13
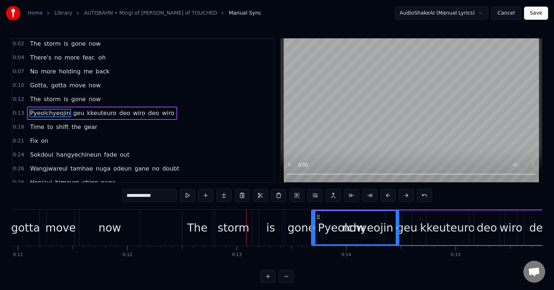
click at [406, 197] on button at bounding box center [406, 195] width 15 height 13
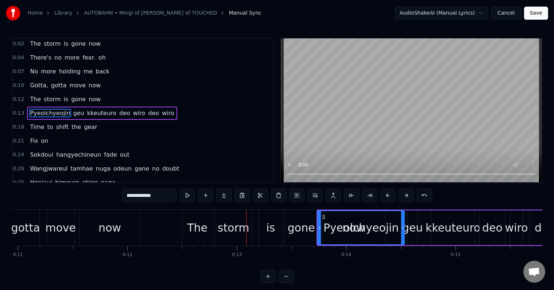
click at [406, 197] on button at bounding box center [406, 195] width 15 height 13
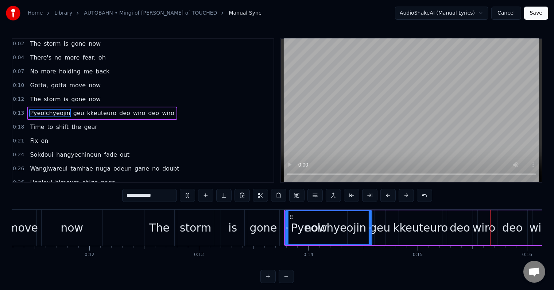
click at [372, 216] on div "Pyeolchyeojin geu kkeuteuro deo wiro deo wiro" at bounding box center [417, 227] width 266 height 36
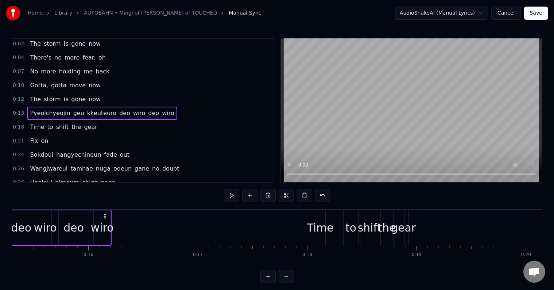
scroll to position [0, 1678]
click at [107, 107] on div "Pyeolchyeojin geu kkeuteuro deo wiro deo wiro" at bounding box center [102, 113] width 150 height 13
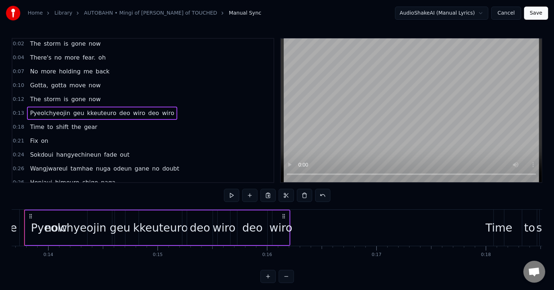
scroll to position [0, 1471]
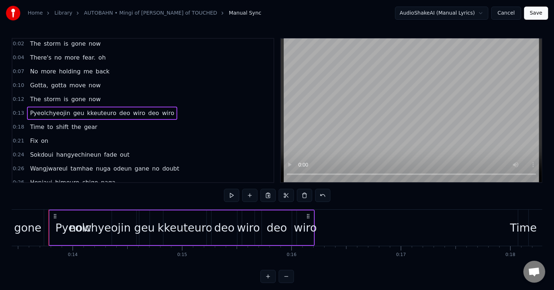
click at [207, 209] on div "Pyeolchyeojin geu kkeuteuro deo wiro deo wiro" at bounding box center [182, 227] width 266 height 36
click at [53, 211] on div "Pyeolchyeojin" at bounding box center [93, 227] width 87 height 35
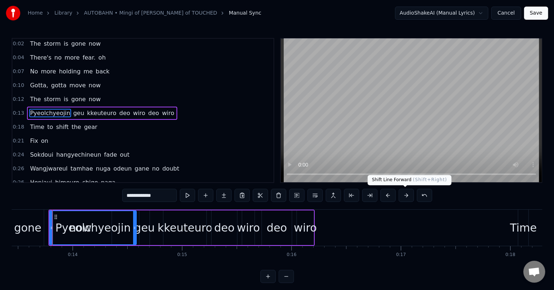
click at [408, 194] on button at bounding box center [406, 195] width 15 height 13
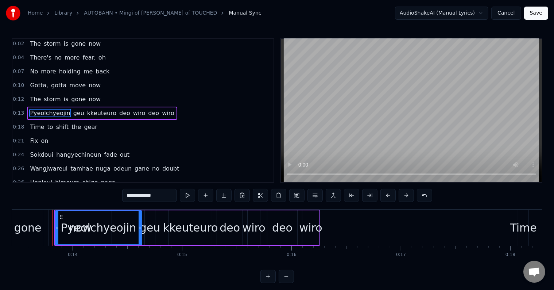
click at [408, 194] on button at bounding box center [406, 195] width 15 height 13
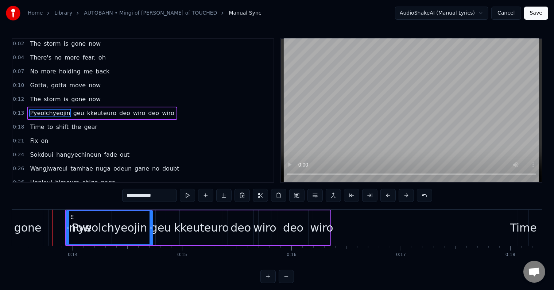
click at [408, 194] on button at bounding box center [406, 195] width 15 height 13
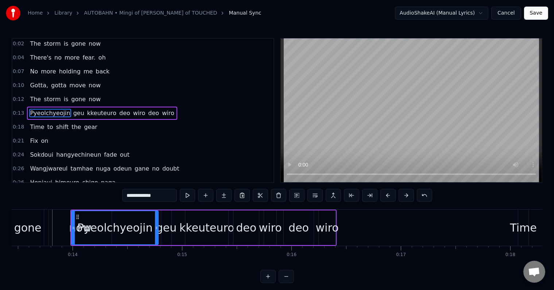
click at [408, 194] on button at bounding box center [406, 195] width 15 height 13
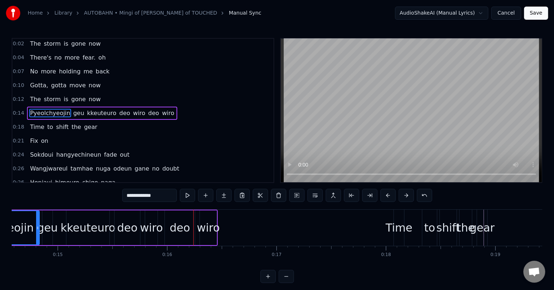
scroll to position [11, 0]
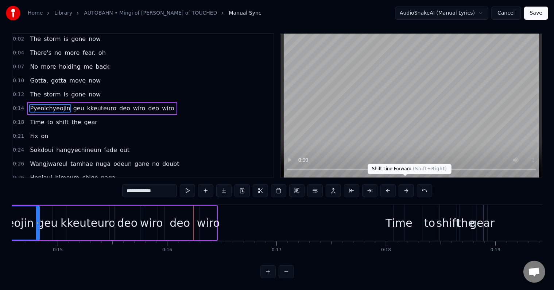
click at [405, 184] on button at bounding box center [406, 190] width 15 height 13
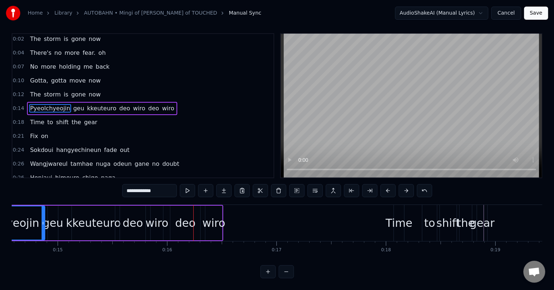
click at [405, 184] on button at bounding box center [406, 190] width 15 height 13
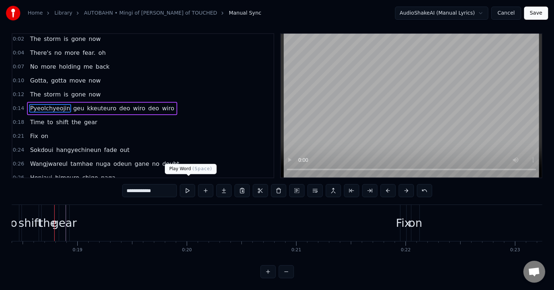
scroll to position [0, 2020]
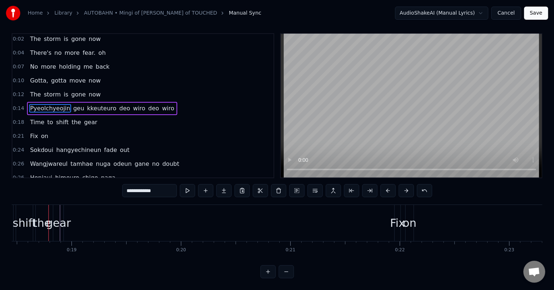
click at [132, 102] on div "Pyeolchyeojin geu kkeuteuro deo wiro deo wiro" at bounding box center [102, 108] width 150 height 13
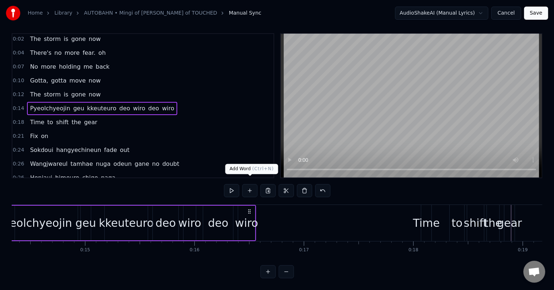
scroll to position [0, 1510]
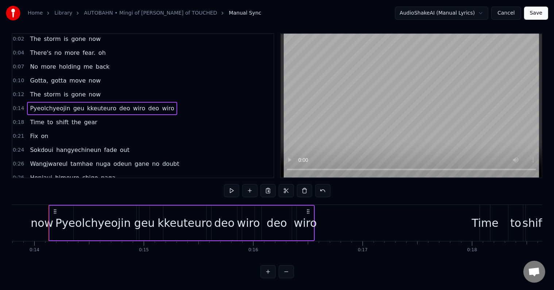
click at [211, 205] on div "Pyeolchyeojin geu kkeuteuro deo wiro deo wiro" at bounding box center [182, 223] width 266 height 36
click at [311, 205] on div "wiro" at bounding box center [305, 222] width 17 height 35
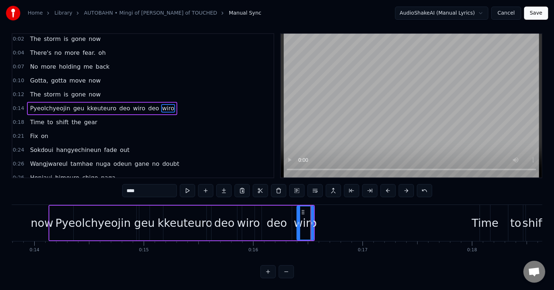
scroll to position [0, 0]
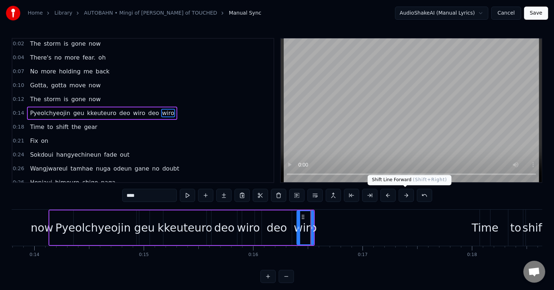
click at [407, 194] on button at bounding box center [406, 195] width 15 height 13
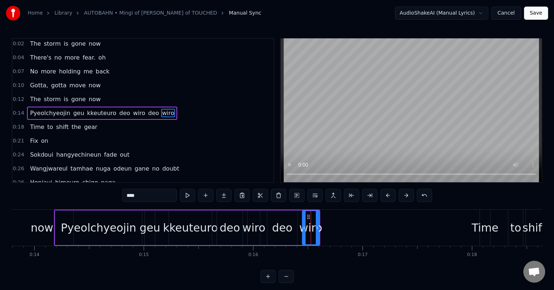
click at [407, 194] on button at bounding box center [406, 195] width 15 height 13
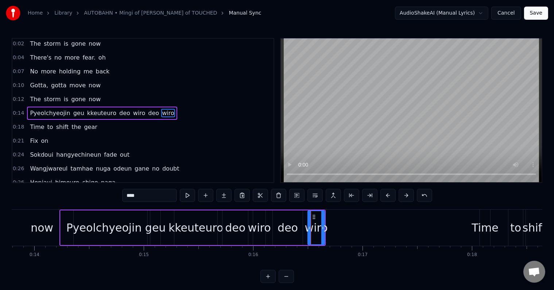
click at [407, 194] on button at bounding box center [406, 195] width 15 height 13
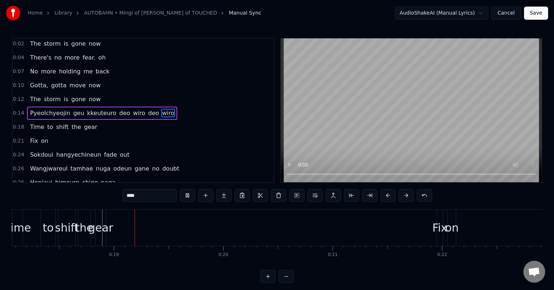
scroll to position [0, 1989]
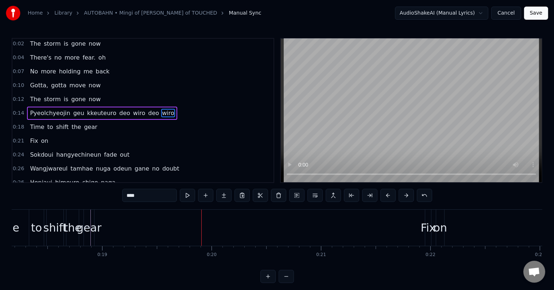
click at [91, 213] on div "gear" at bounding box center [89, 227] width 10 height 36
type input "****"
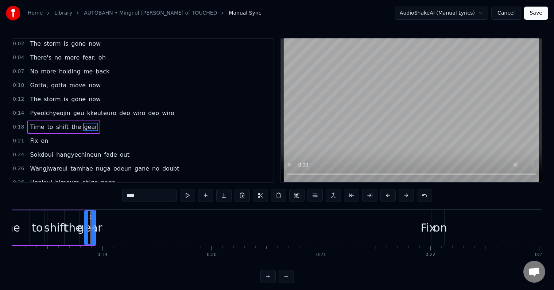
scroll to position [15, 0]
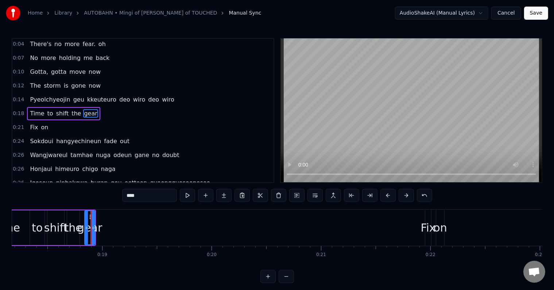
click at [410, 191] on button at bounding box center [406, 195] width 15 height 13
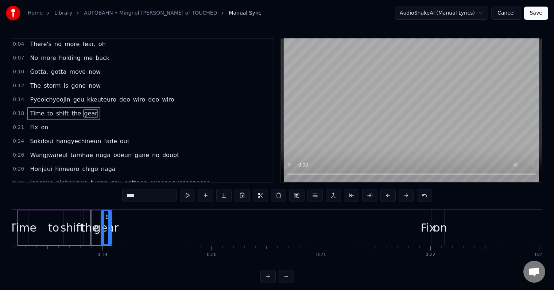
click at [410, 191] on button at bounding box center [406, 195] width 15 height 13
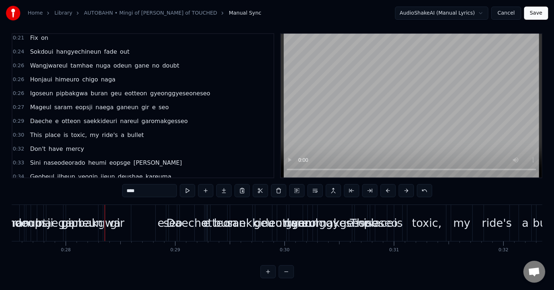
scroll to position [0, 0]
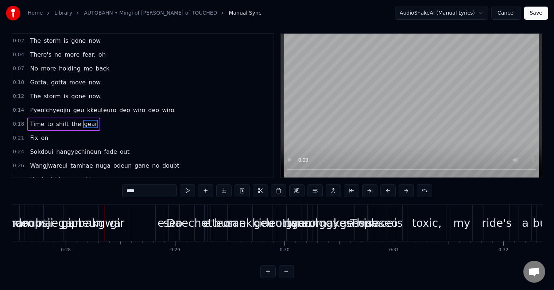
click at [85, 159] on div "Wangjwareul tamhae nuga odeun gane no doubt" at bounding box center [104, 165] width 155 height 13
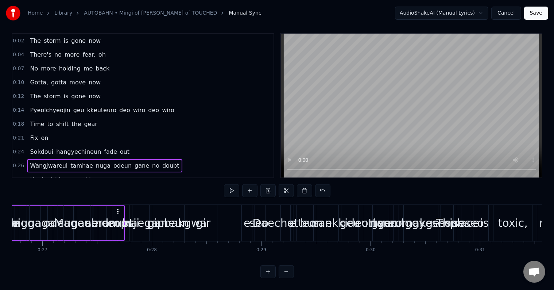
scroll to position [0, 2809]
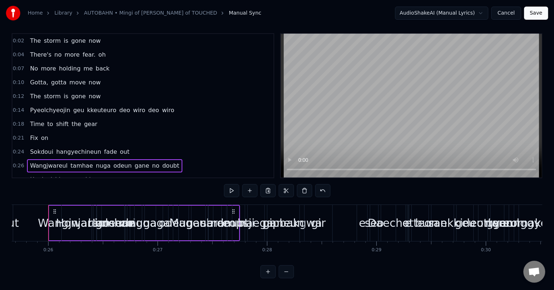
click at [235, 205] on div "eopsji" at bounding box center [238, 223] width 12 height 36
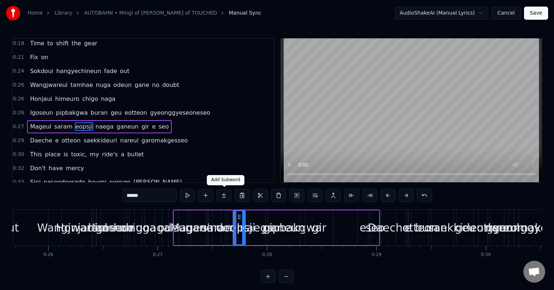
scroll to position [96, 0]
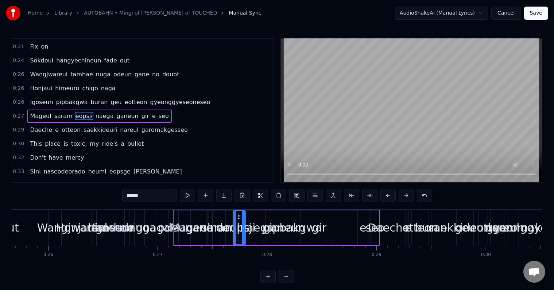
click at [52, 213] on div "Wangjwareul" at bounding box center [72, 227] width 47 height 36
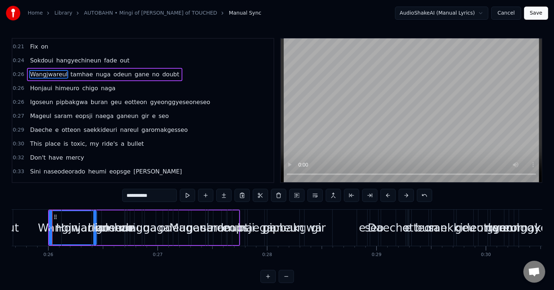
scroll to position [55, 0]
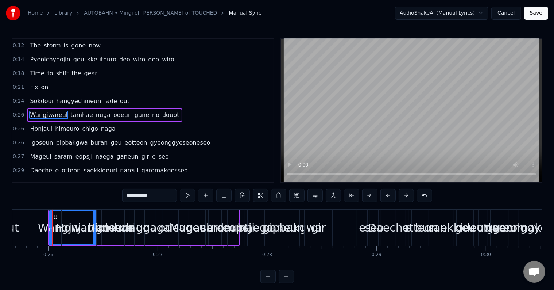
click at [405, 197] on button at bounding box center [406, 195] width 15 height 13
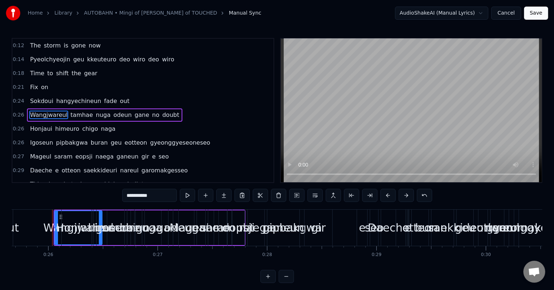
click at [405, 197] on button at bounding box center [406, 195] width 15 height 13
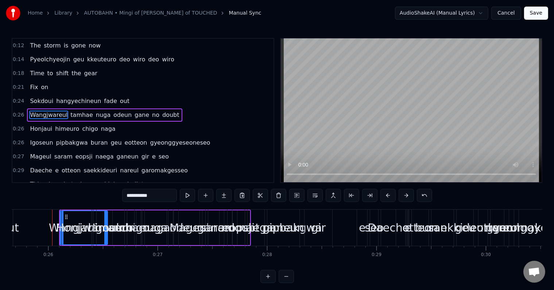
click at [405, 197] on button at bounding box center [406, 195] width 15 height 13
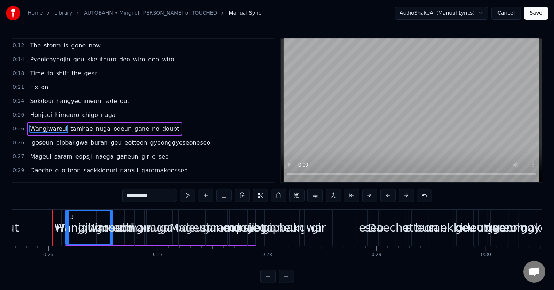
click at [405, 197] on button at bounding box center [406, 195] width 15 height 13
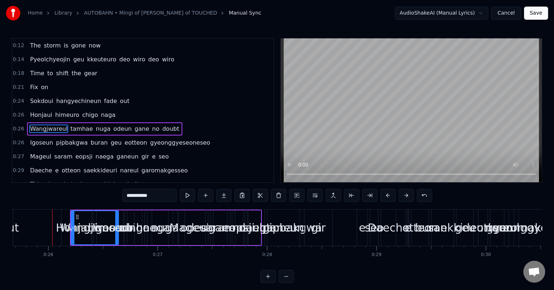
click at [124, 139] on span "eotteon" at bounding box center [136, 142] width 24 height 8
type input "*******"
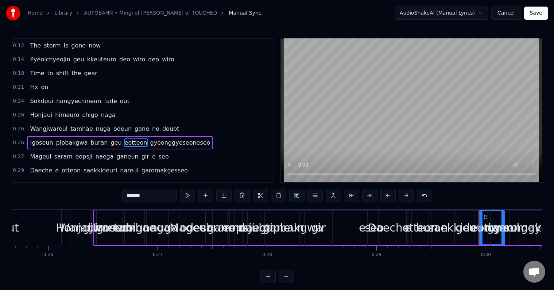
scroll to position [82, 0]
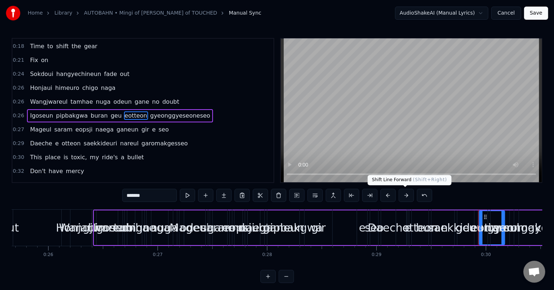
click at [403, 196] on button at bounding box center [406, 195] width 15 height 13
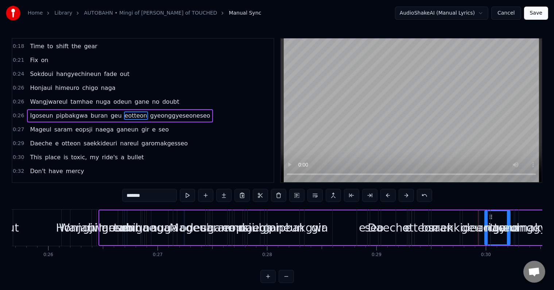
click at [403, 196] on button at bounding box center [406, 195] width 15 height 13
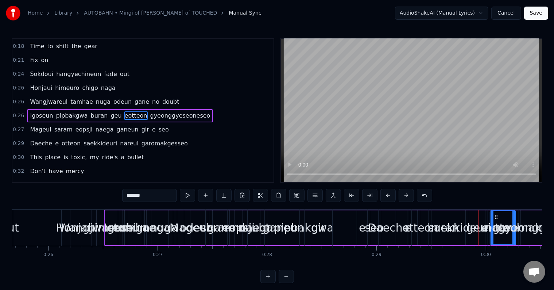
click at [403, 196] on button at bounding box center [406, 195] width 15 height 13
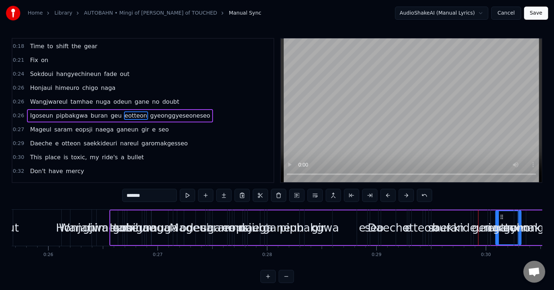
click at [403, 196] on button at bounding box center [406, 195] width 15 height 13
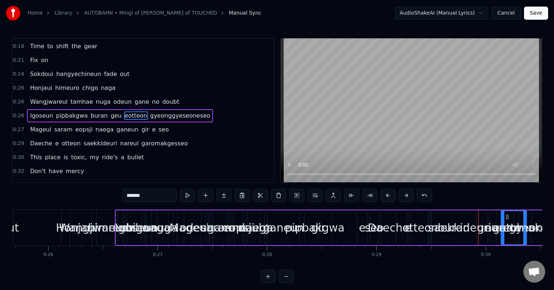
click at [403, 196] on button at bounding box center [406, 195] width 15 height 13
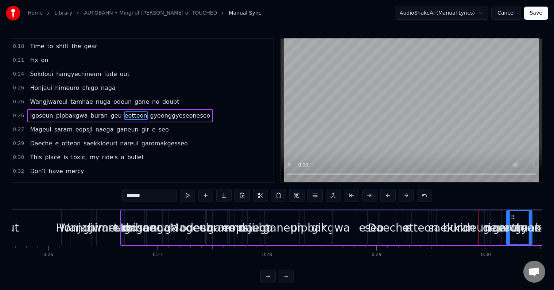
click at [403, 196] on button at bounding box center [406, 195] width 15 height 13
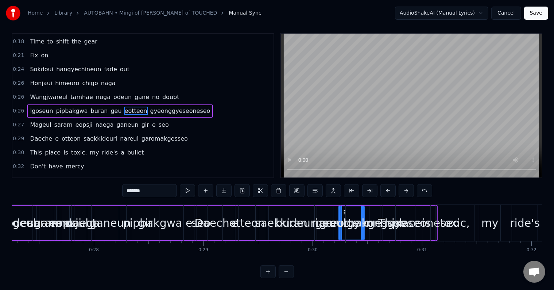
scroll to position [0, 3053]
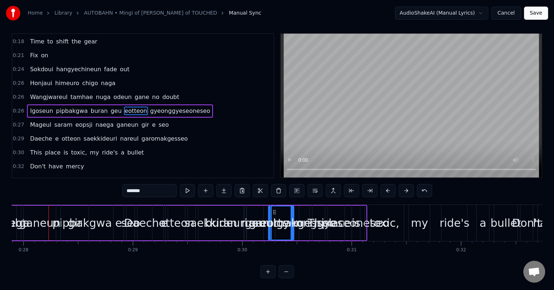
click at [484, 16] on html "Home Library AUTOBAHN • Mingi of ATEEZ • Yunmin of TOUCHED Manual Sync AudioSha…" at bounding box center [277, 142] width 554 height 294
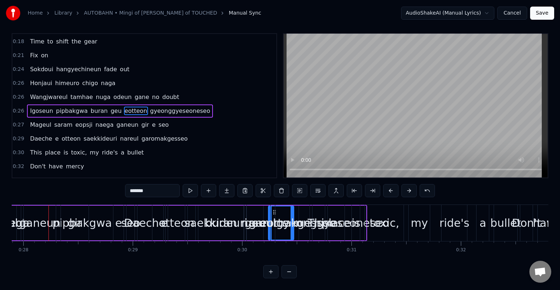
click at [481, 13] on html "Home Library AUTOBAHN • Mingi of ATEEZ • Yunmin of TOUCHED Manual Sync AudioSha…" at bounding box center [280, 142] width 560 height 294
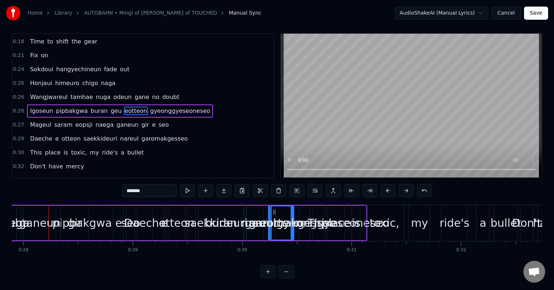
click at [509, 11] on button "Cancel" at bounding box center [506, 13] width 30 height 13
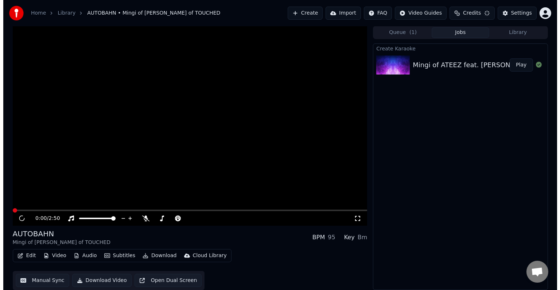
scroll to position [0, 0]
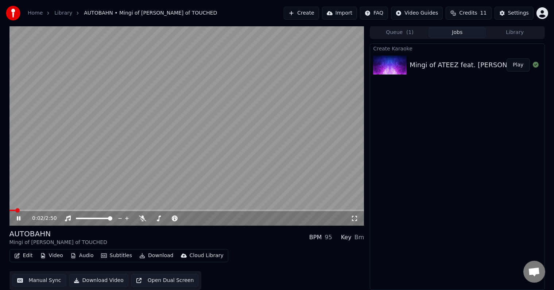
click at [308, 12] on button "Create" at bounding box center [301, 13] width 35 height 13
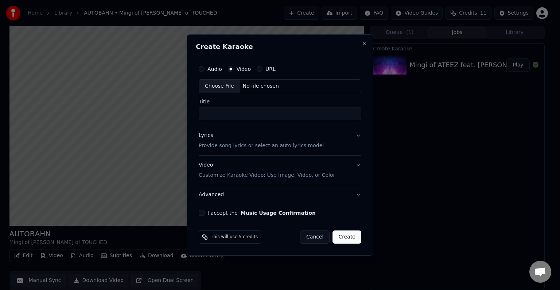
click at [200, 70] on button "Audio" at bounding box center [202, 69] width 6 height 6
click at [357, 194] on button "Advanced" at bounding box center [280, 194] width 163 height 19
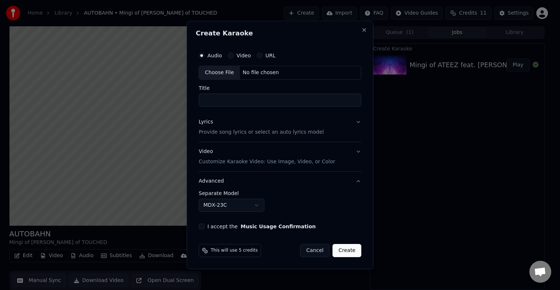
click at [358, 154] on button "Video Customize Karaoke Video: Use Image, Video, or Color" at bounding box center [280, 156] width 163 height 29
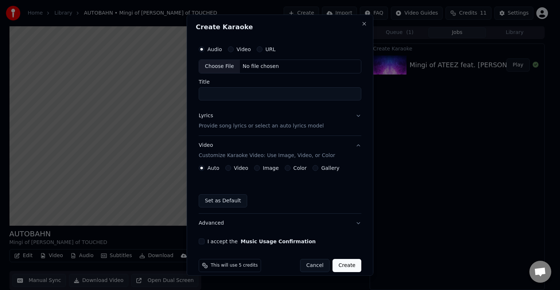
click at [350, 116] on button "Lyrics Provide song lyrics or select an auto lyrics model" at bounding box center [280, 120] width 163 height 29
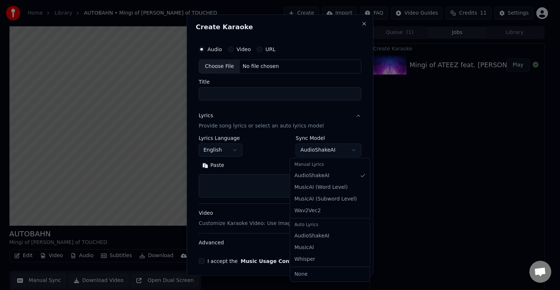
click at [348, 148] on body "**********" at bounding box center [277, 145] width 554 height 290
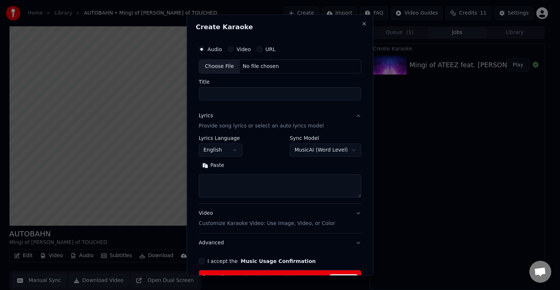
scroll to position [49, 0]
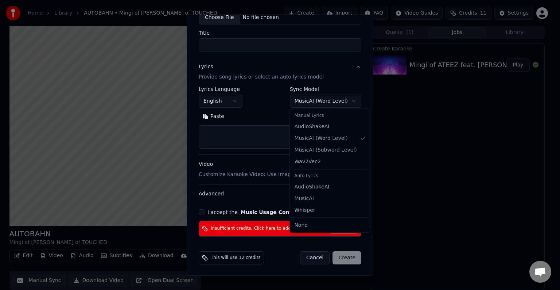
click at [344, 101] on body "**********" at bounding box center [277, 145] width 554 height 290
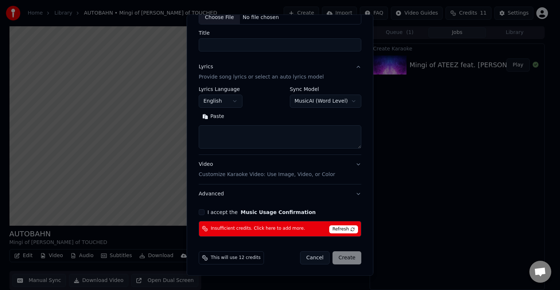
click at [350, 97] on body "**********" at bounding box center [277, 145] width 554 height 290
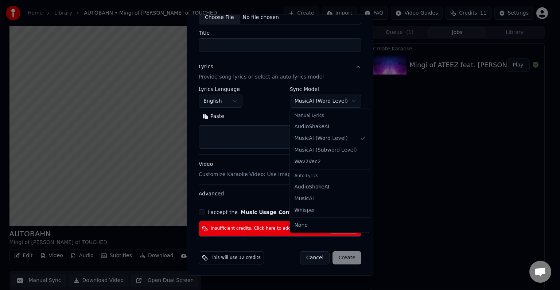
select select "********"
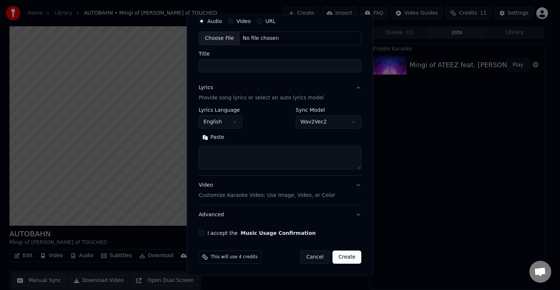
scroll to position [28, 0]
click at [242, 150] on textarea at bounding box center [280, 157] width 163 height 23
paste textarea "**********"
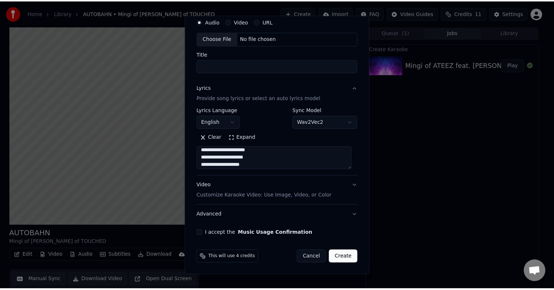
scroll to position [477, 0]
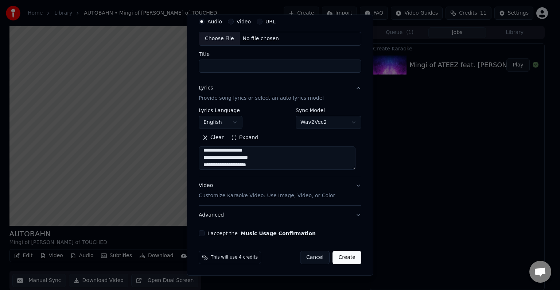
type textarea "**********"
click at [303, 260] on button "Cancel" at bounding box center [315, 257] width 30 height 13
select select "**********"
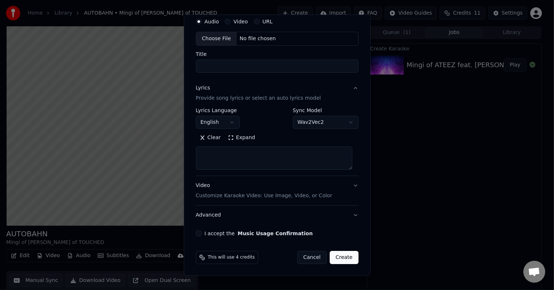
select select
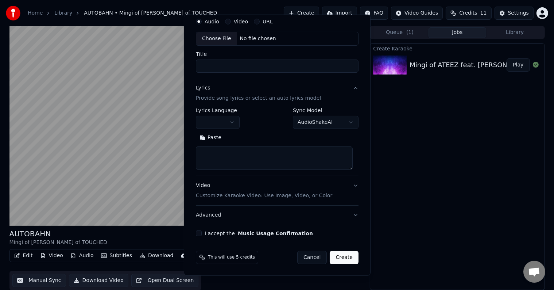
scroll to position [0, 0]
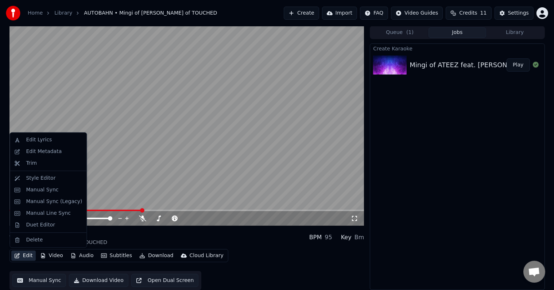
click at [19, 254] on icon "button" at bounding box center [17, 255] width 6 height 5
click at [300, 262] on div "Edit Video Audio Subtitles Download Cloud Library Manual Sync Download Video Op…" at bounding box center [186, 269] width 355 height 41
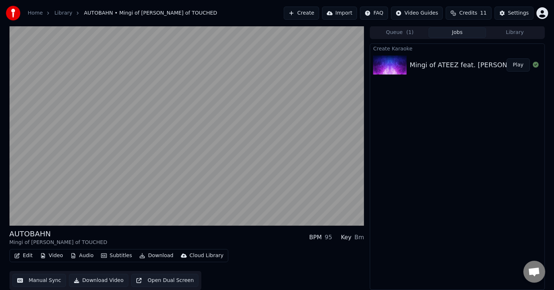
click at [33, 281] on button "Manual Sync" at bounding box center [39, 280] width 54 height 13
